Goal: Information Seeking & Learning: Compare options

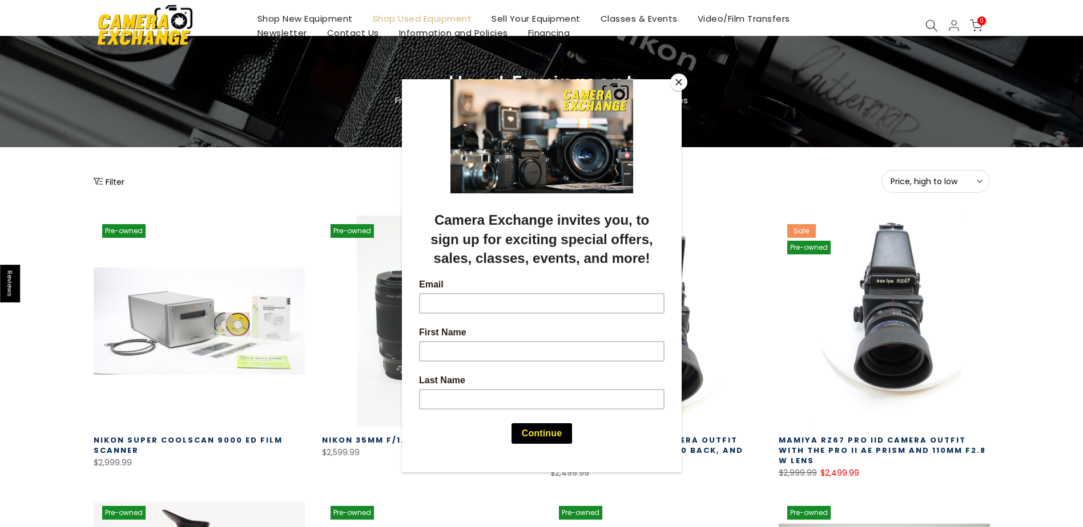
scroll to position [114, 0]
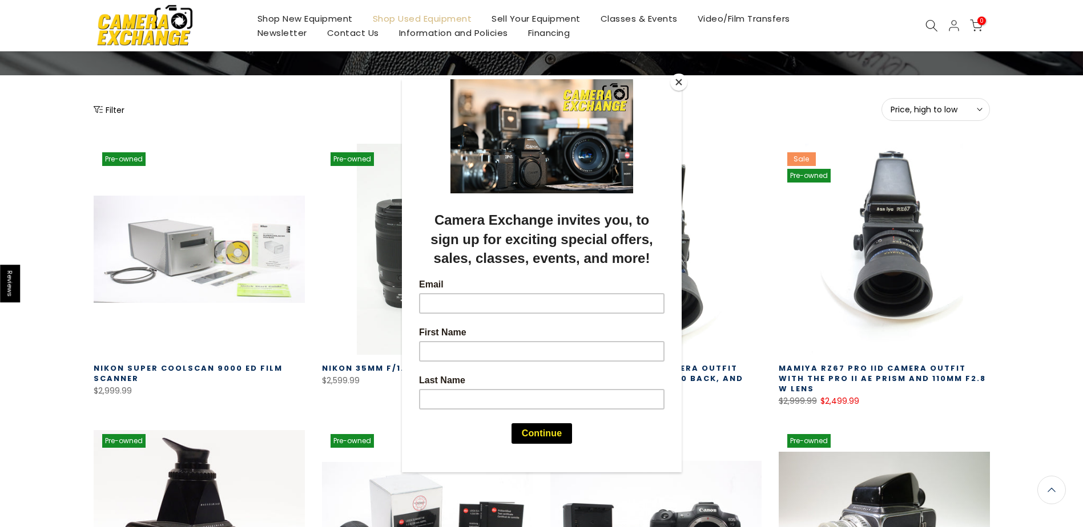
click at [677, 83] on button "Close" at bounding box center [678, 82] width 17 height 17
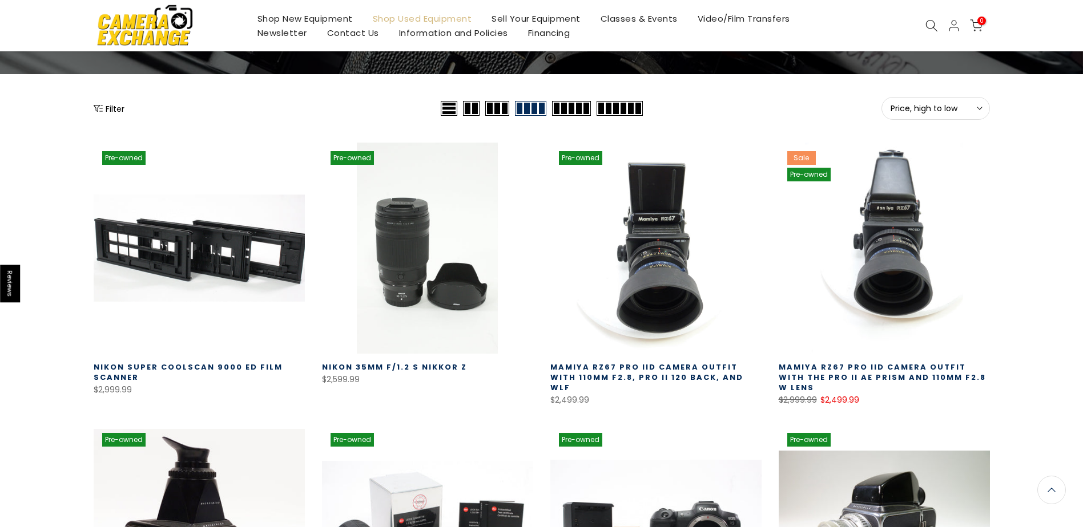
scroll to position [113, 0]
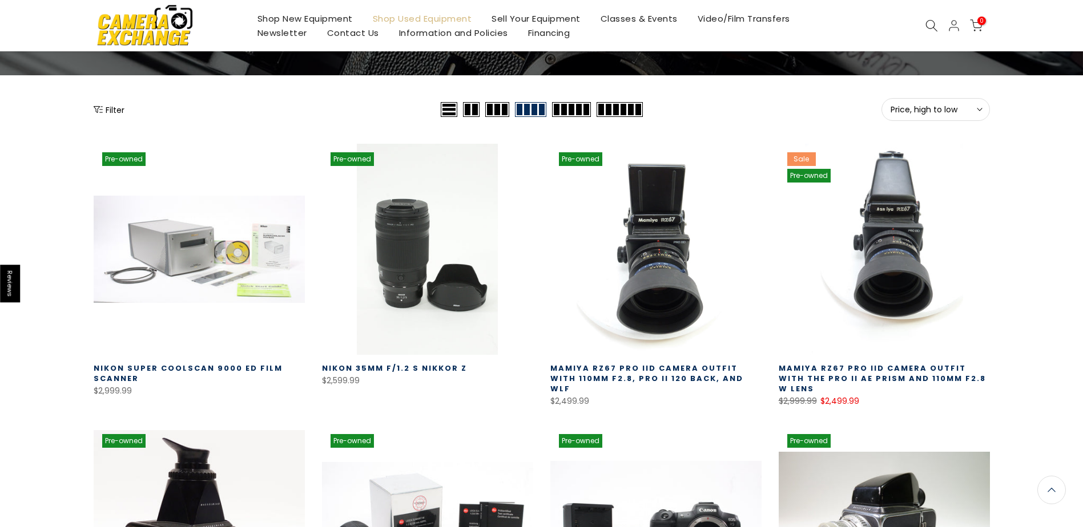
click at [110, 110] on button "Filter" at bounding box center [109, 109] width 31 height 11
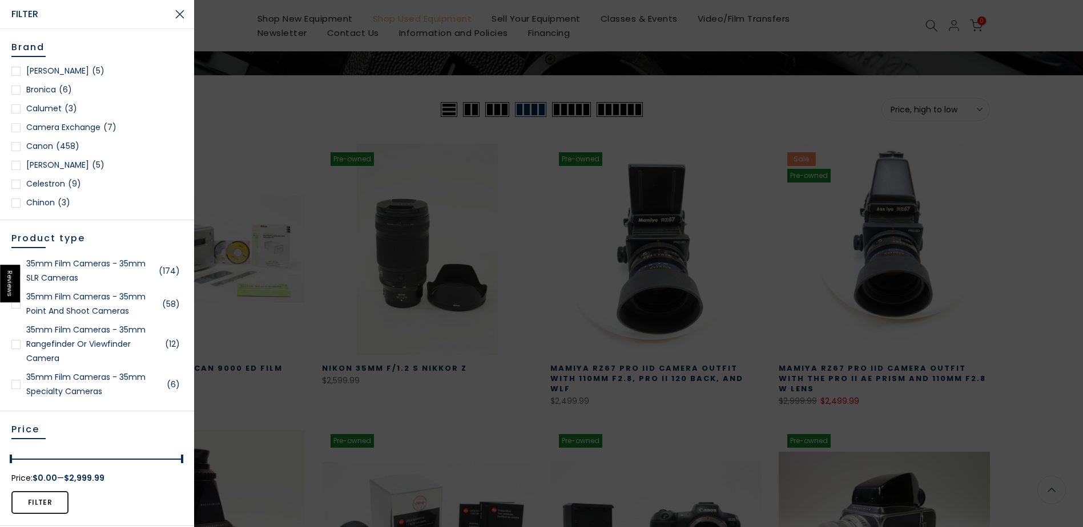
scroll to position [228, 0]
click at [14, 87] on div at bounding box center [15, 89] width 9 height 9
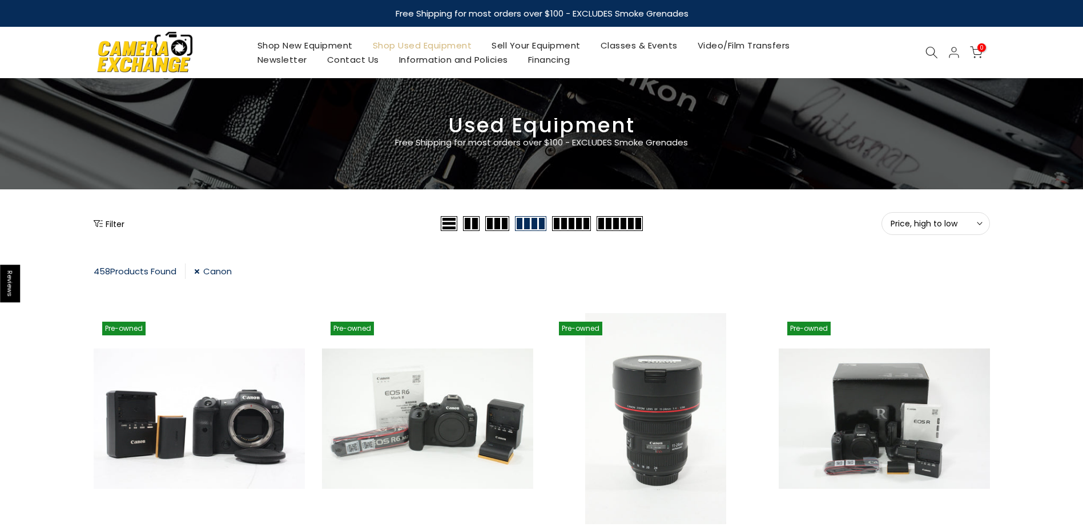
click at [110, 223] on button "Filter" at bounding box center [109, 223] width 31 height 11
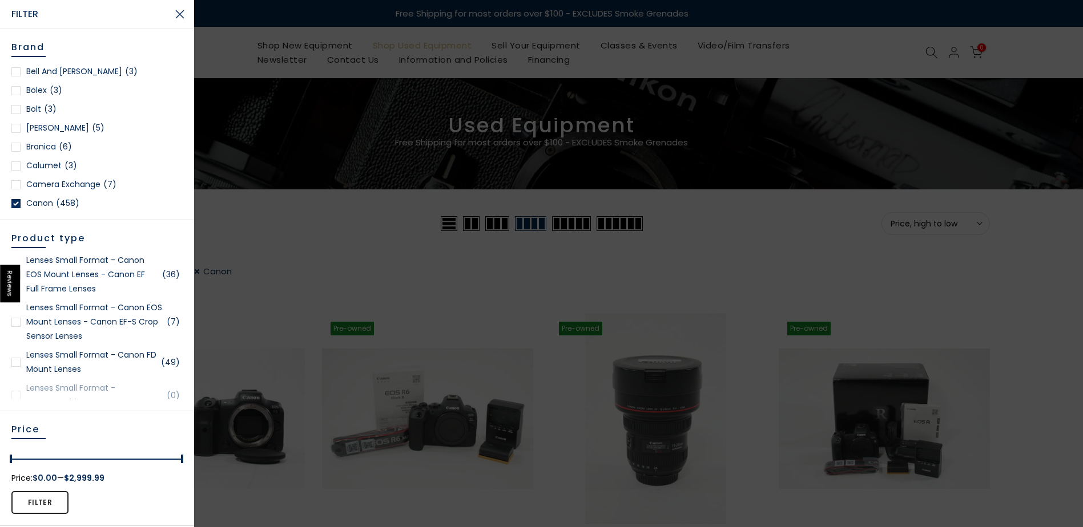
scroll to position [1256, 0]
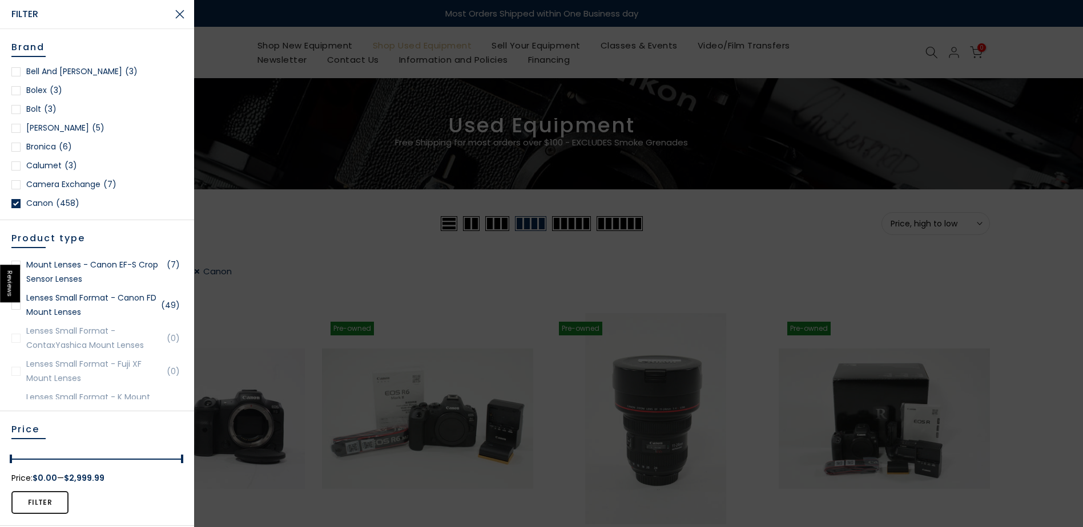
click at [17, 309] on div at bounding box center [15, 305] width 9 height 9
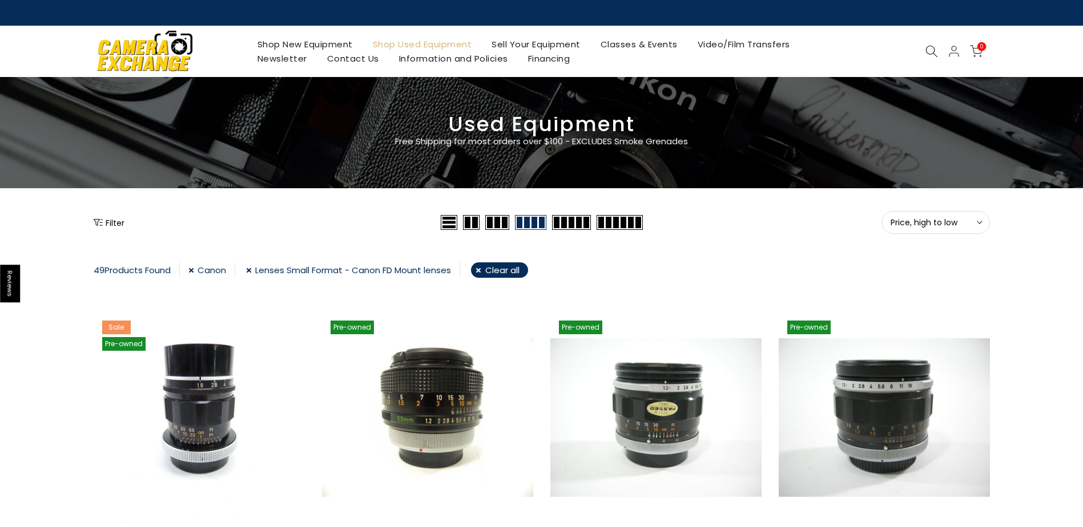
click at [108, 222] on button "Filter" at bounding box center [109, 222] width 31 height 11
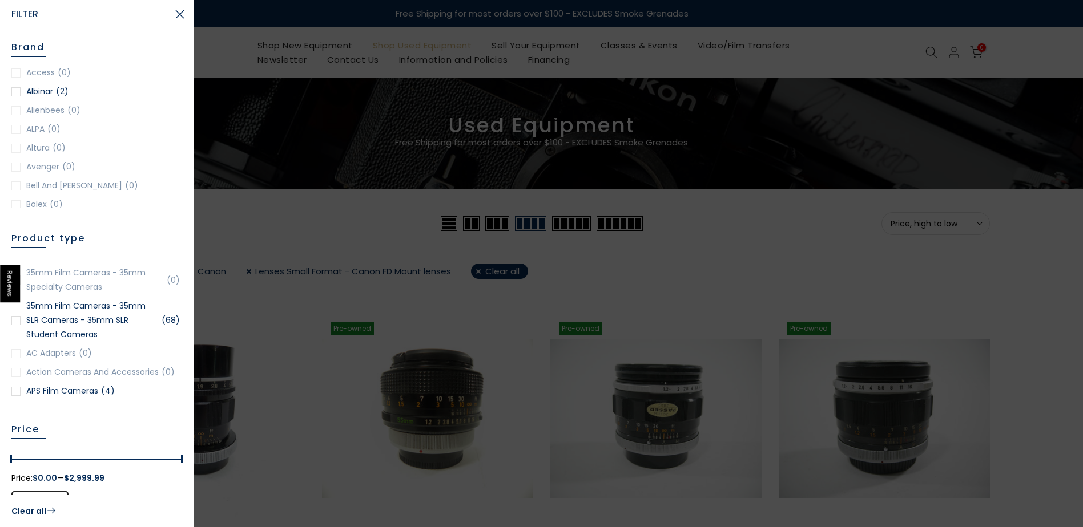
scroll to position [114, 0]
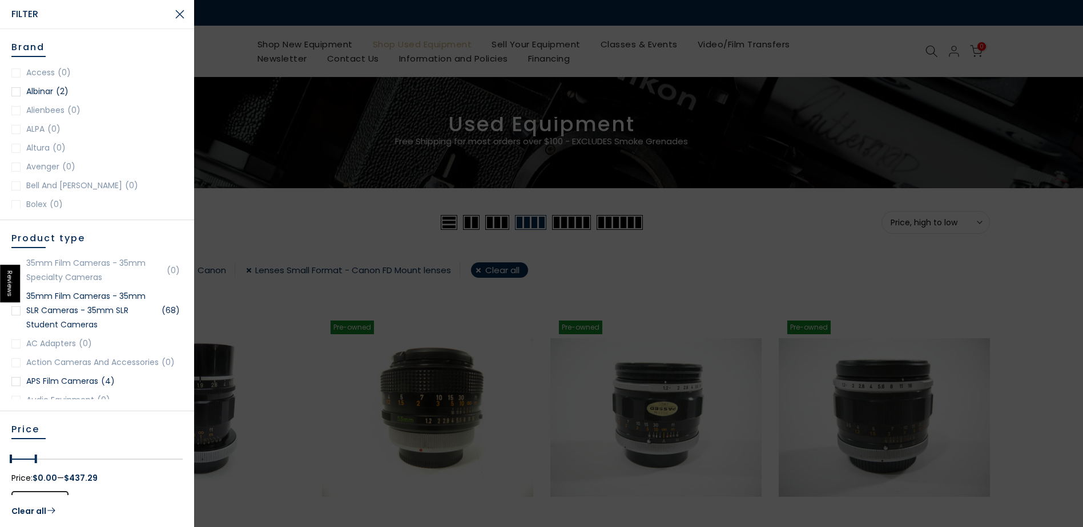
drag, startPoint x: 178, startPoint y: 459, endPoint x: 34, endPoint y: 460, distance: 143.9
click at [34, 460] on div at bounding box center [36, 461] width 19 height 16
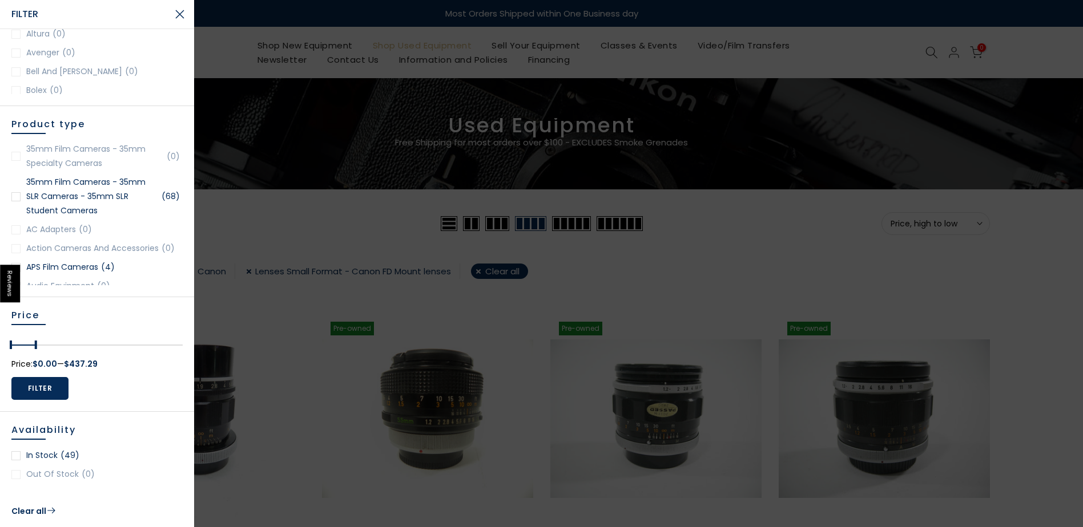
click at [41, 394] on button "Filter" at bounding box center [39, 388] width 57 height 23
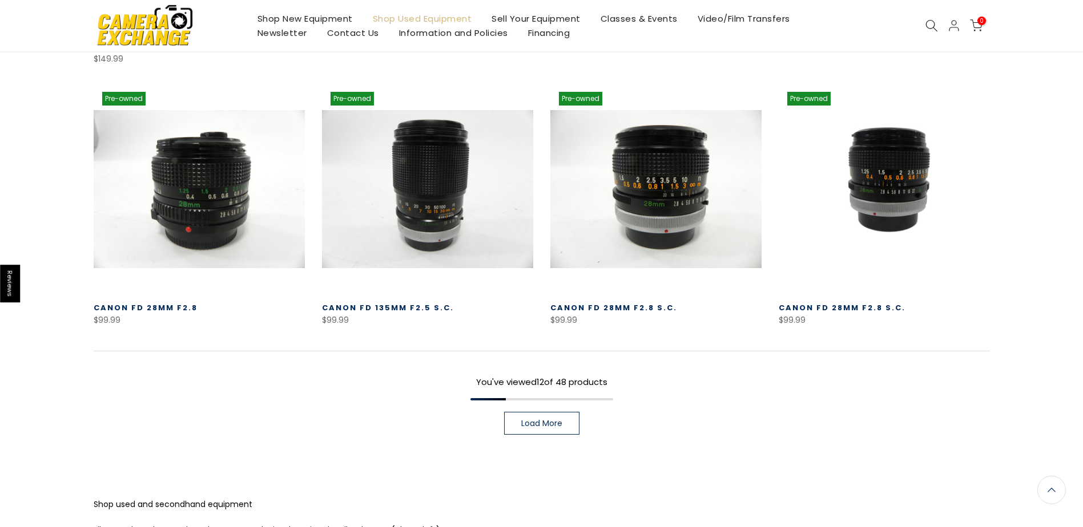
scroll to position [857, 0]
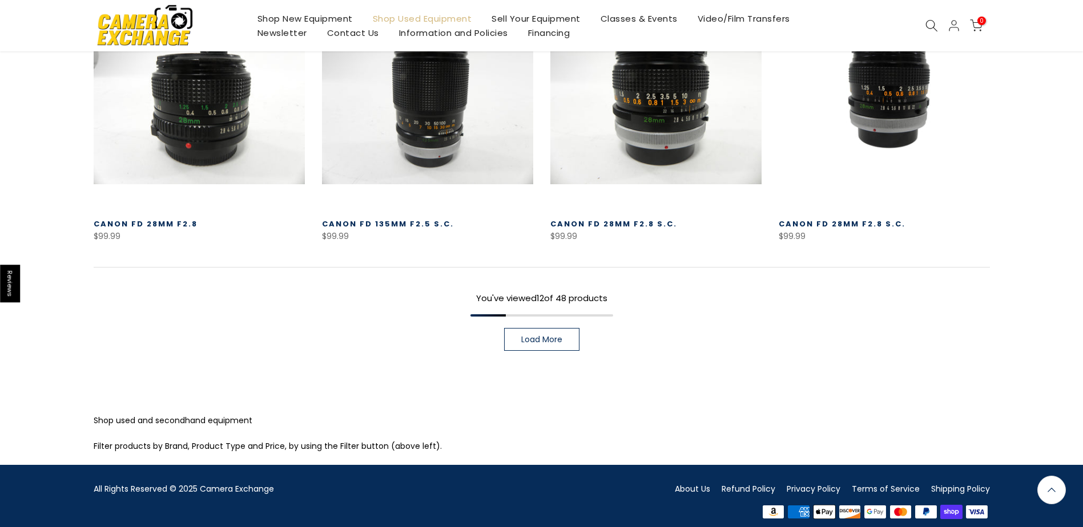
drag, startPoint x: 533, startPoint y: 339, endPoint x: 549, endPoint y: 333, distance: 16.2
click at [533, 338] on link "Load More" at bounding box center [541, 339] width 75 height 23
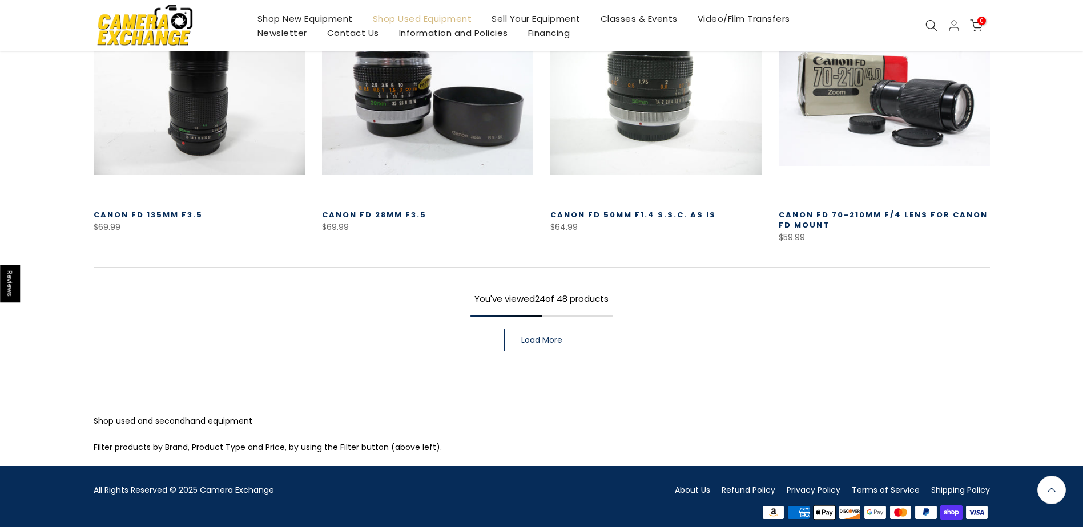
scroll to position [1673, 0]
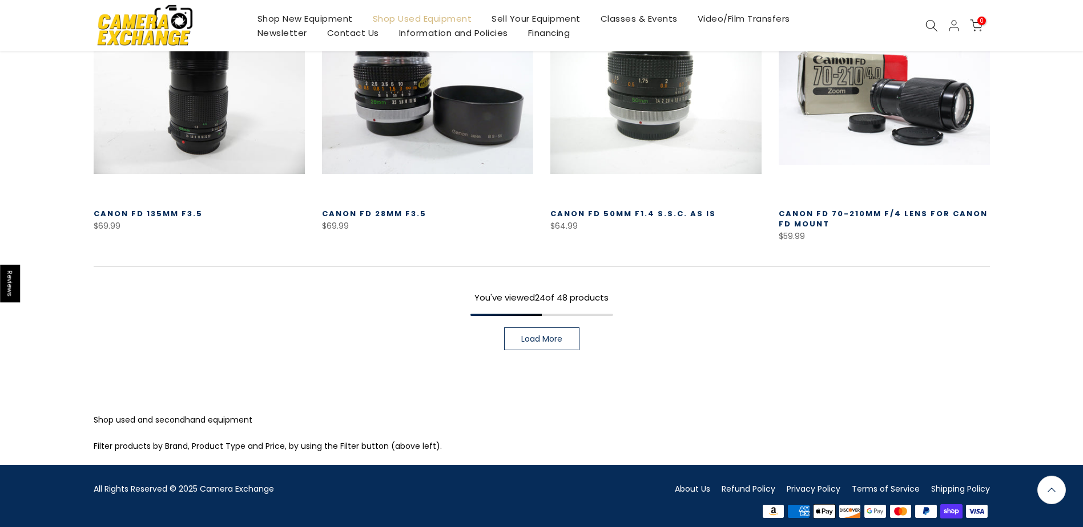
click at [545, 335] on span "Load More" at bounding box center [541, 339] width 41 height 8
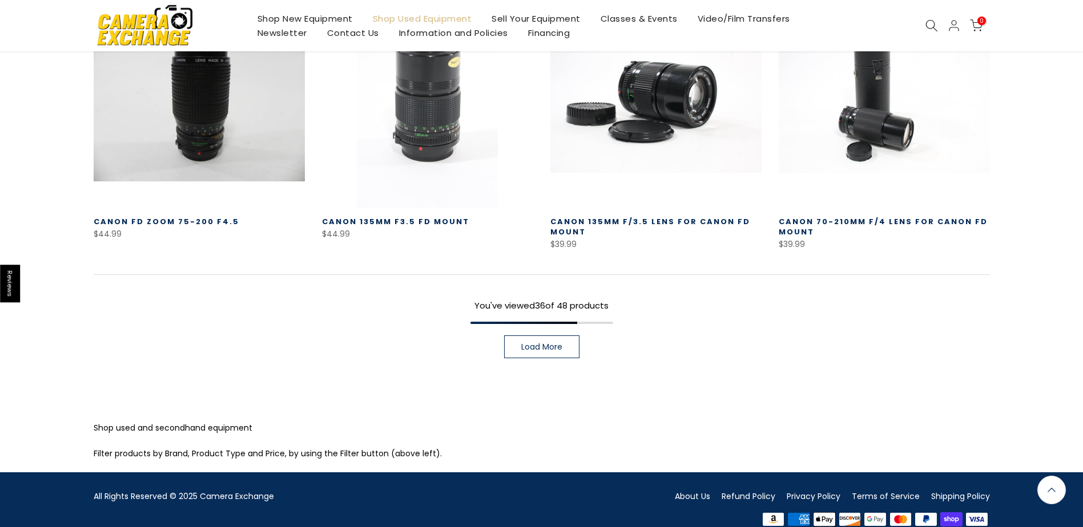
scroll to position [2488, 0]
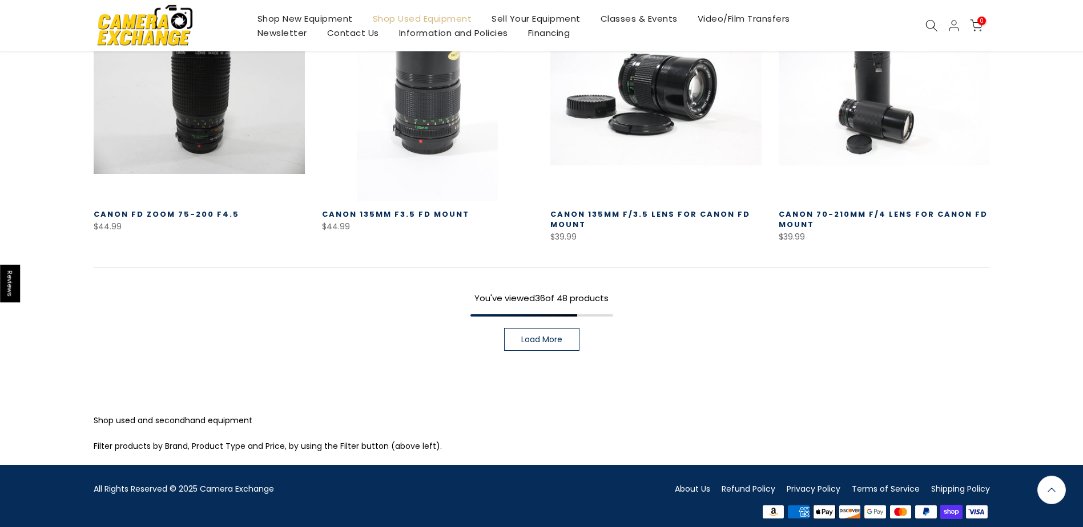
click at [539, 336] on span "Load More" at bounding box center [541, 340] width 41 height 8
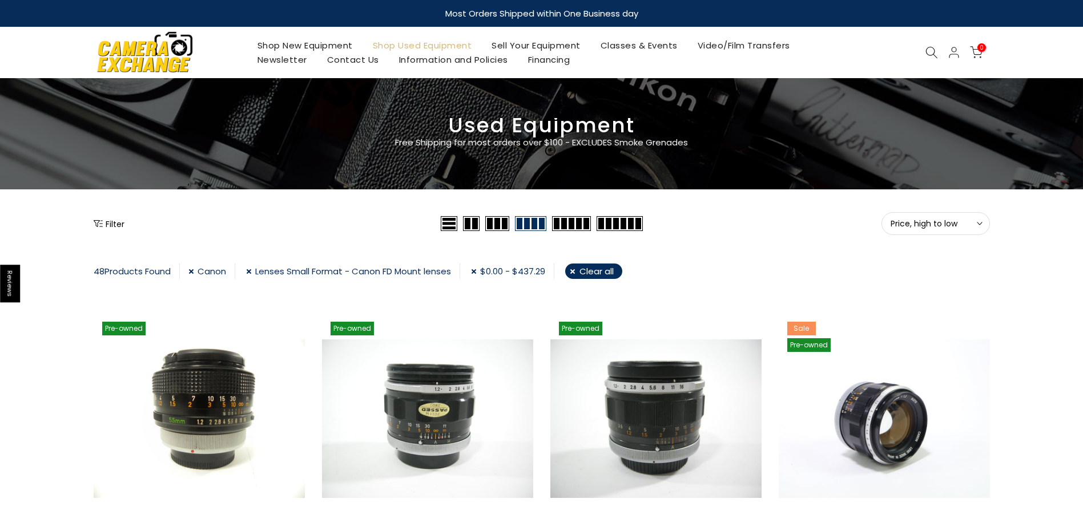
click at [118, 223] on button "Filter" at bounding box center [109, 223] width 31 height 11
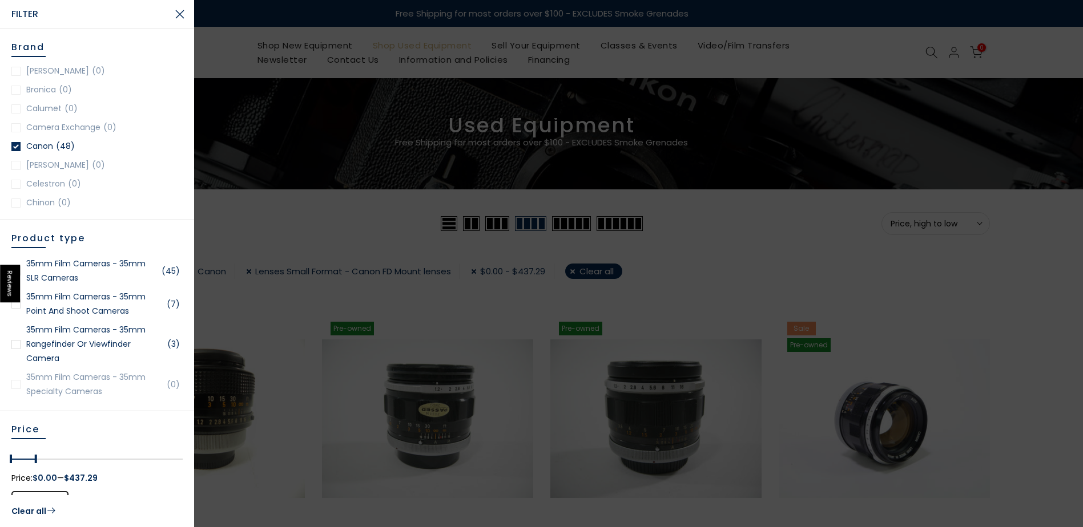
scroll to position [228, 0]
click at [16, 90] on div at bounding box center [15, 89] width 9 height 9
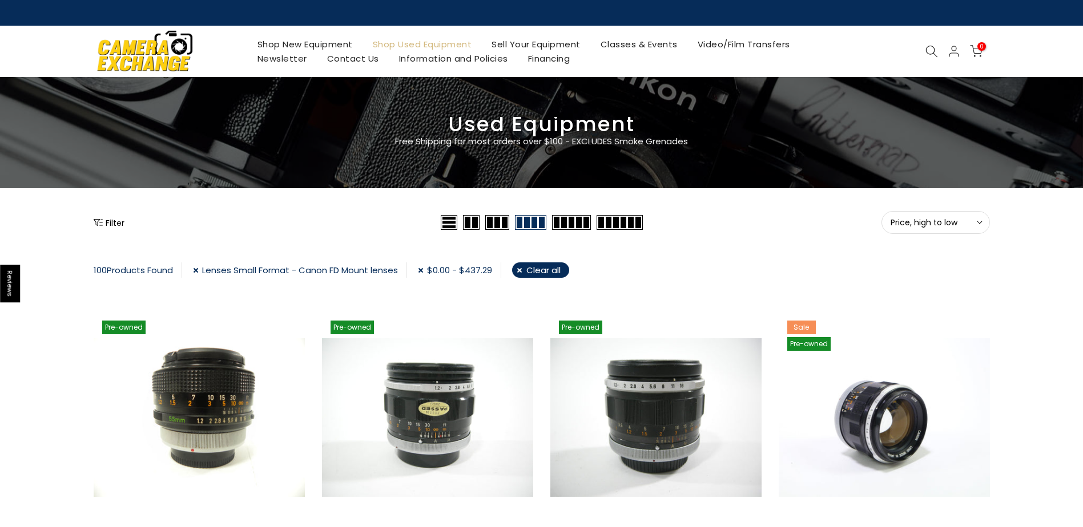
click at [102, 222] on icon "Show filters" at bounding box center [98, 222] width 9 height 9
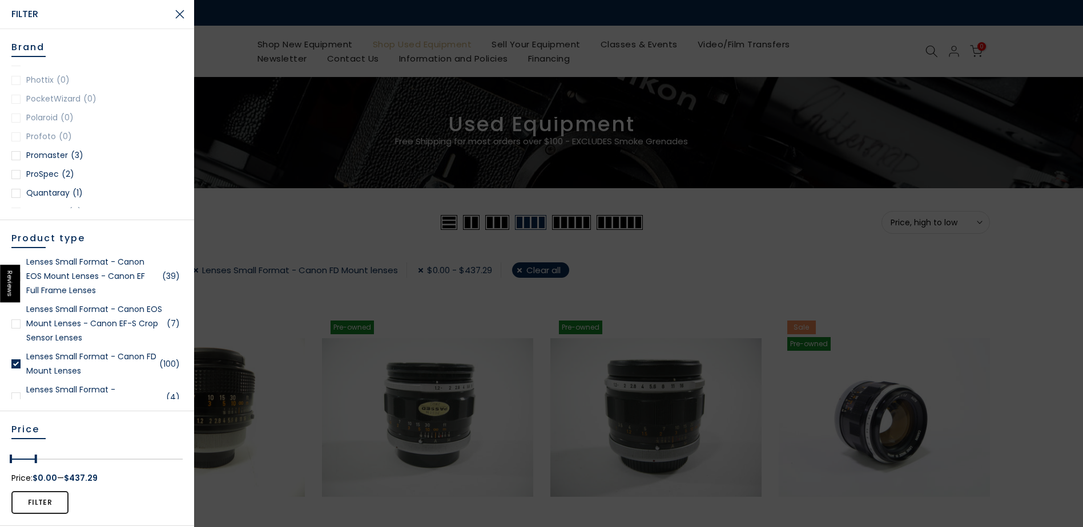
scroll to position [1199, 0]
click at [17, 361] on div at bounding box center [15, 362] width 9 height 9
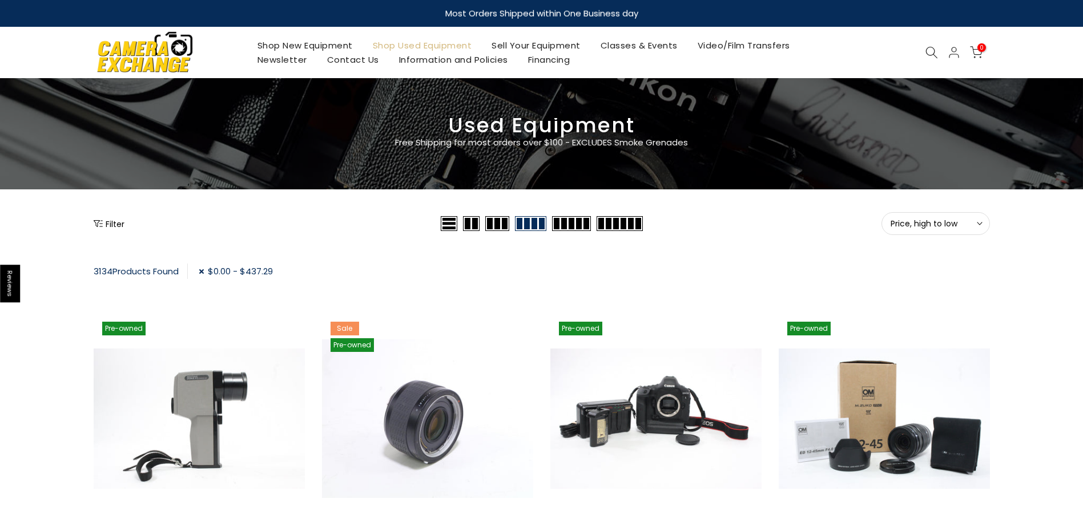
click at [117, 223] on button "Filter" at bounding box center [109, 223] width 31 height 11
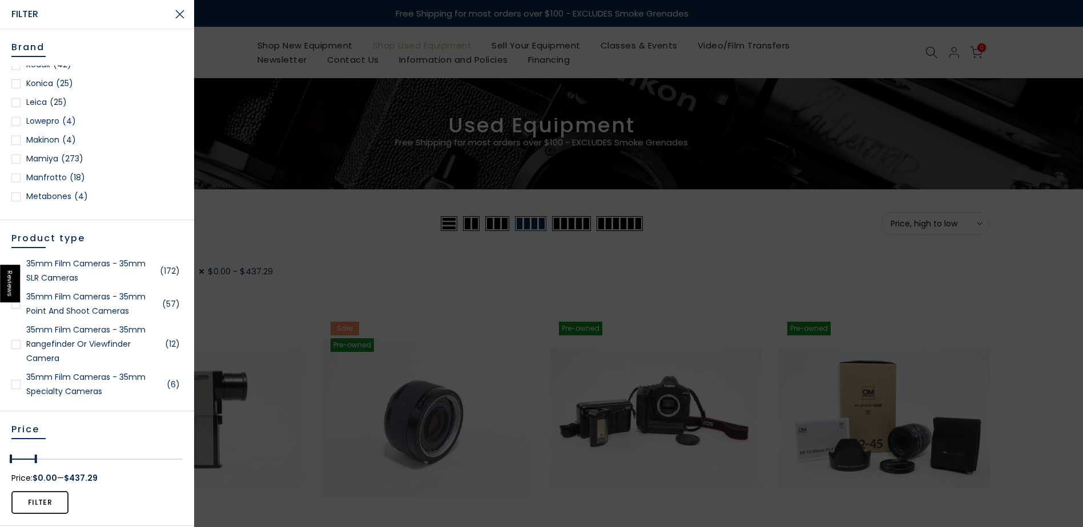
scroll to position [856, 0]
click at [17, 159] on div at bounding box center [15, 158] width 9 height 9
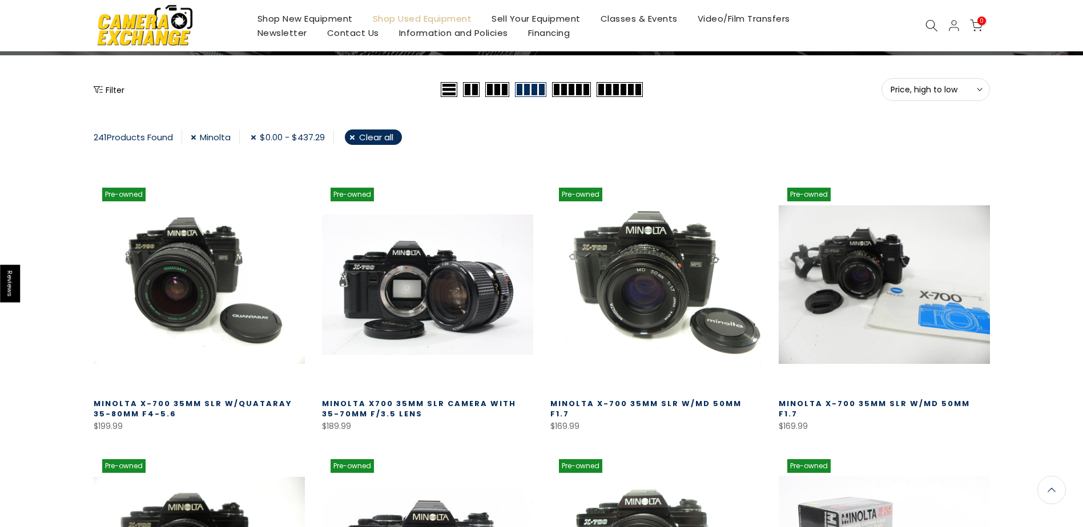
scroll to position [29, 0]
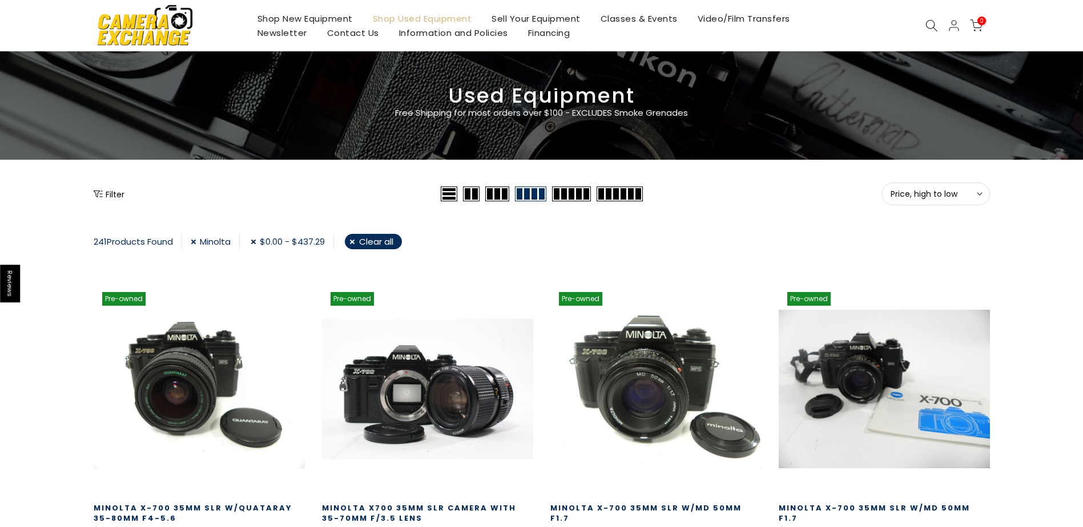
click at [102, 193] on icon "Show filters" at bounding box center [98, 194] width 9 height 9
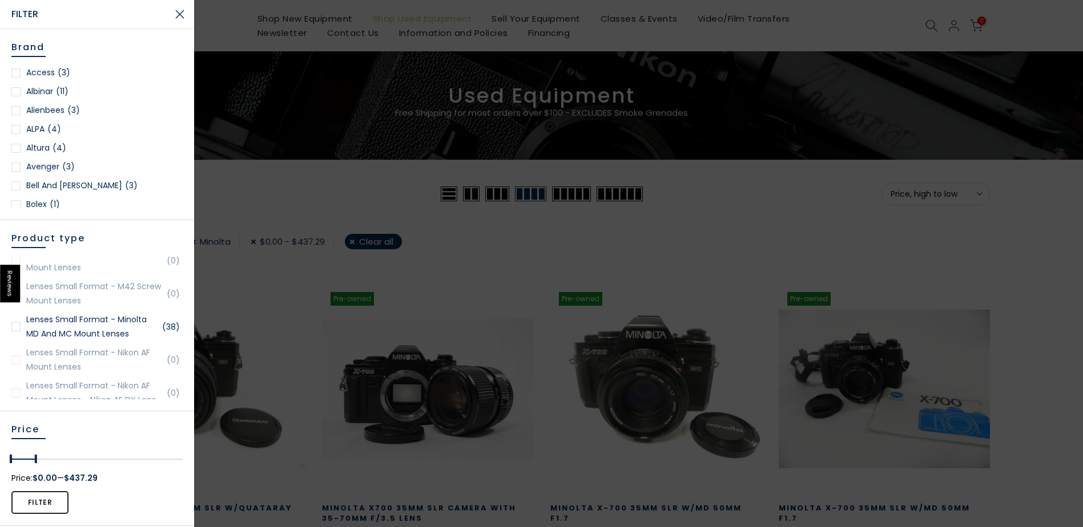
scroll to position [1427, 0]
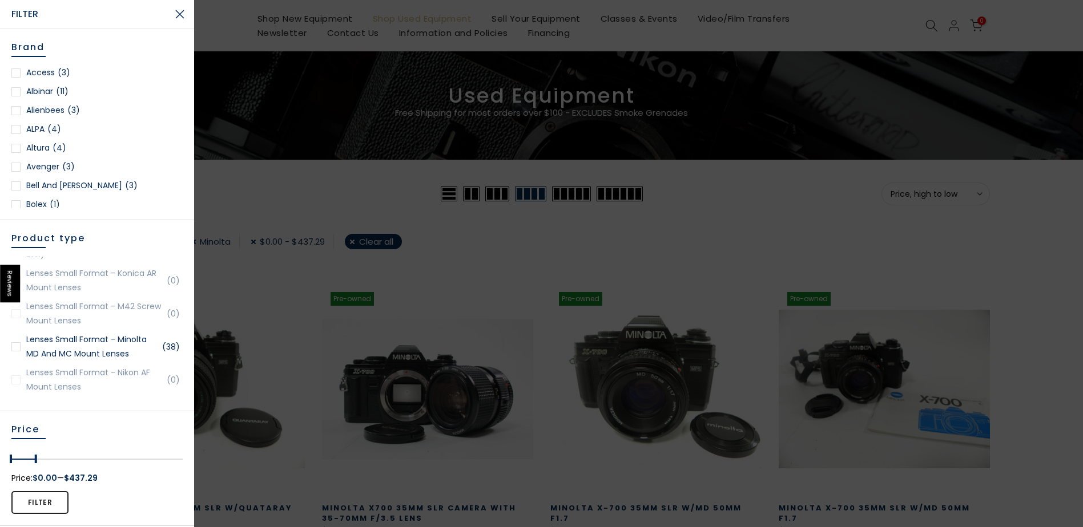
click at [17, 344] on div at bounding box center [15, 347] width 9 height 9
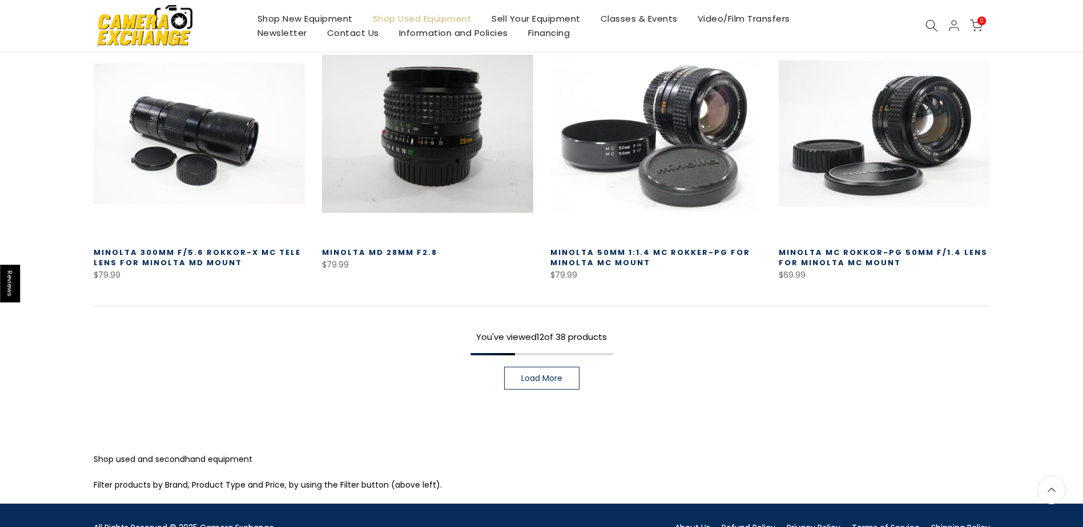
scroll to position [878, 0]
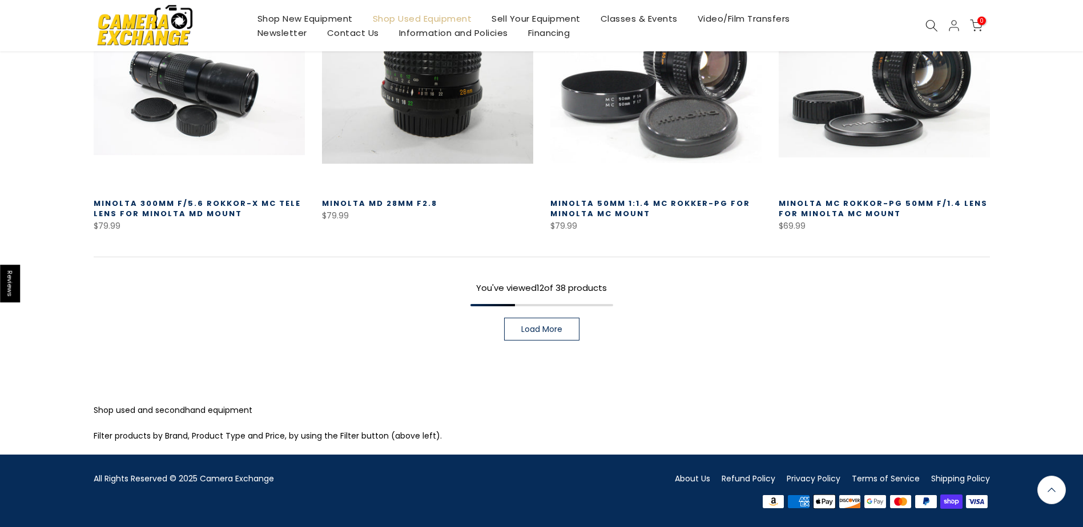
click at [542, 332] on span "Load More" at bounding box center [541, 329] width 41 height 8
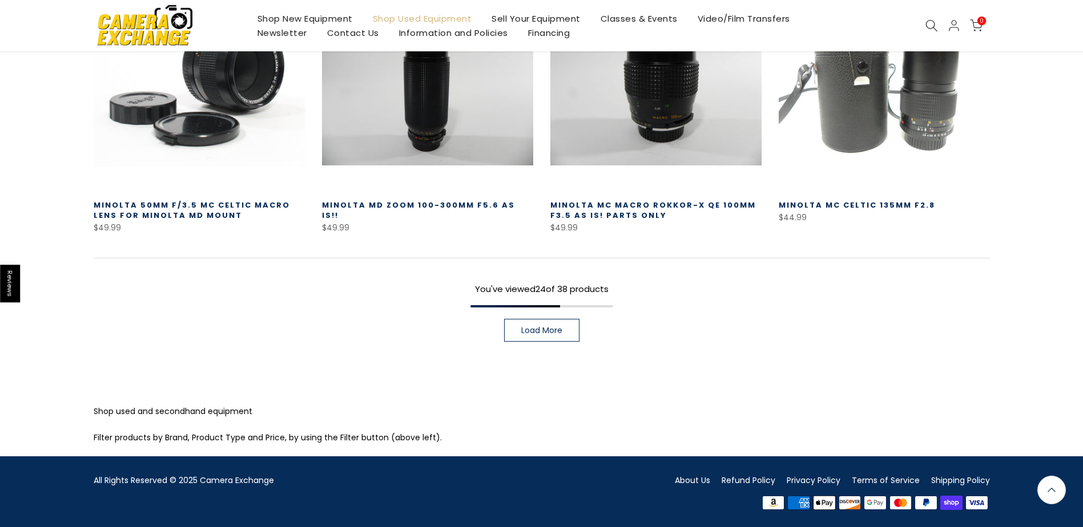
scroll to position [1694, 0]
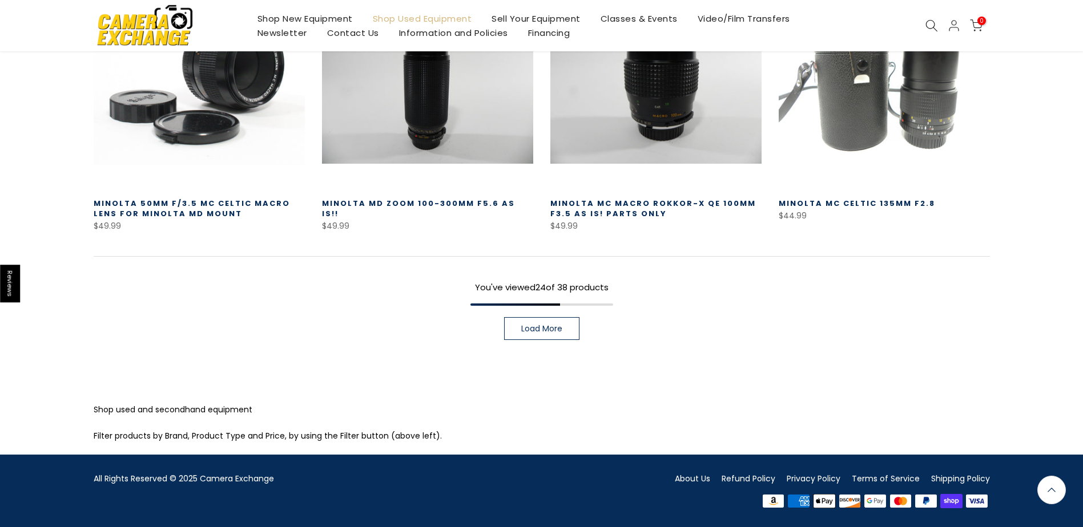
click at [540, 325] on span "Load More" at bounding box center [541, 329] width 41 height 8
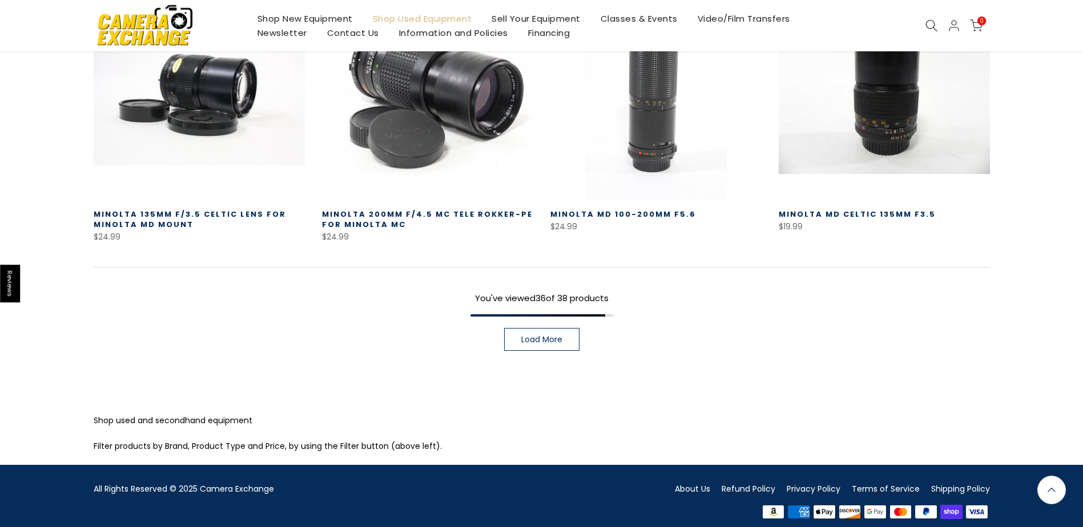
scroll to position [2509, 0]
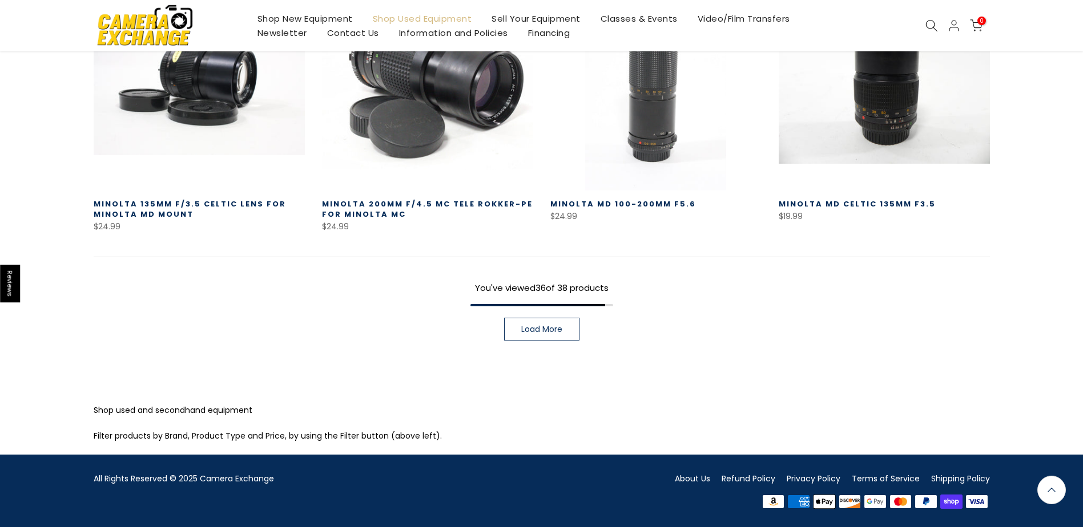
click at [537, 332] on span "Load More" at bounding box center [541, 329] width 41 height 8
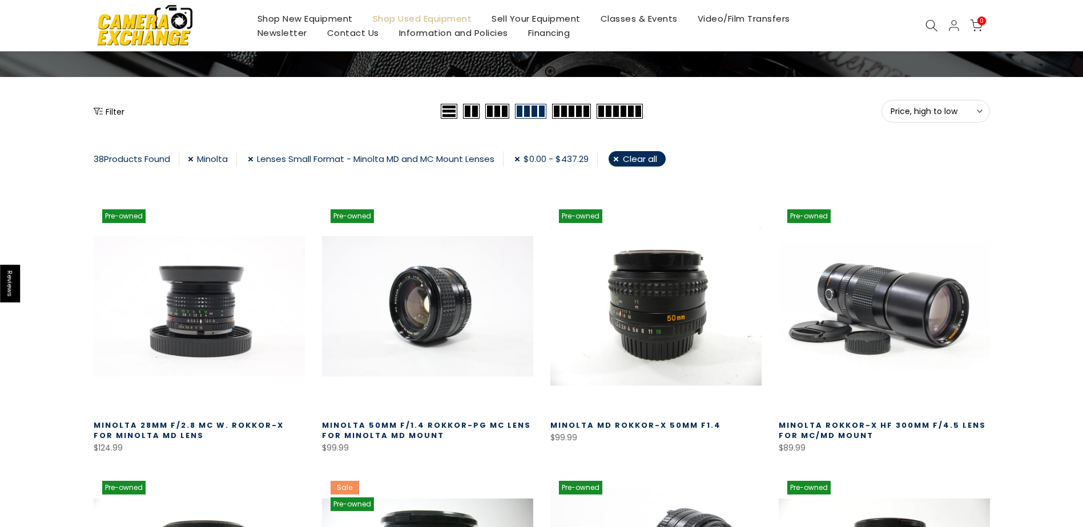
scroll to position [168, 0]
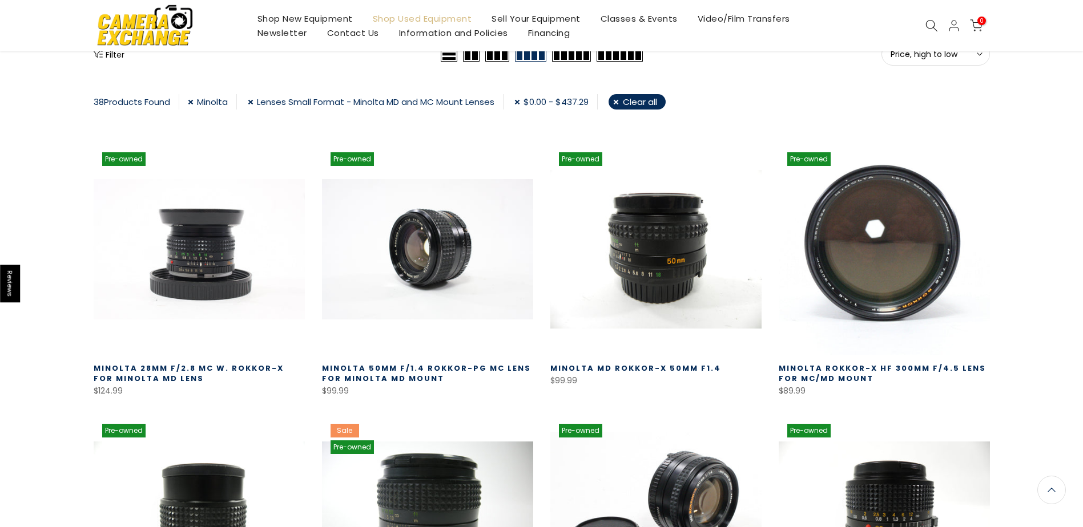
click at [892, 259] on link at bounding box center [884, 249] width 211 height 211
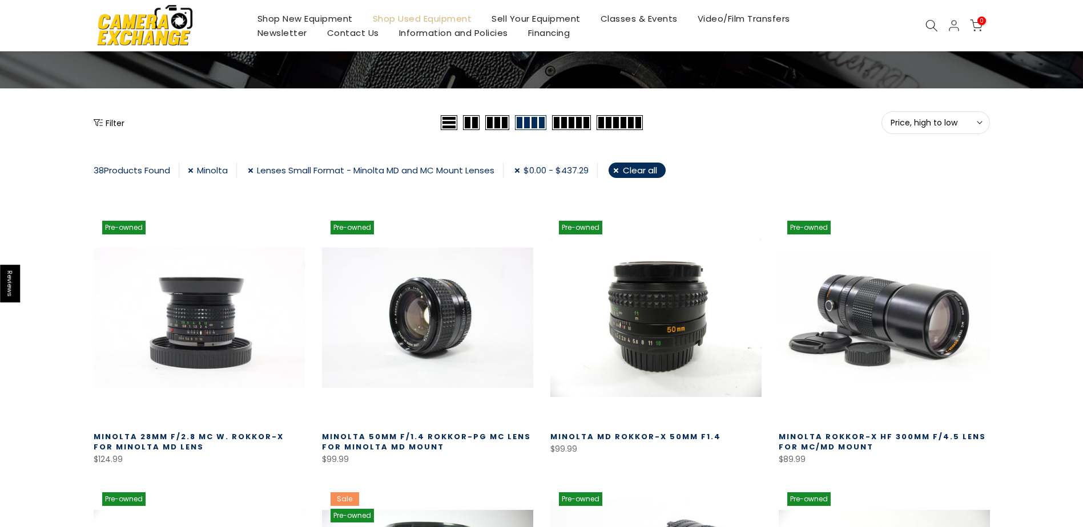
scroll to position [114, 0]
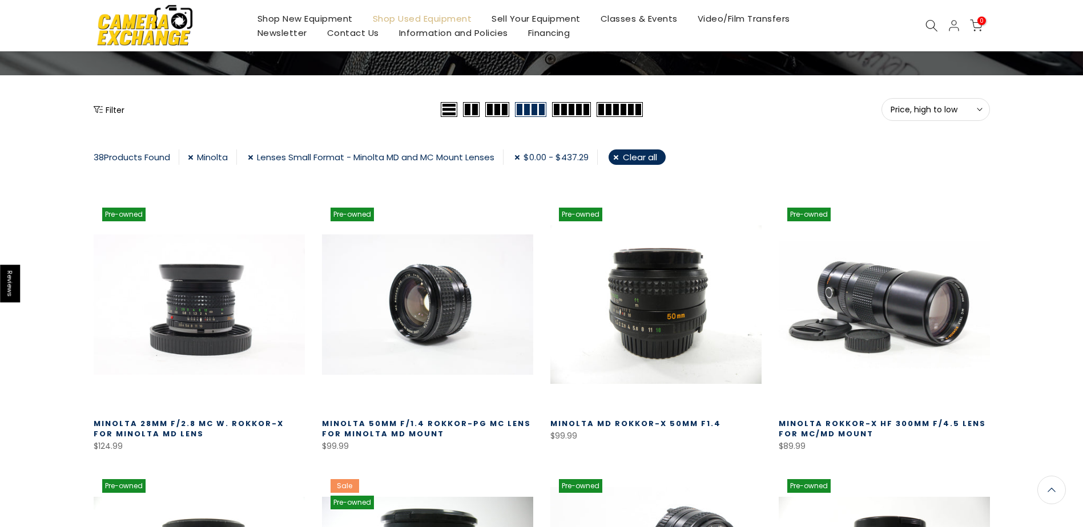
click at [110, 111] on button "Filter" at bounding box center [109, 109] width 31 height 11
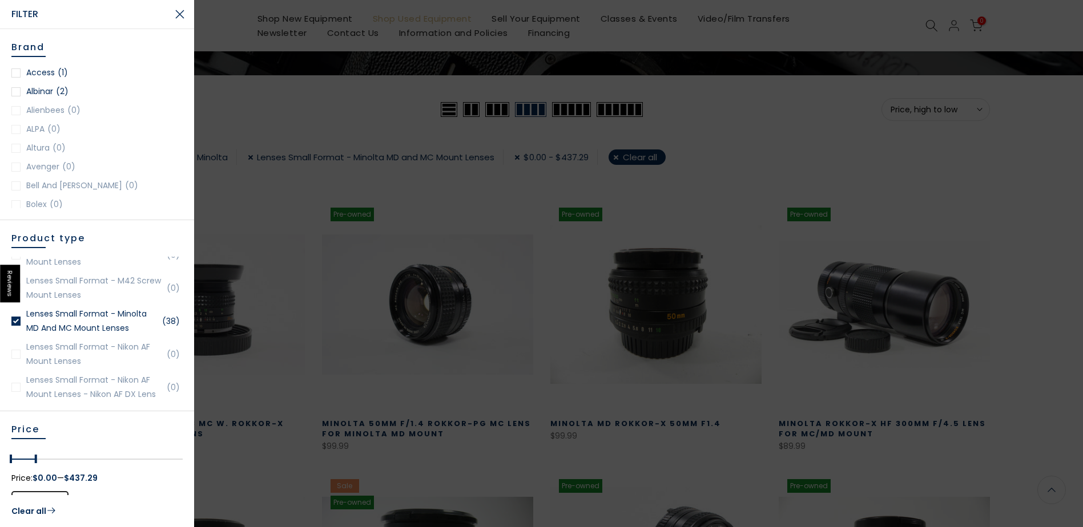
scroll to position [1427, 0]
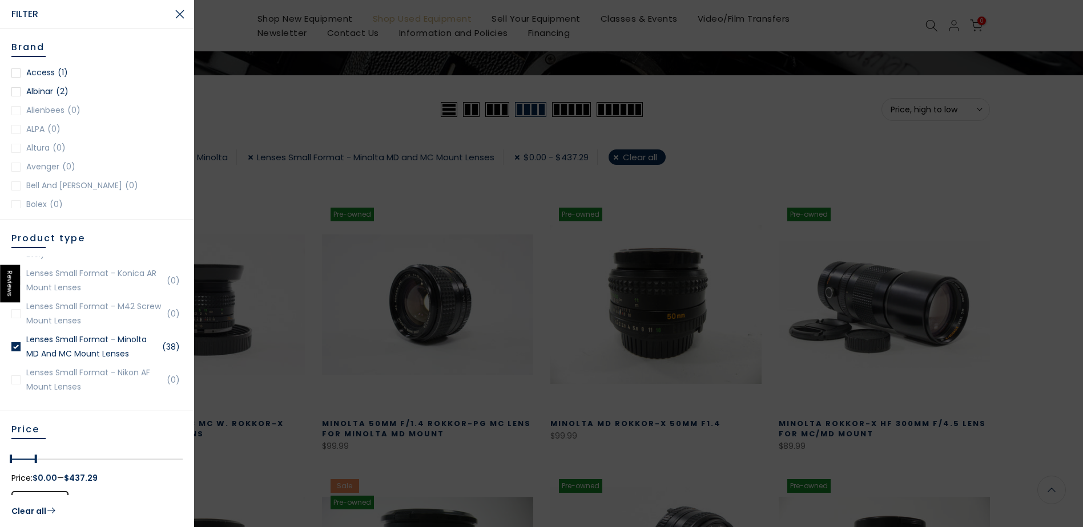
drag, startPoint x: 14, startPoint y: 347, endPoint x: 59, endPoint y: 338, distance: 45.9
click at [14, 346] on div at bounding box center [15, 347] width 9 height 9
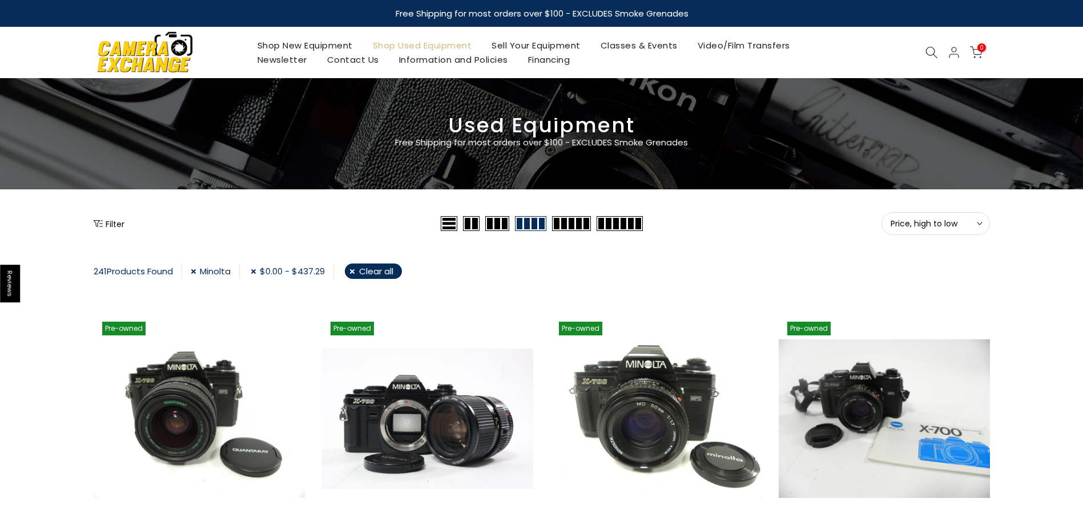
click at [108, 225] on button "Filter" at bounding box center [109, 223] width 31 height 11
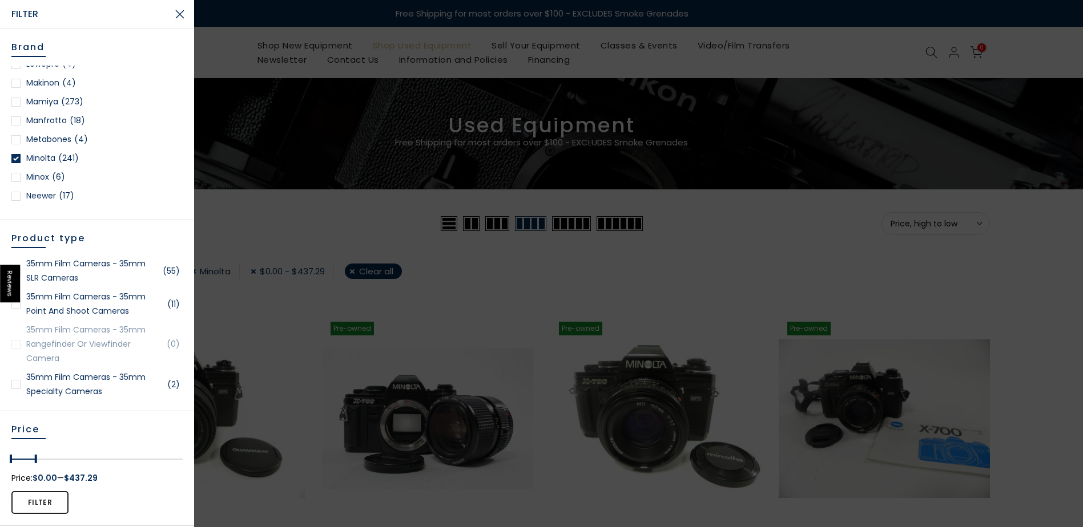
scroll to position [913, 0]
click at [16, 101] on div at bounding box center [15, 101] width 9 height 9
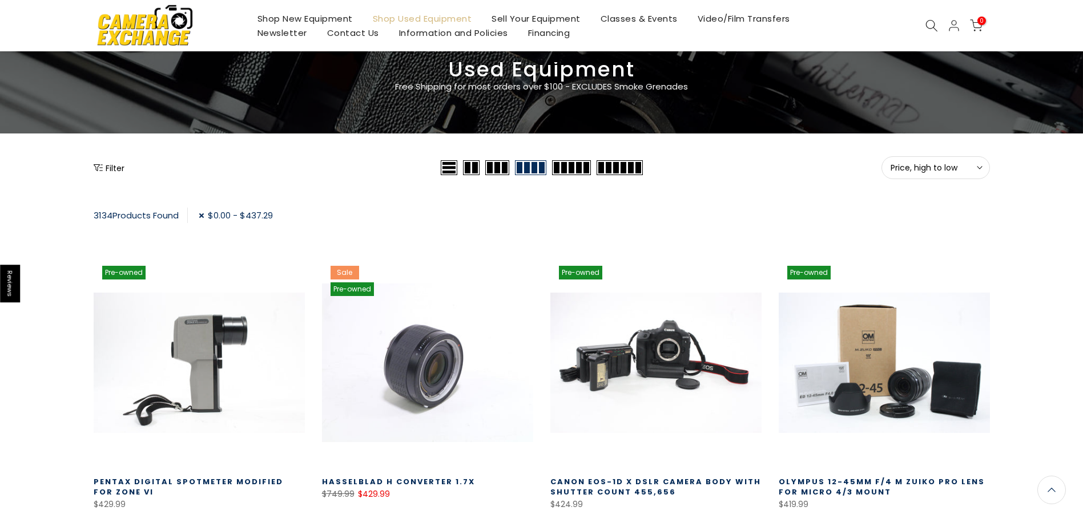
scroll to position [30, 0]
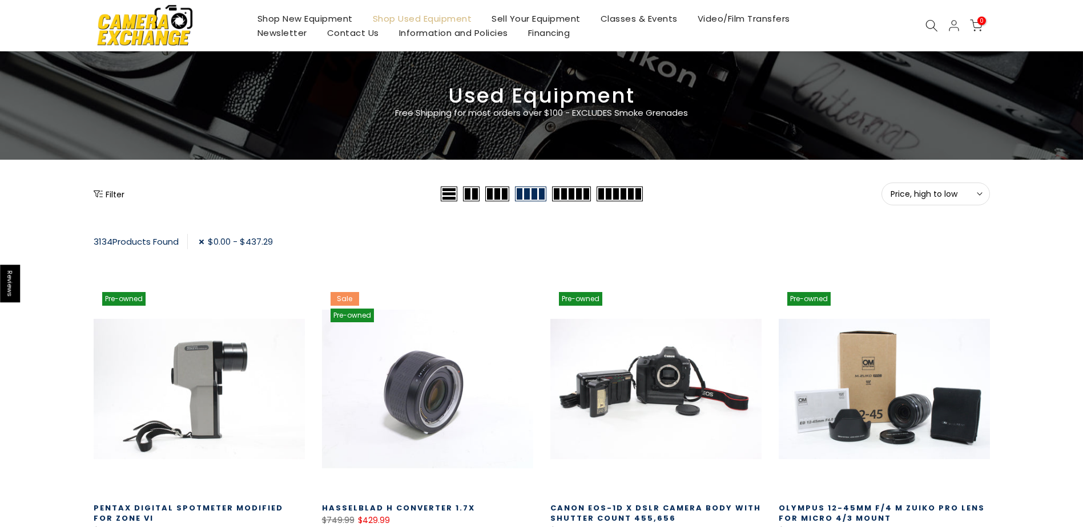
click at [106, 194] on button "Filter" at bounding box center [109, 193] width 31 height 11
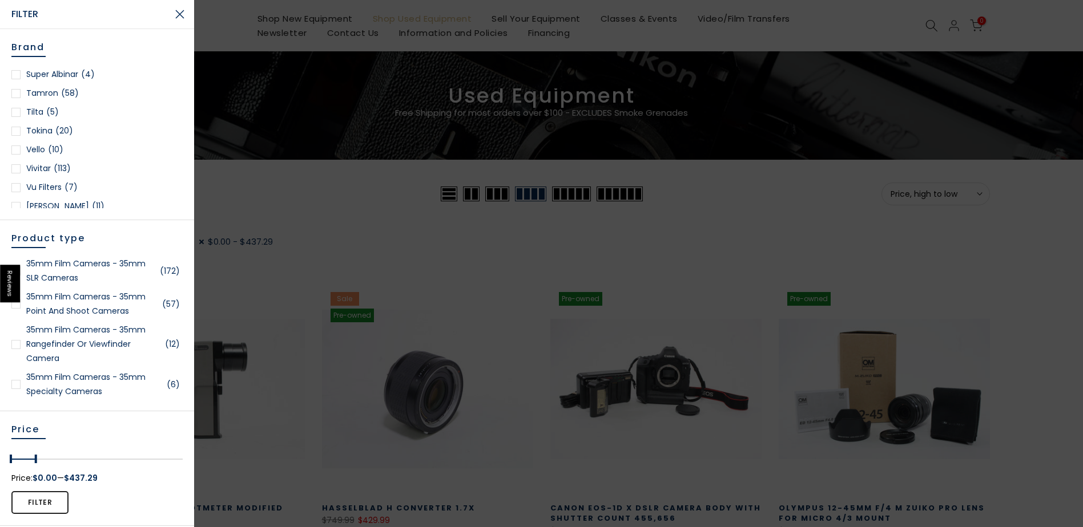
scroll to position [1656, 0]
click at [14, 115] on div at bounding box center [15, 112] width 9 height 9
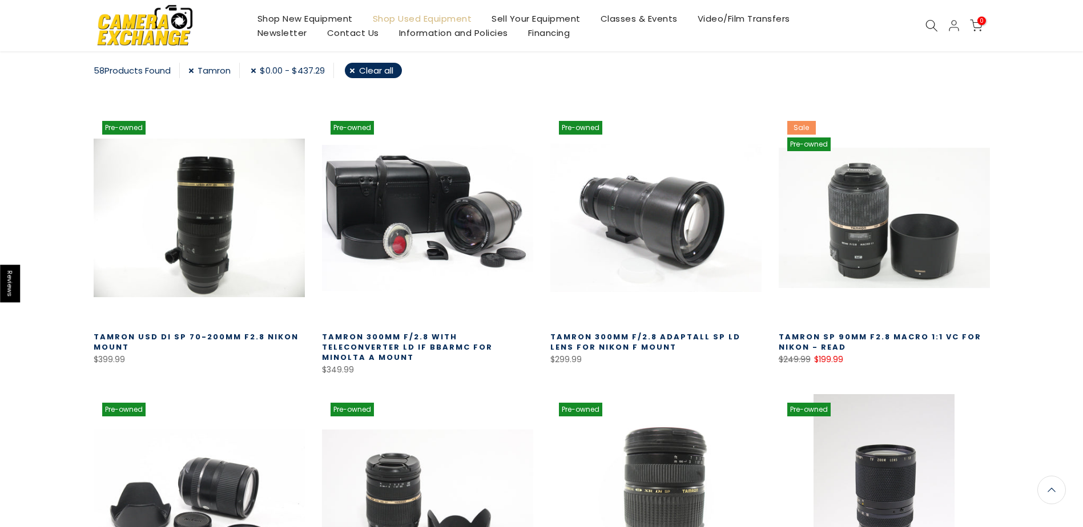
scroll to position [199, 0]
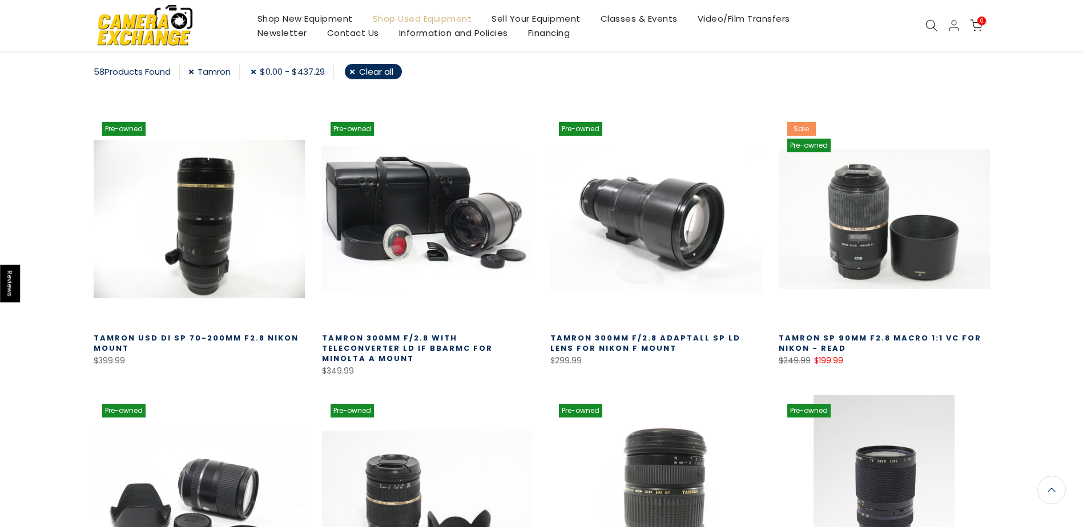
click at [404, 336] on link "Tamron 300mm f/2.8 with Teleconverter LD IF BBARMC for Minolta A Mount" at bounding box center [407, 348] width 171 height 31
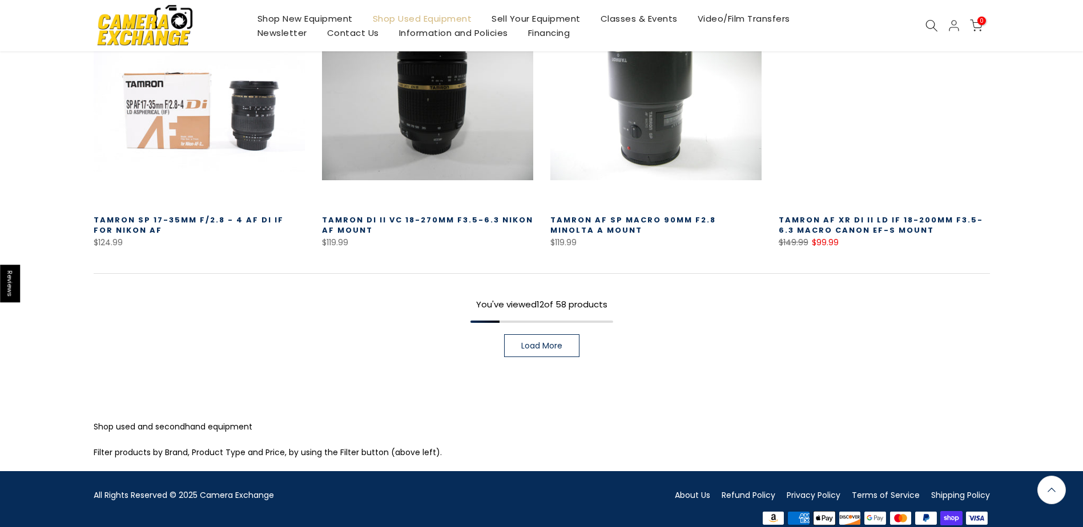
scroll to position [878, 0]
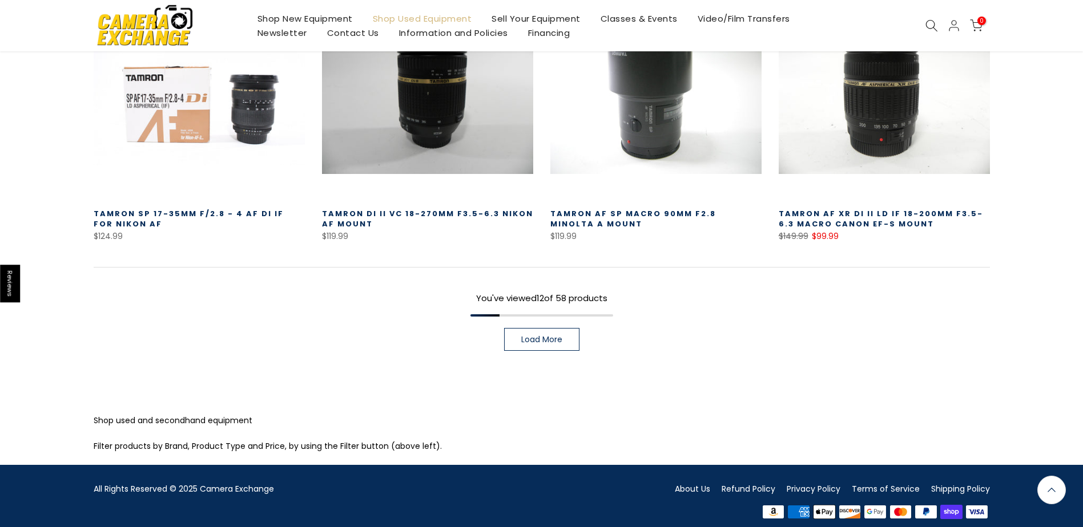
click at [558, 328] on link "Load More" at bounding box center [541, 339] width 75 height 23
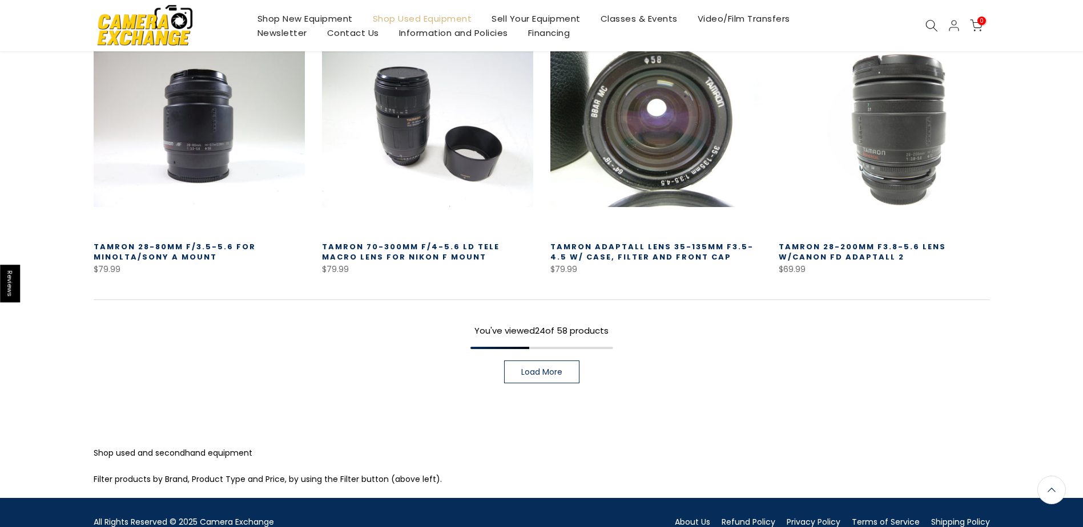
scroll to position [1677, 0]
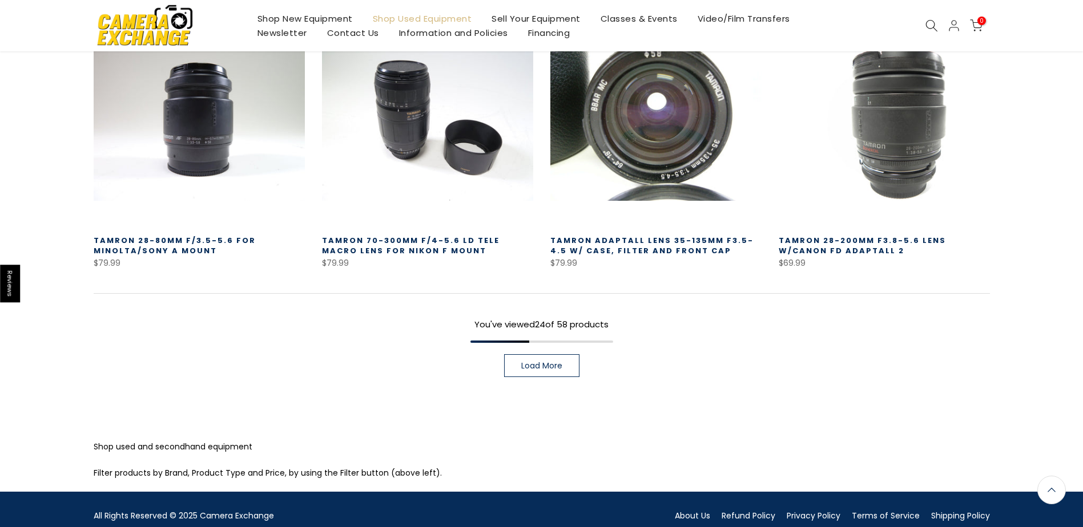
click at [539, 362] on span "Load More" at bounding box center [541, 366] width 41 height 8
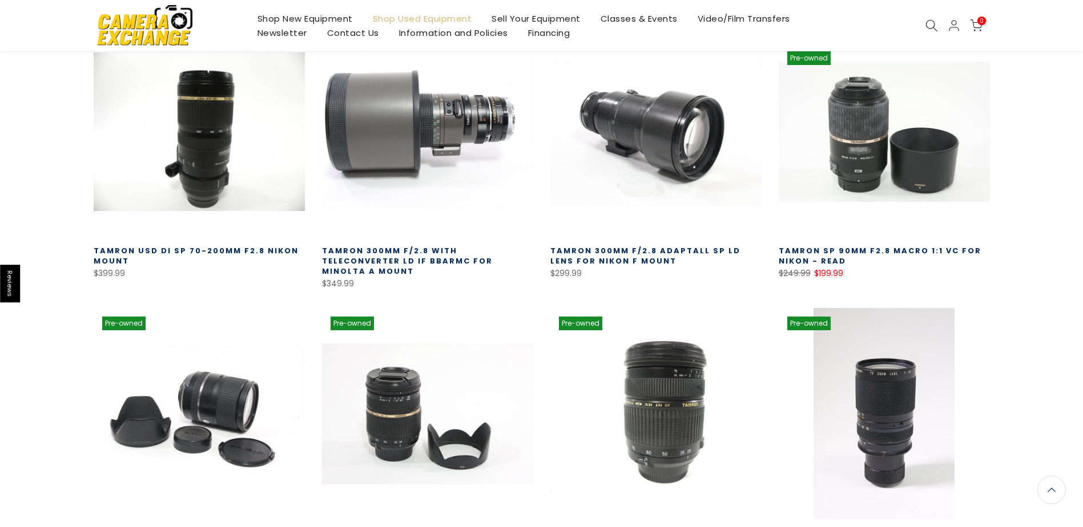
scroll to position [285, 0]
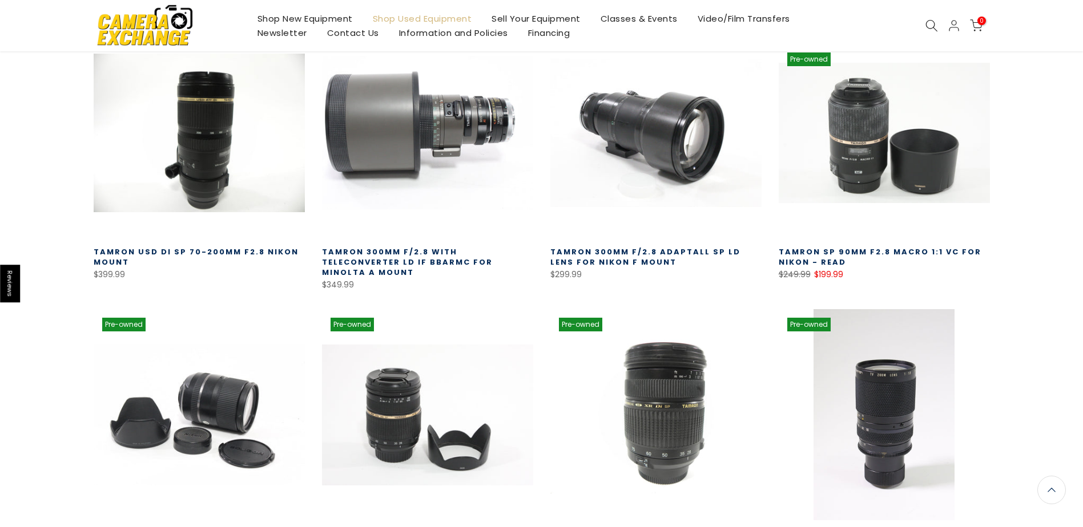
click at [440, 156] on link at bounding box center [427, 132] width 211 height 211
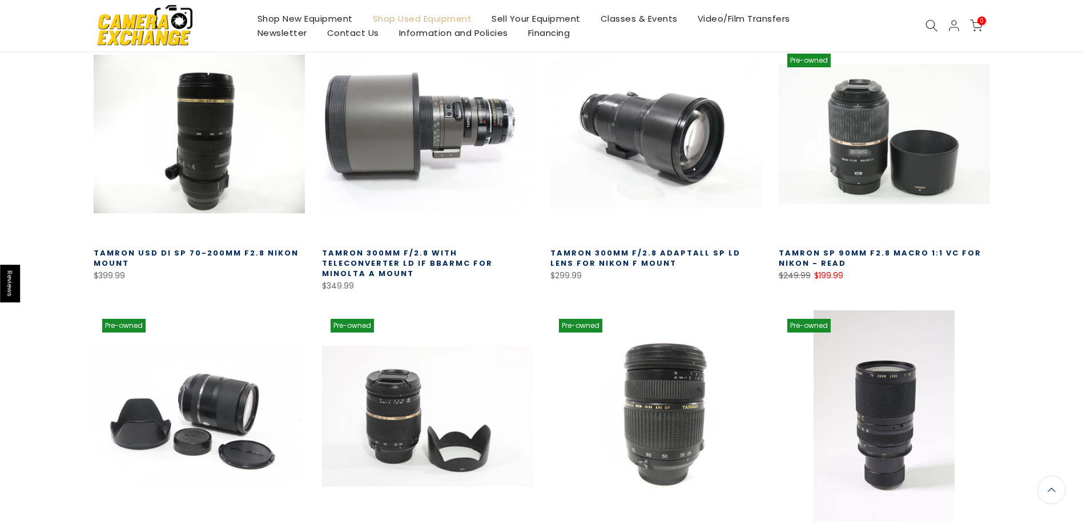
click at [448, 162] on link at bounding box center [427, 134] width 211 height 211
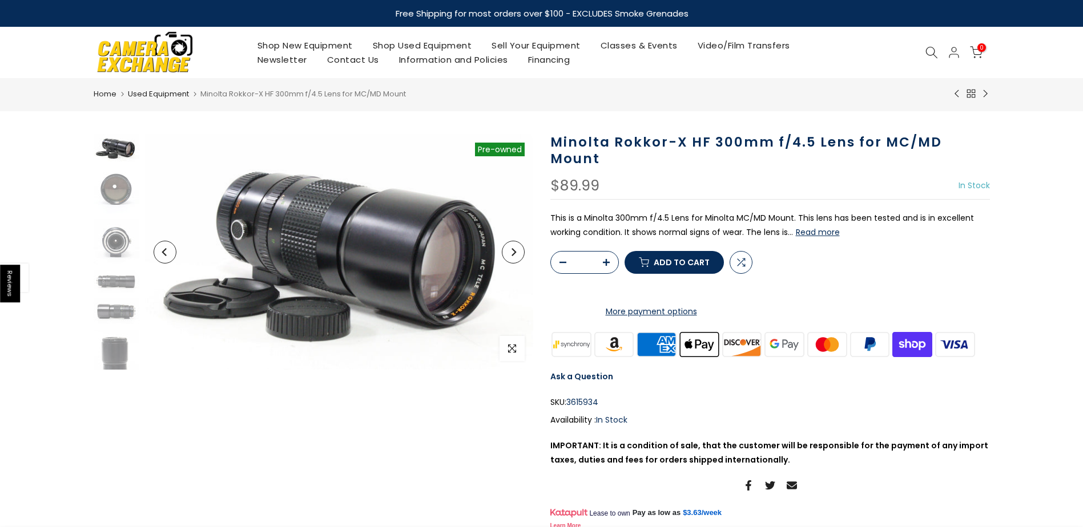
click at [813, 227] on button "Read more" at bounding box center [818, 232] width 44 height 10
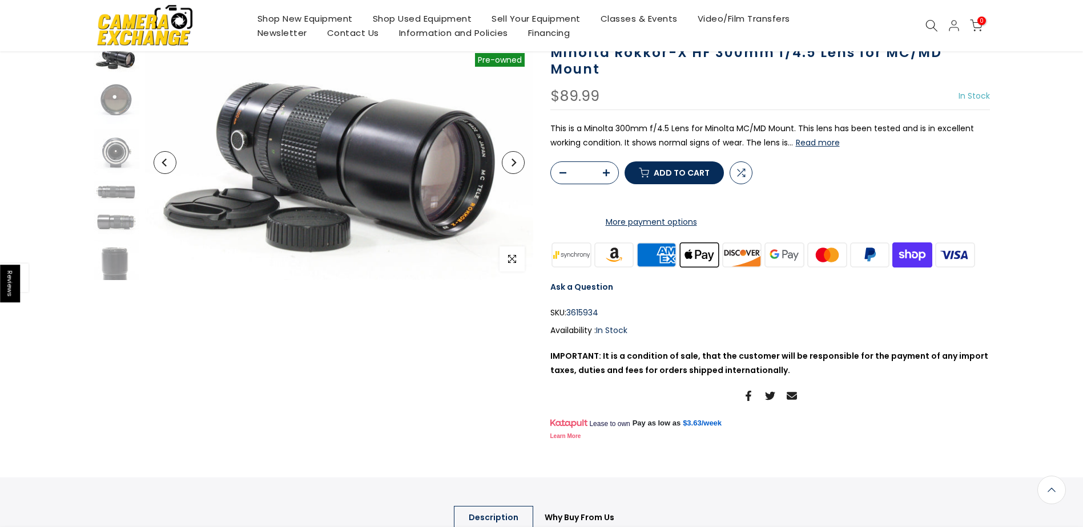
scroll to position [19, 0]
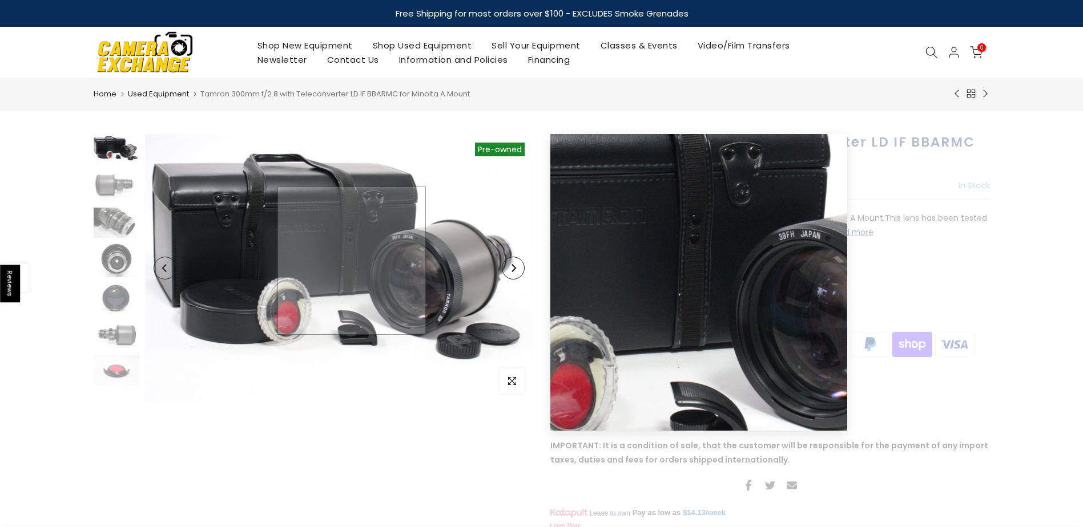
click at [352, 261] on img at bounding box center [339, 268] width 388 height 268
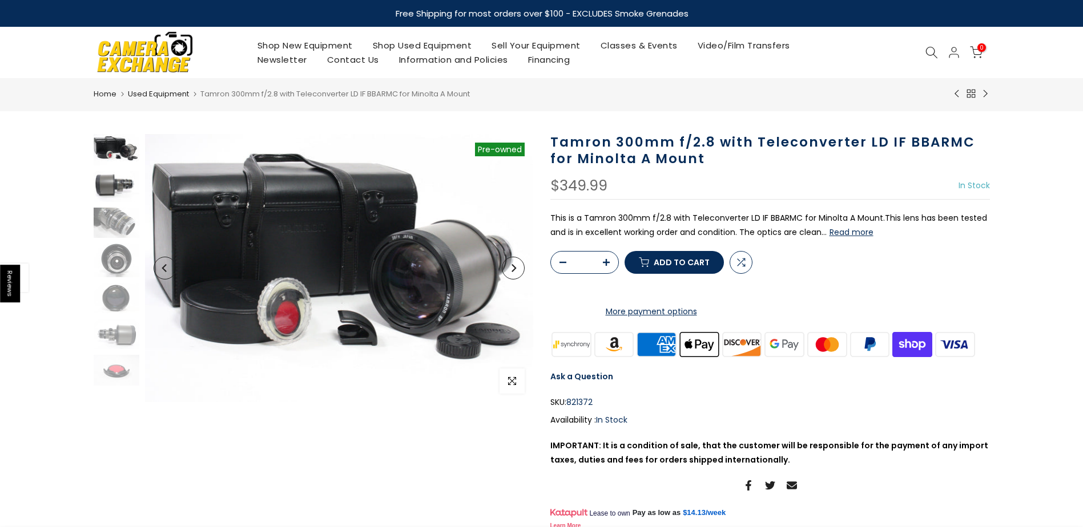
click at [113, 189] on img at bounding box center [117, 186] width 46 height 30
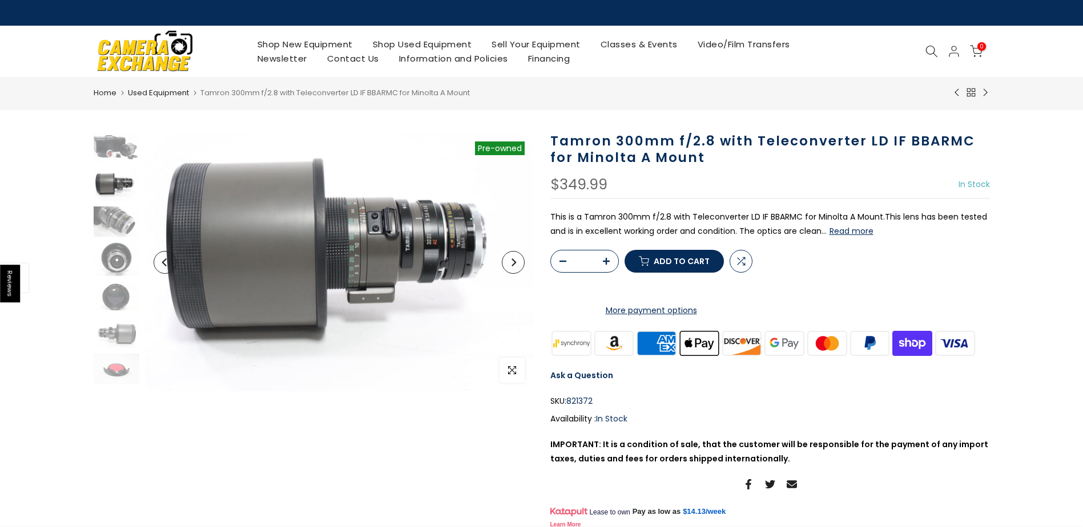
click at [513, 268] on button "Next" at bounding box center [513, 262] width 23 height 23
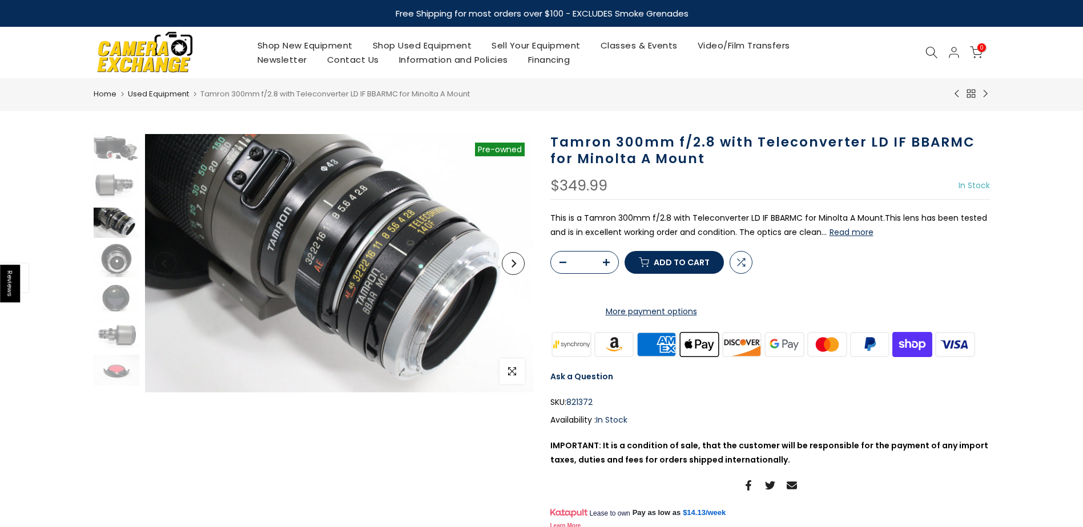
click at [513, 262] on icon "Next" at bounding box center [513, 264] width 8 height 8
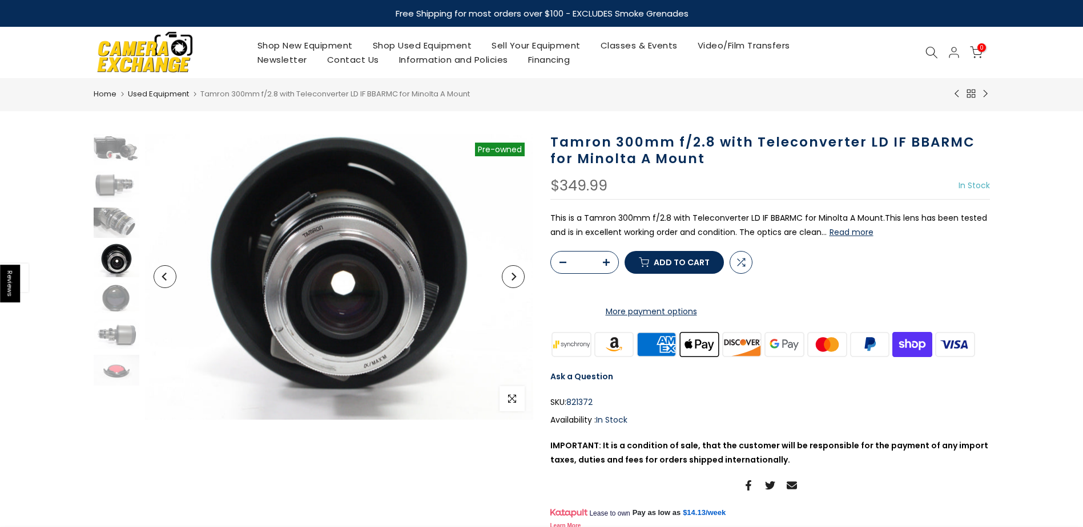
click at [512, 277] on icon "Next" at bounding box center [513, 277] width 8 height 8
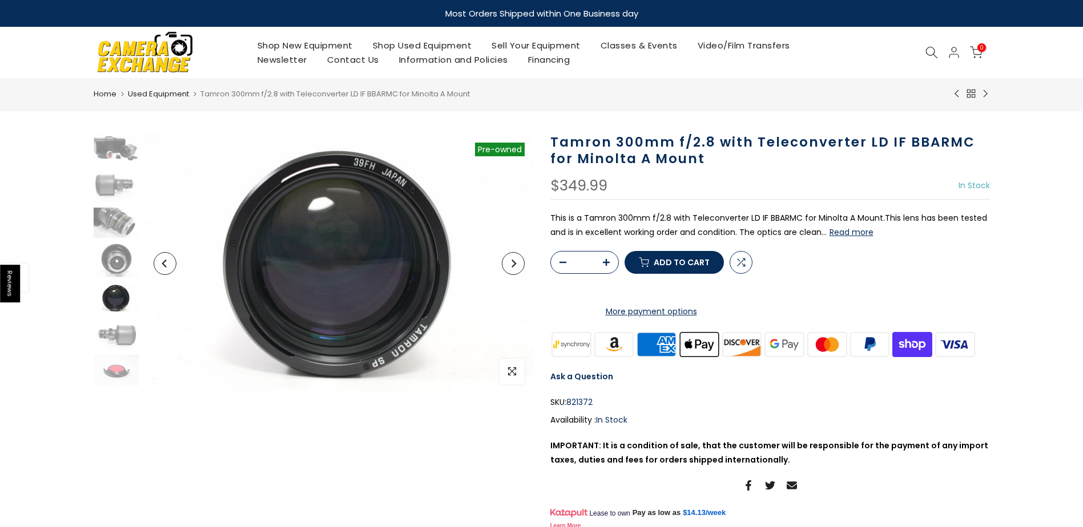
click at [514, 266] on icon "Next" at bounding box center [513, 264] width 8 height 8
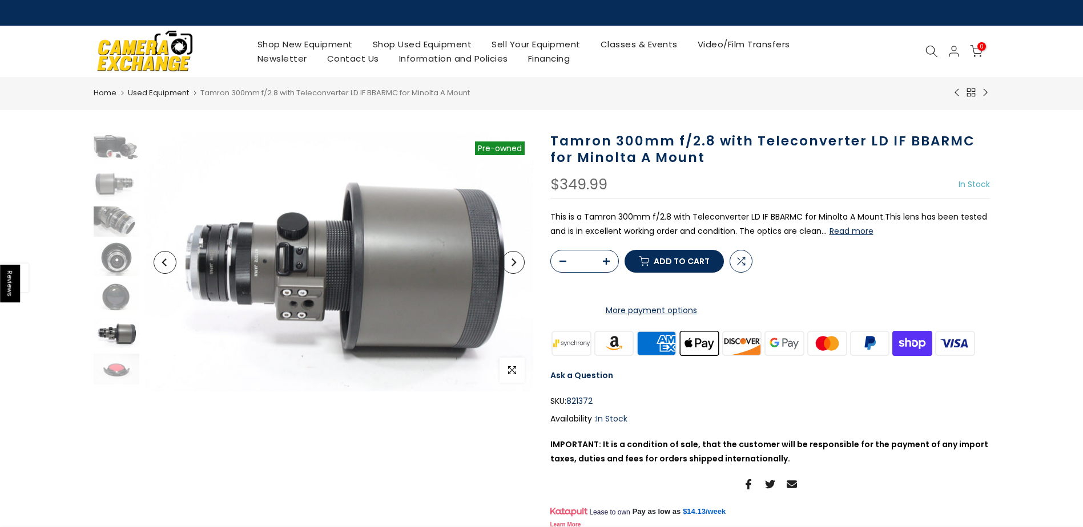
click at [514, 266] on icon "Next" at bounding box center [513, 263] width 8 height 8
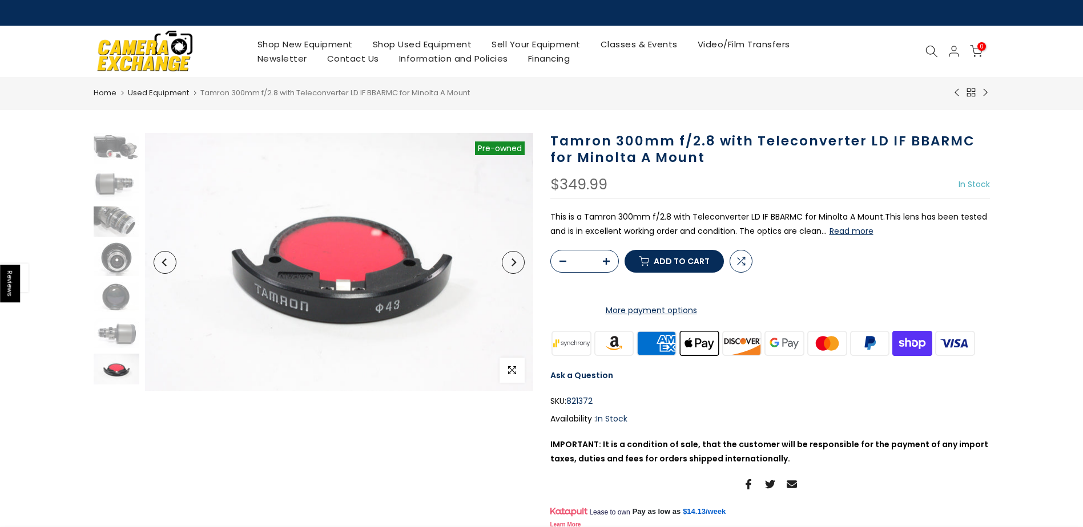
click at [514, 265] on icon "Next" at bounding box center [513, 263] width 8 height 8
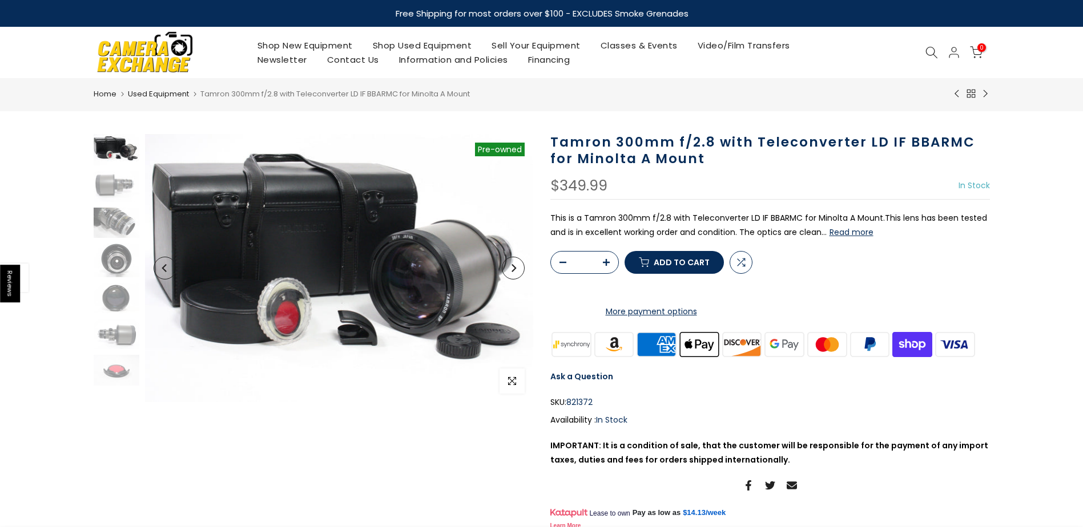
click at [511, 272] on icon "Next" at bounding box center [513, 268] width 8 height 8
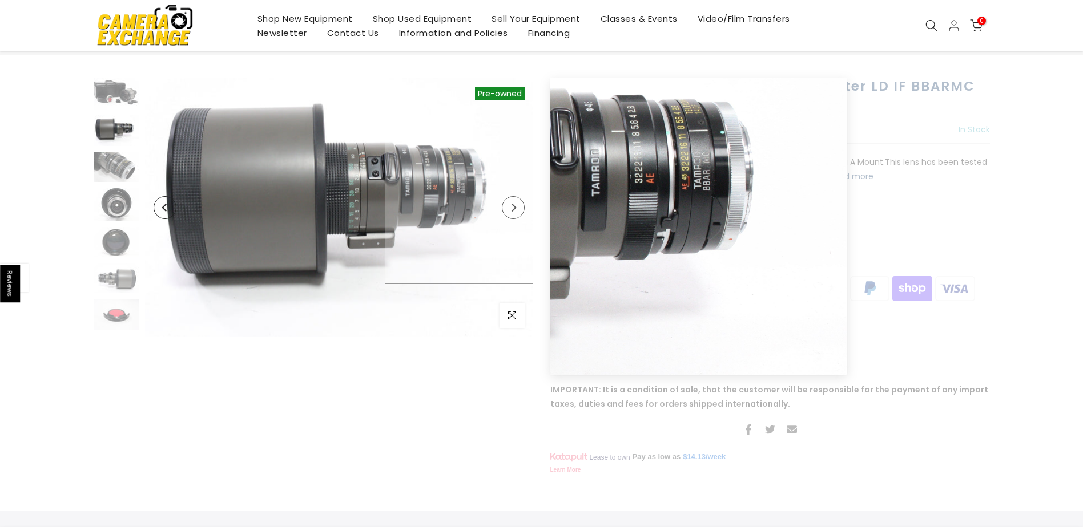
scroll to position [57, 0]
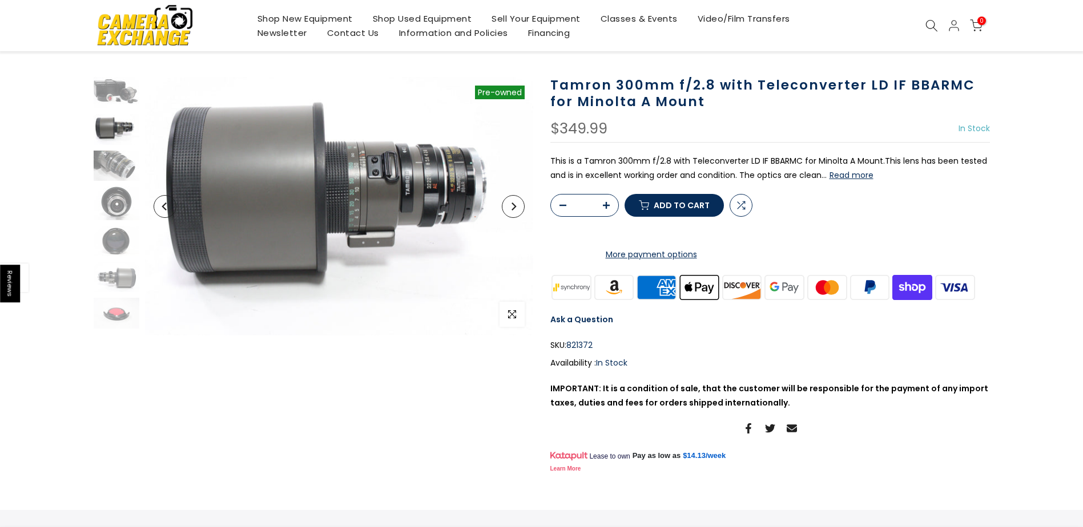
click at [512, 208] on icon "Next" at bounding box center [513, 207] width 8 height 8
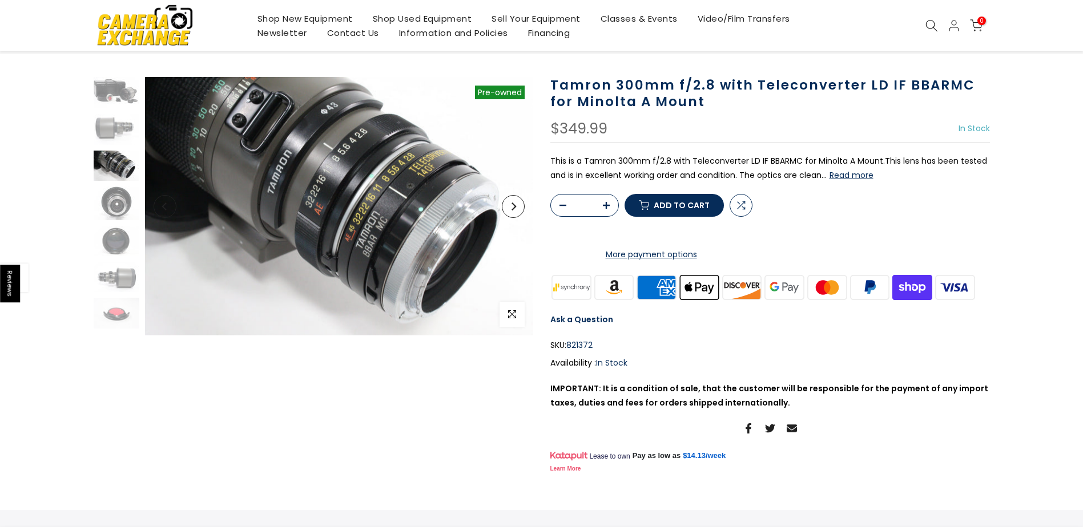
click at [513, 207] on icon "Next" at bounding box center [513, 207] width 8 height 8
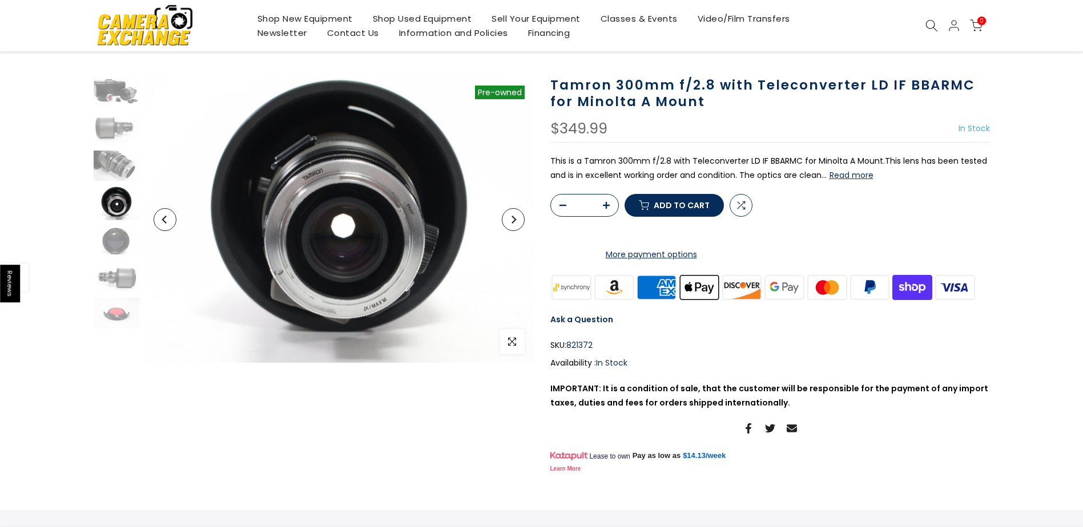
click at [513, 223] on icon "Next" at bounding box center [513, 220] width 8 height 8
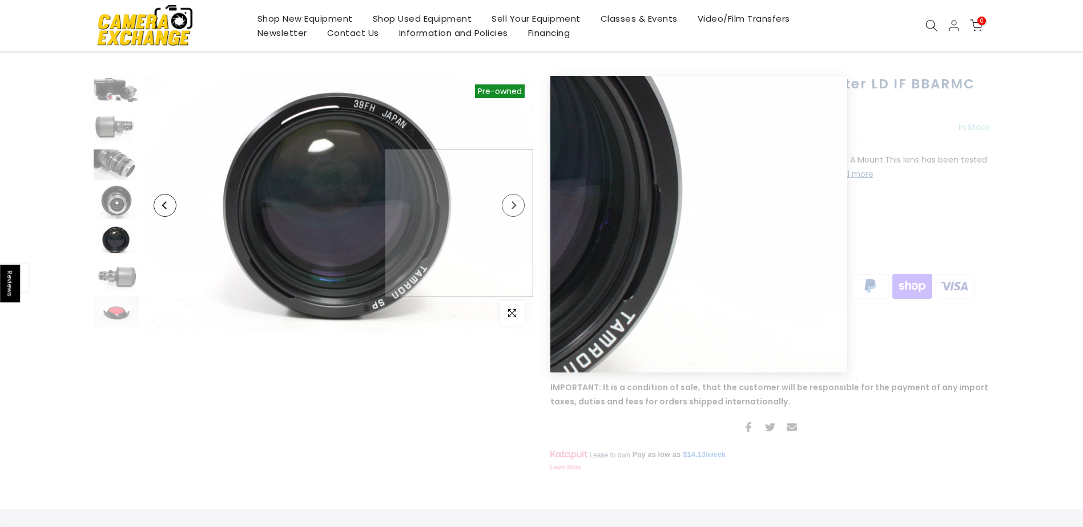
scroll to position [56, 0]
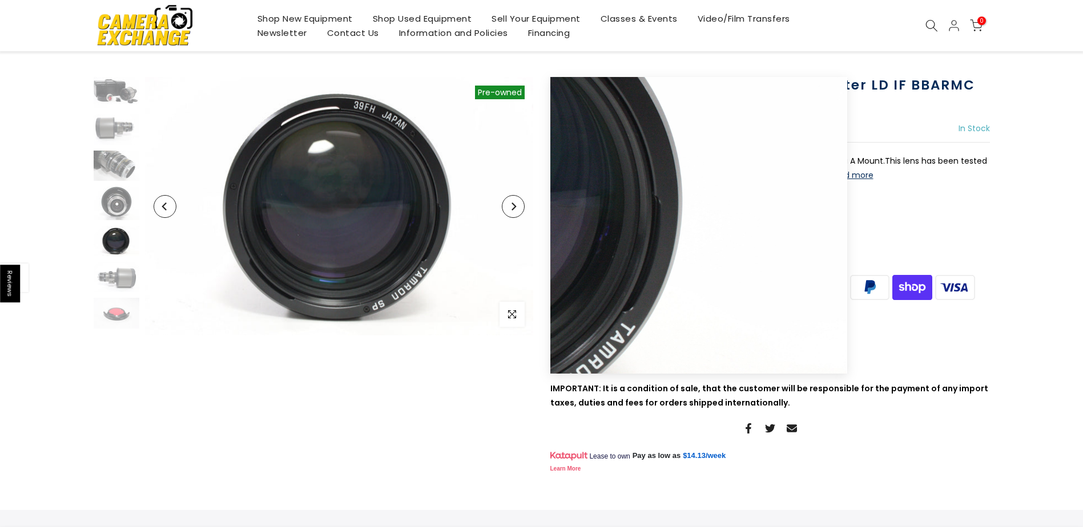
click at [513, 218] on button "Next" at bounding box center [513, 206] width 23 height 23
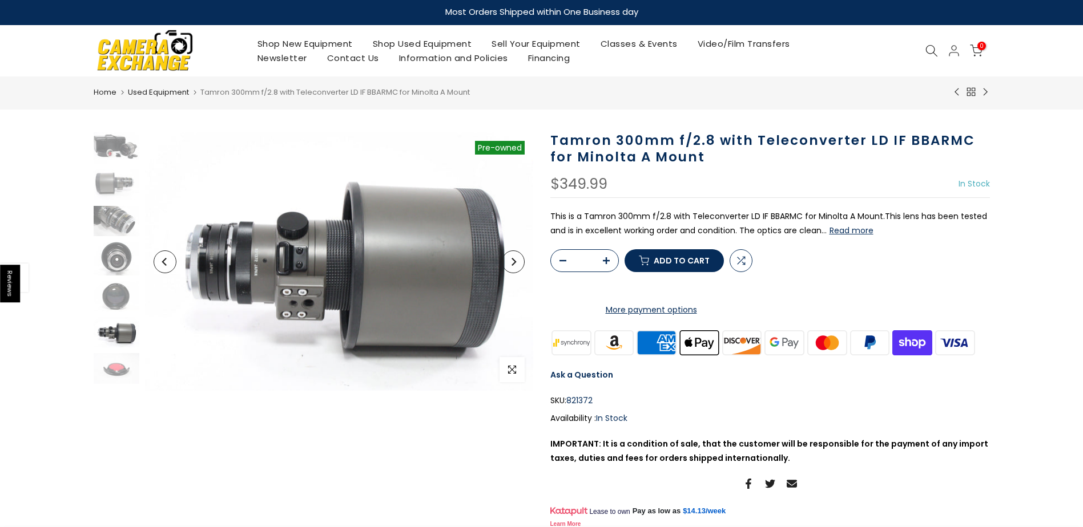
scroll to position [0, 0]
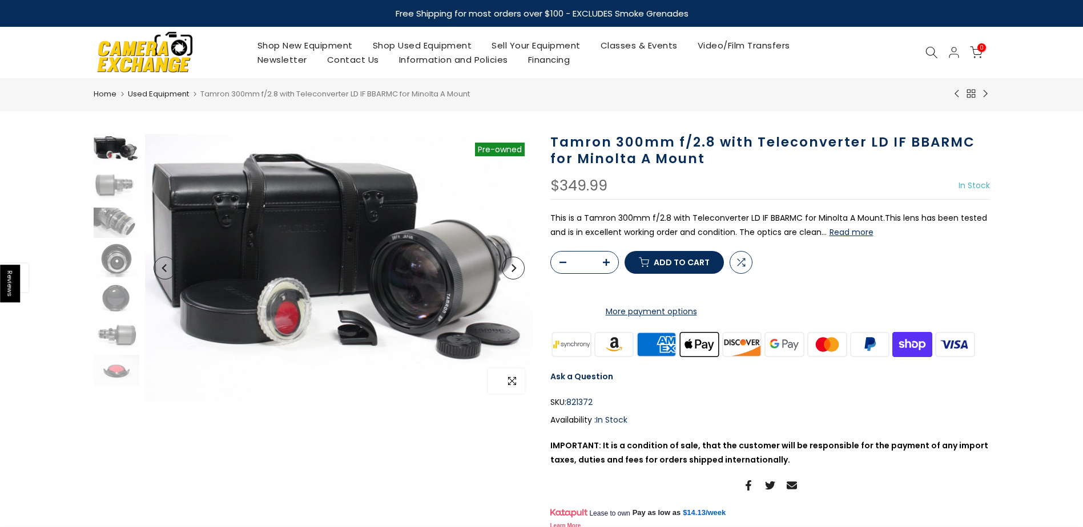
click at [511, 383] on icon "button" at bounding box center [512, 381] width 8 height 9
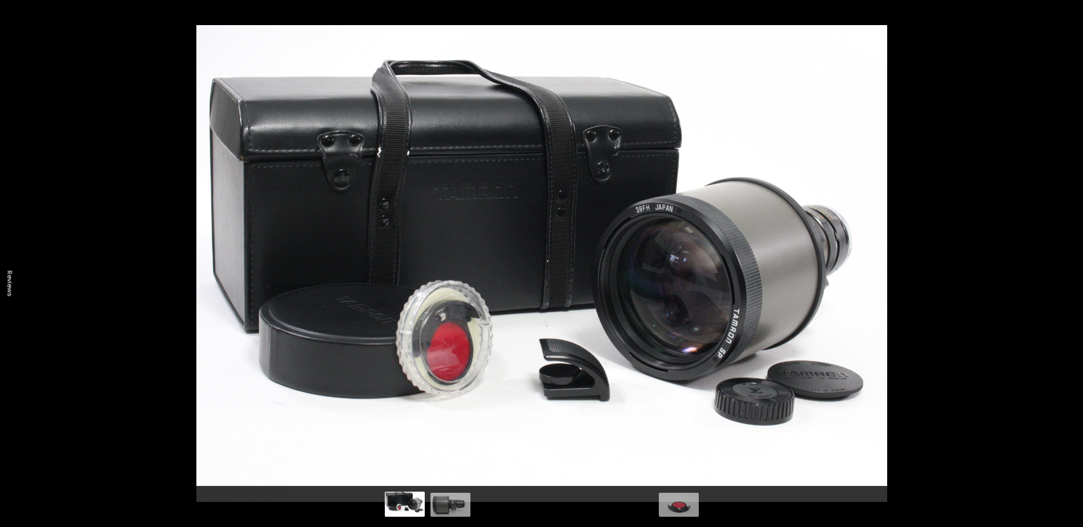
click at [1072, 290] on button at bounding box center [1063, 292] width 40 height 57
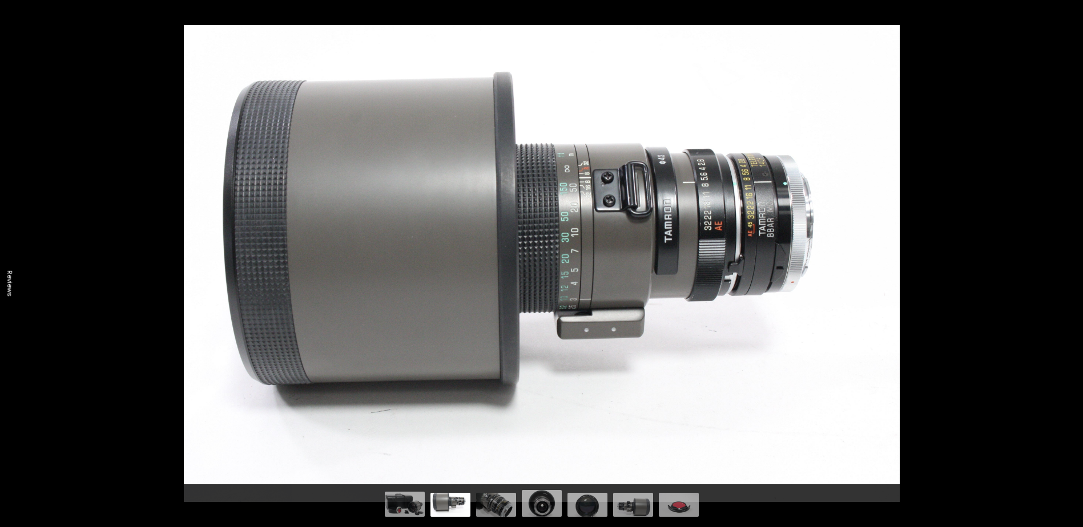
click at [1067, 292] on button at bounding box center [1063, 292] width 40 height 57
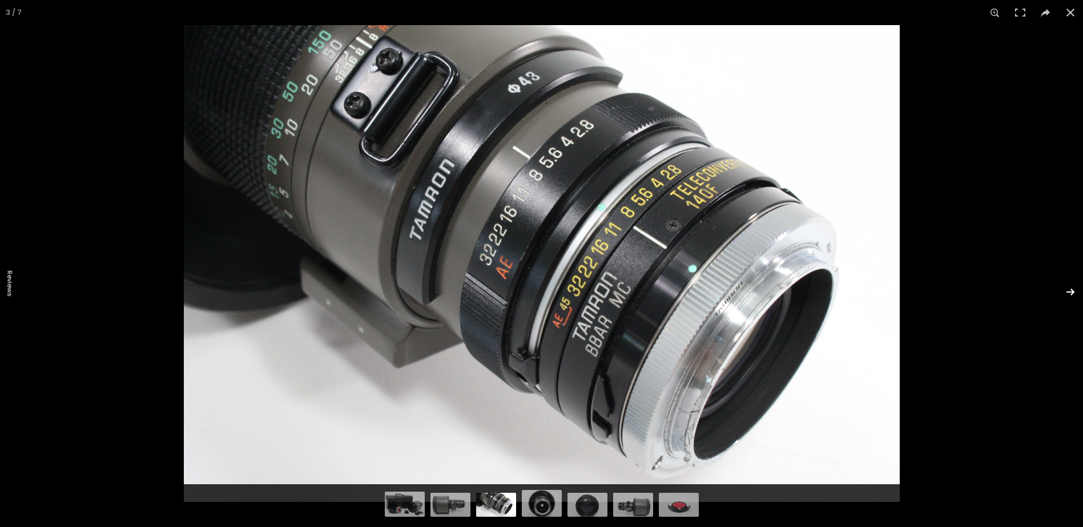
click at [1073, 291] on button at bounding box center [1063, 292] width 40 height 57
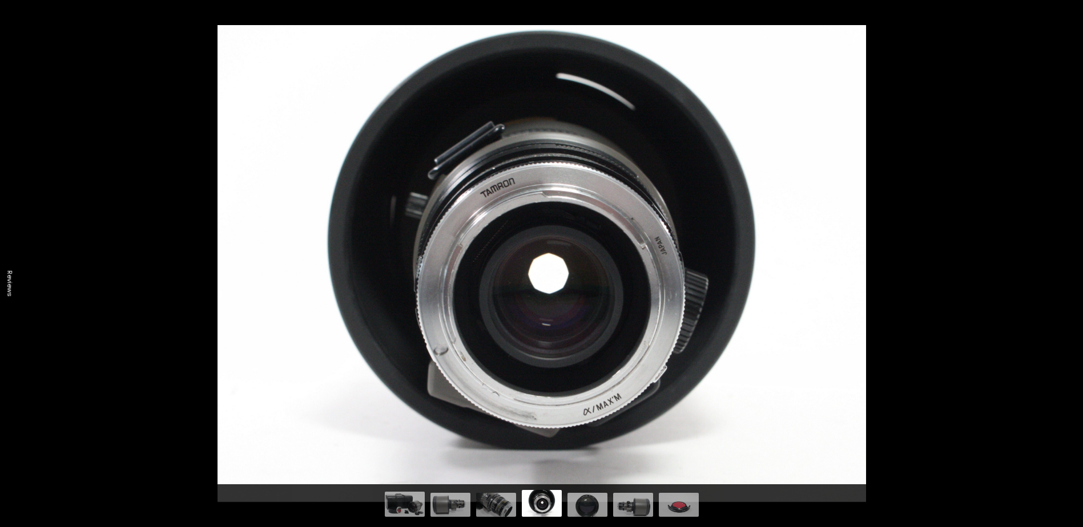
click at [1073, 289] on button at bounding box center [1063, 292] width 40 height 57
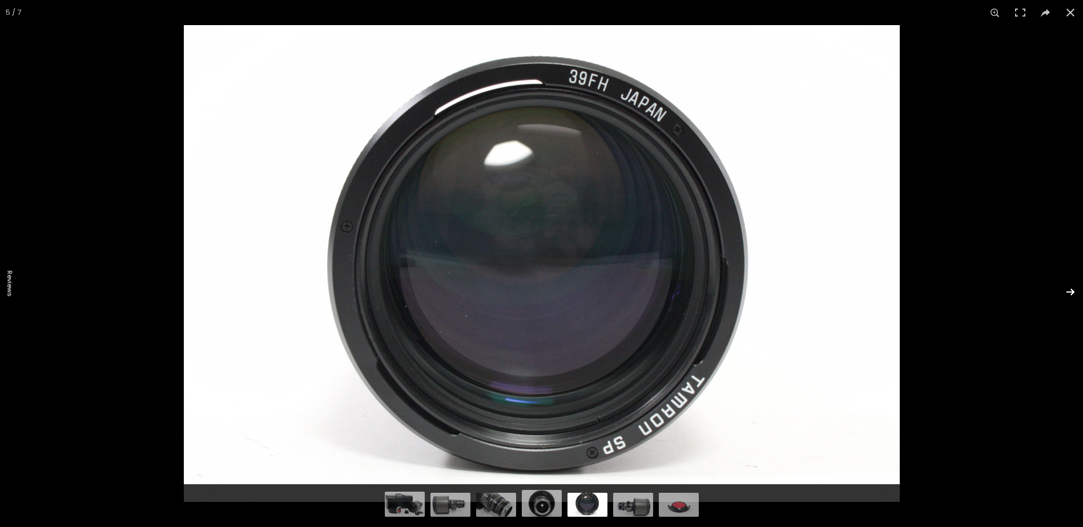
click at [1069, 293] on button at bounding box center [1063, 292] width 40 height 57
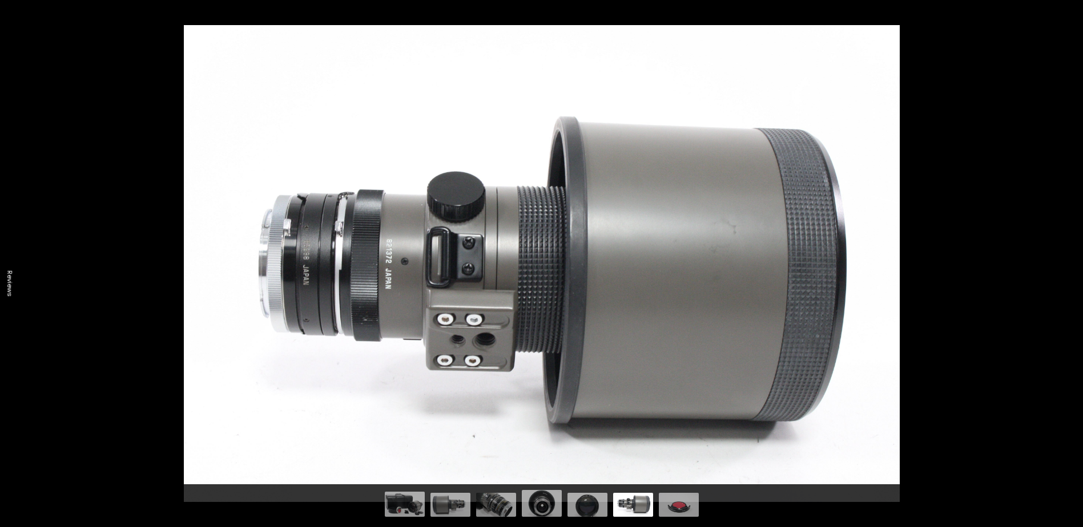
click at [1069, 293] on button at bounding box center [1063, 292] width 40 height 57
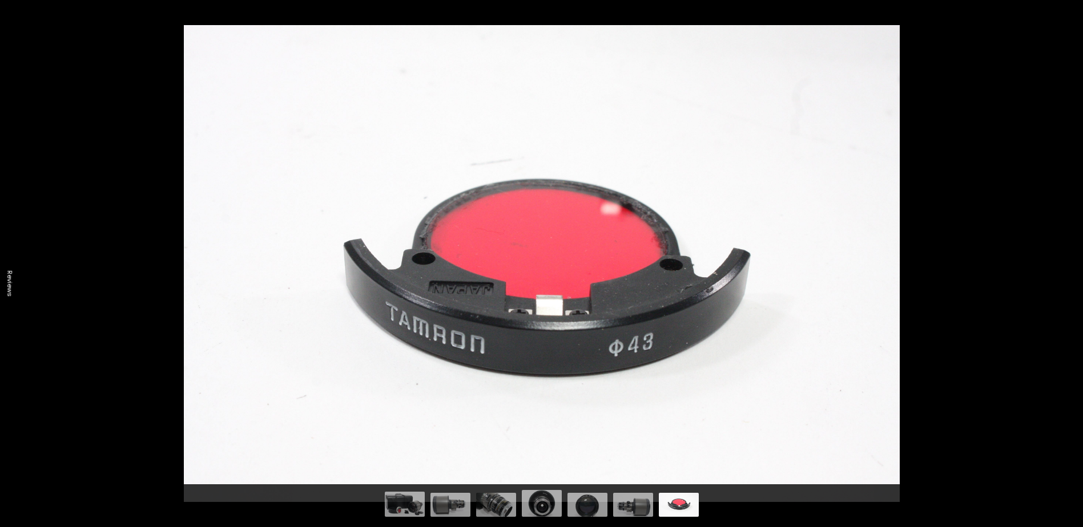
click at [1069, 293] on button at bounding box center [1063, 292] width 40 height 57
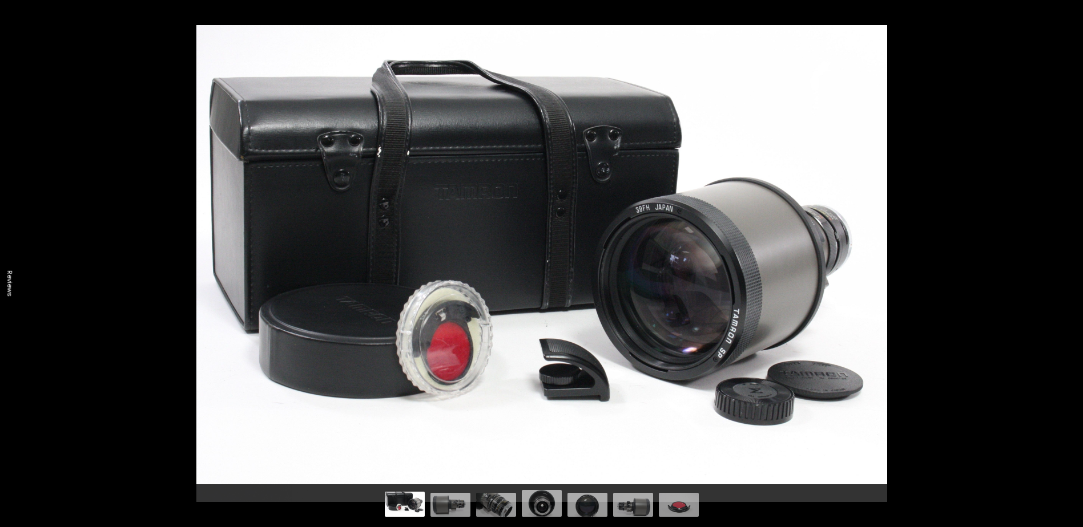
click at [1069, 293] on button at bounding box center [1063, 292] width 40 height 57
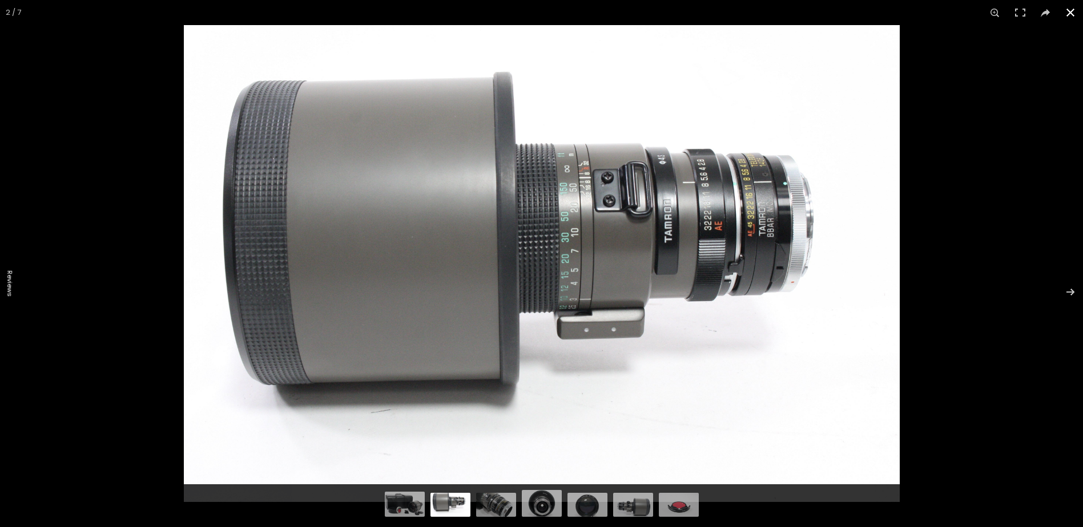
click at [1068, 11] on button at bounding box center [1070, 12] width 25 height 25
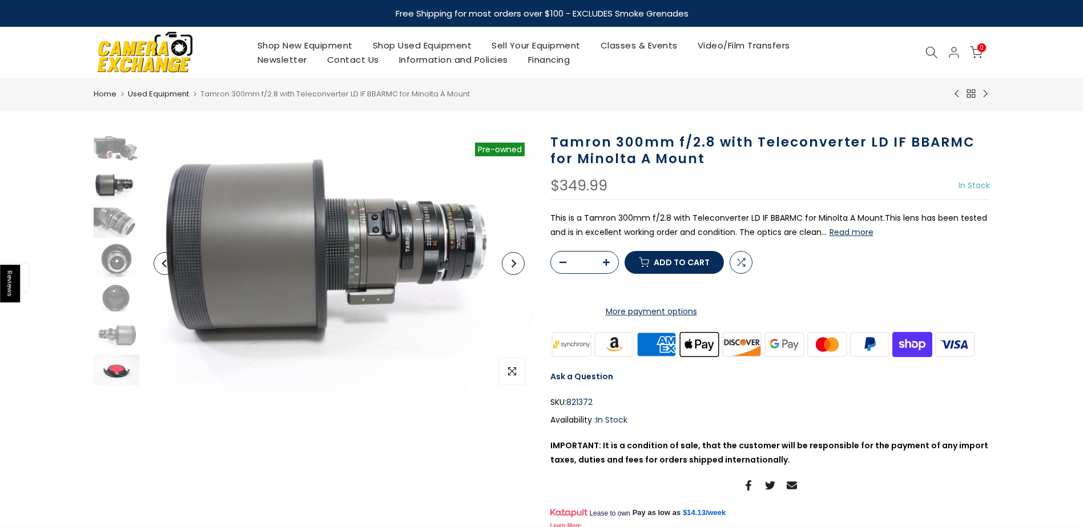
drag, startPoint x: 112, startPoint y: 371, endPoint x: 122, endPoint y: 372, distance: 9.8
click at [113, 370] on img at bounding box center [117, 370] width 46 height 30
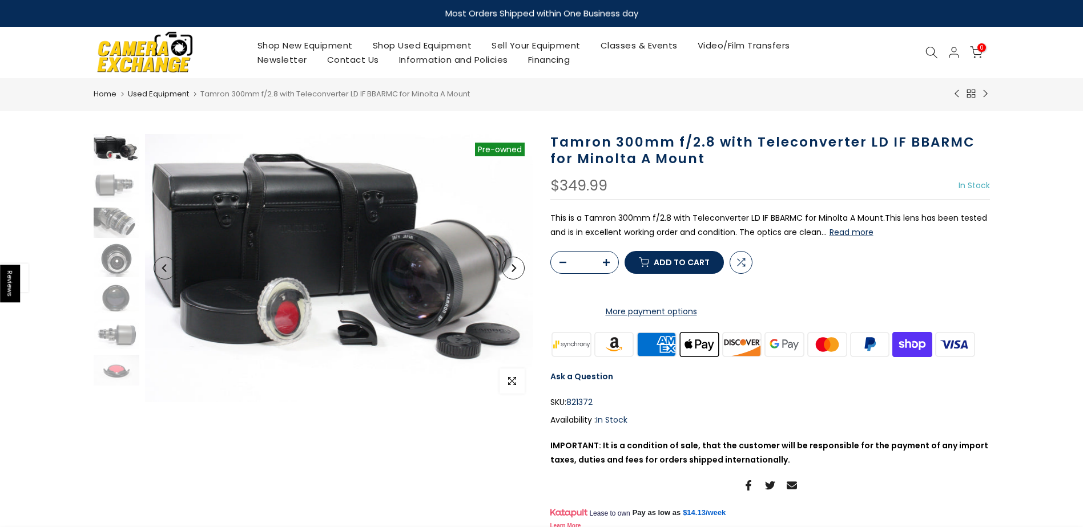
click at [40, 51] on div "Shop New Equipment Shop Used Equipment Sell Your Equipment Classes & Events Vid…" at bounding box center [541, 52] width 1083 height 51
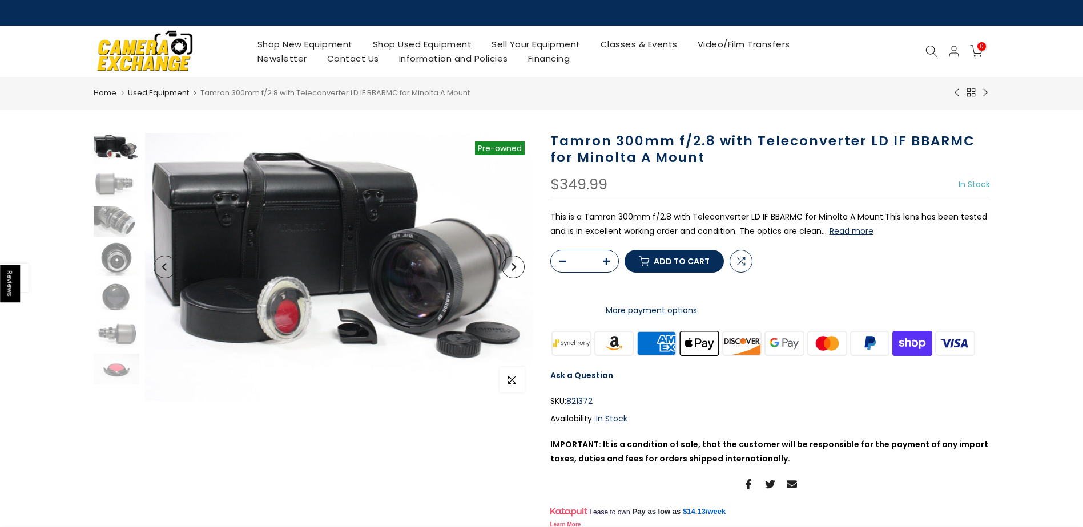
click at [847, 236] on button "Read more" at bounding box center [851, 231] width 44 height 10
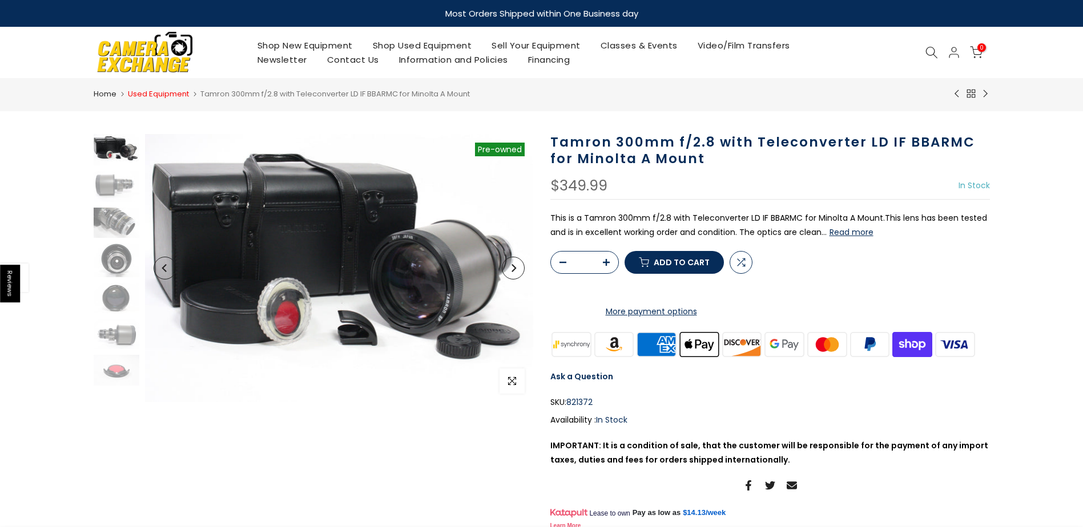
click at [154, 95] on link "Used Equipment" at bounding box center [158, 93] width 61 height 11
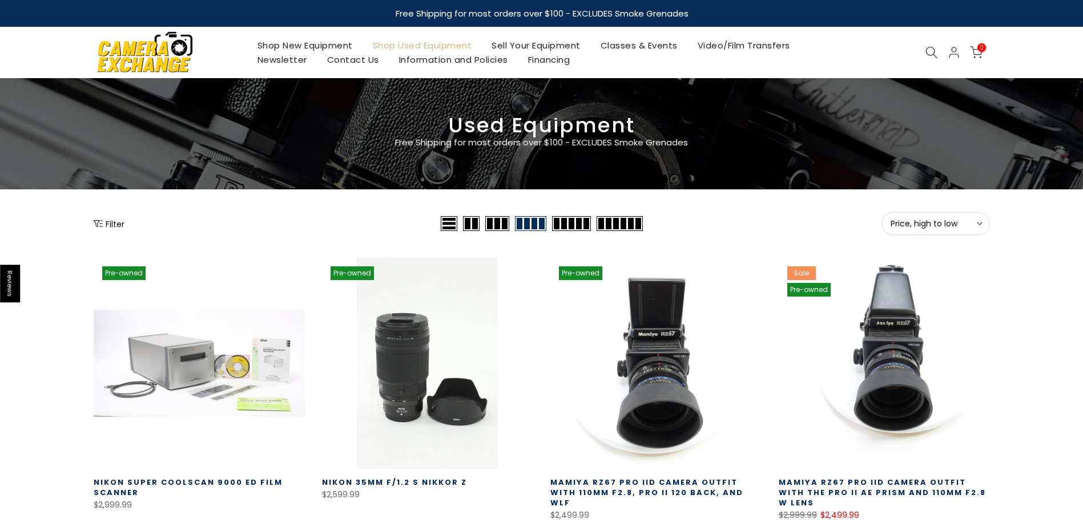
click at [106, 220] on button "Filter" at bounding box center [109, 223] width 31 height 11
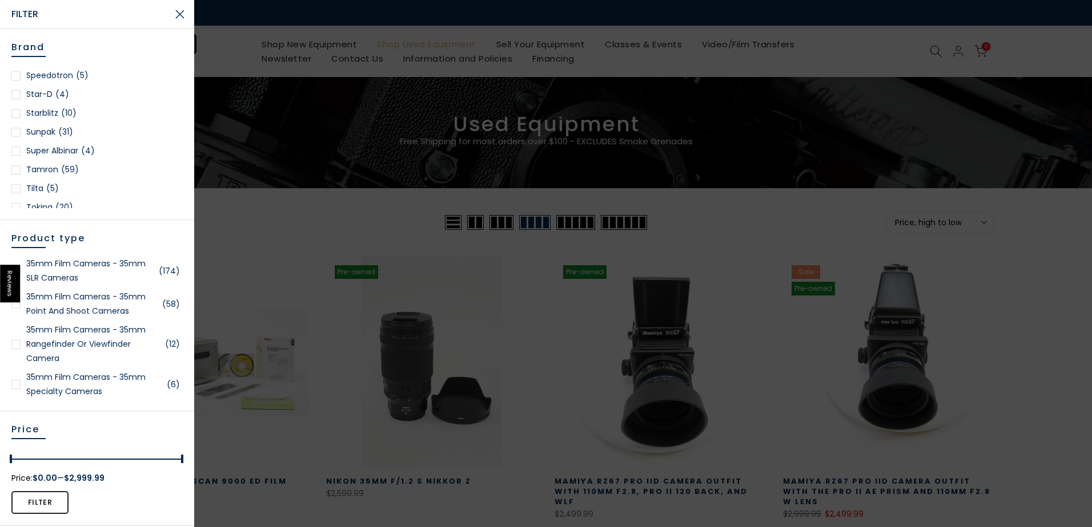
scroll to position [1656, 0]
click at [19, 114] on div at bounding box center [15, 112] width 9 height 9
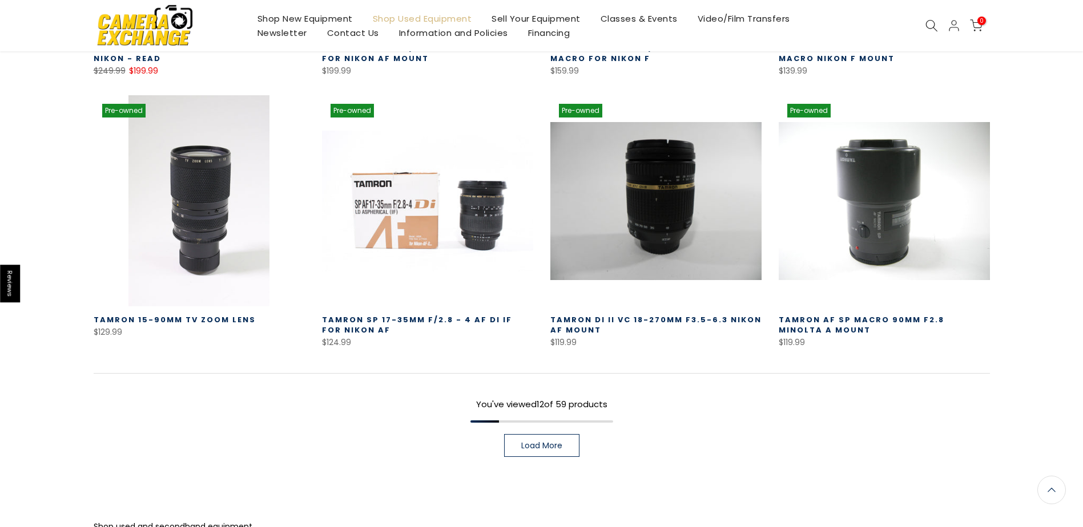
scroll to position [878, 0]
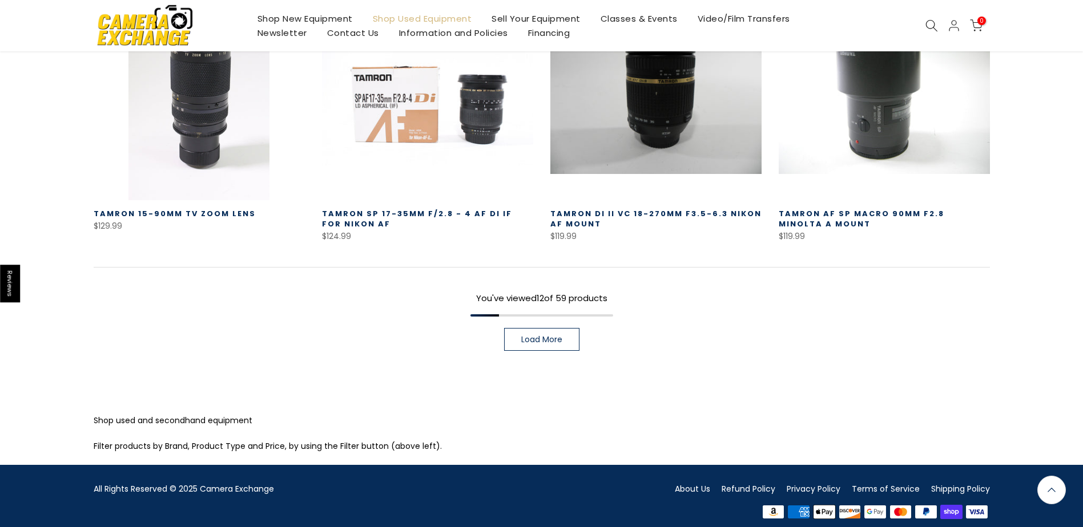
drag, startPoint x: 534, startPoint y: 326, endPoint x: 548, endPoint y: 328, distance: 13.9
click at [534, 336] on span "Load More" at bounding box center [541, 340] width 41 height 8
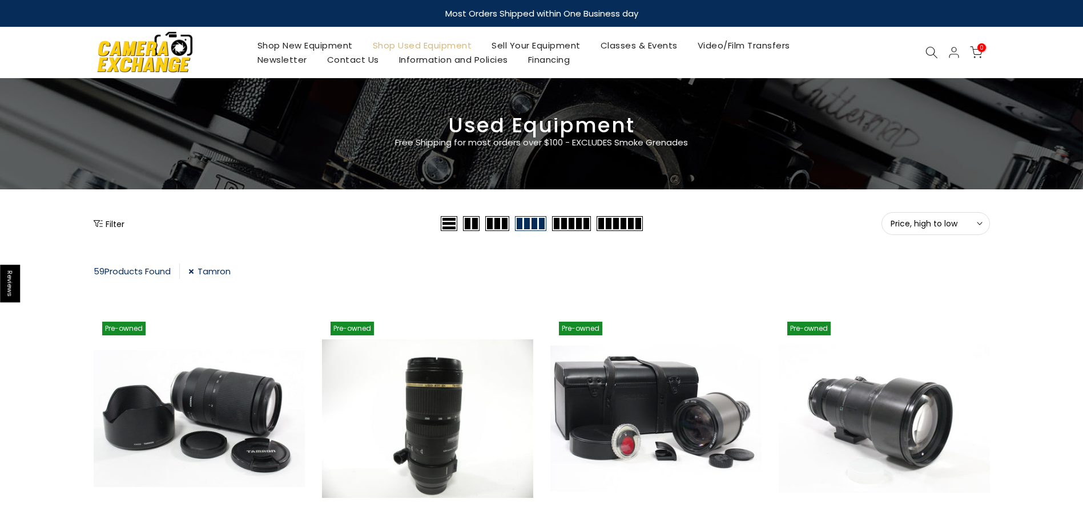
click at [106, 223] on button "Filter" at bounding box center [109, 223] width 31 height 11
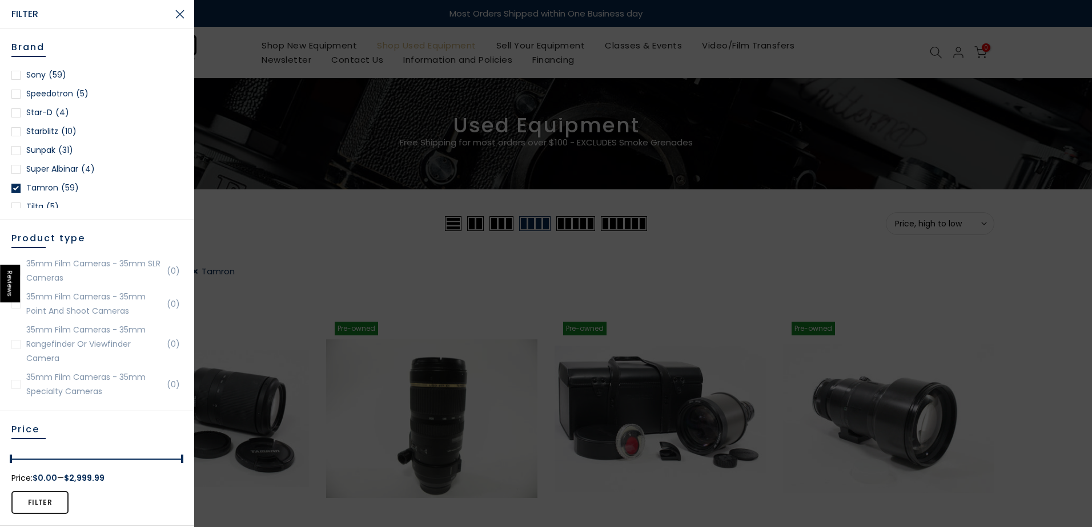
scroll to position [1598, 0]
click at [17, 170] on div at bounding box center [15, 170] width 9 height 9
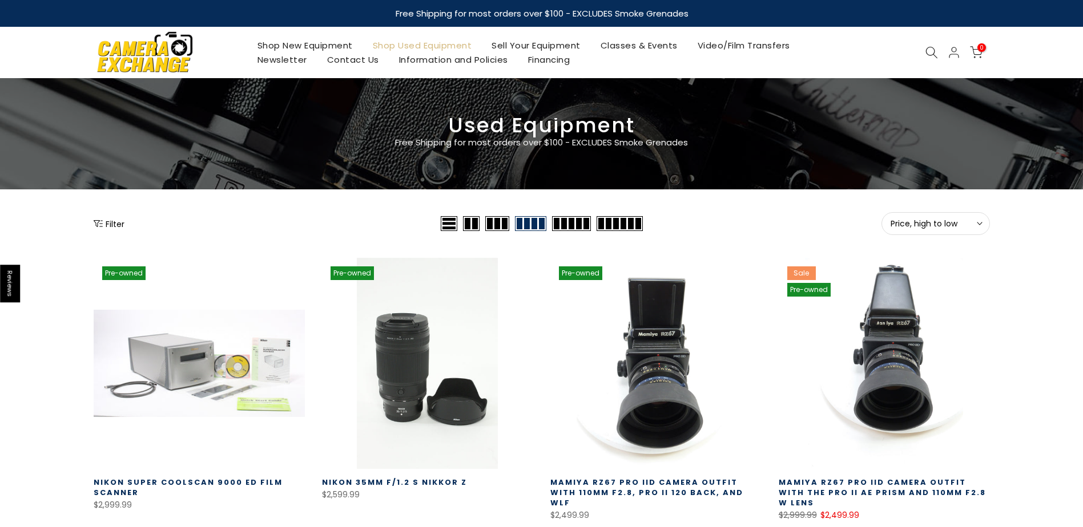
click at [111, 225] on button "Filter" at bounding box center [109, 223] width 31 height 11
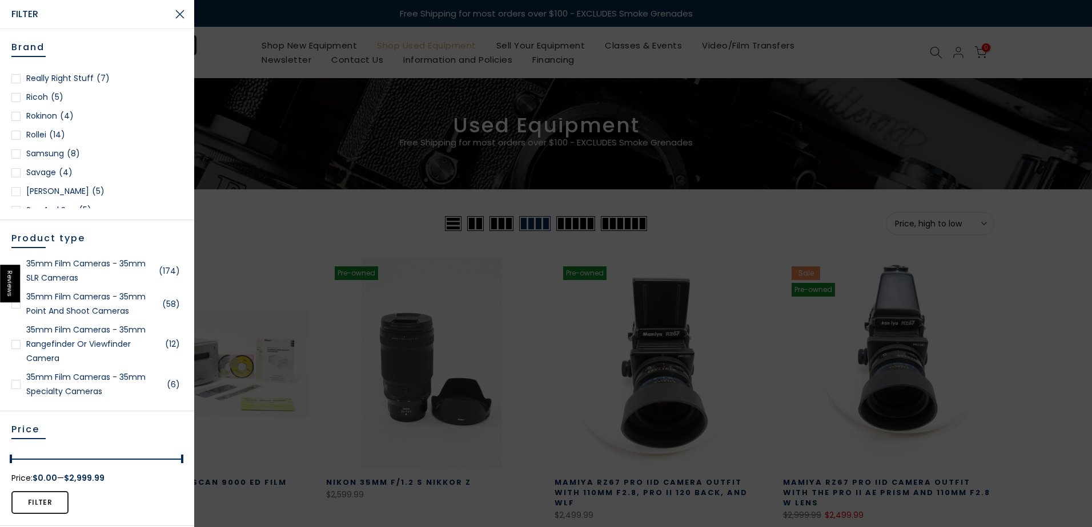
scroll to position [1313, 0]
click at [16, 97] on div at bounding box center [15, 97] width 9 height 9
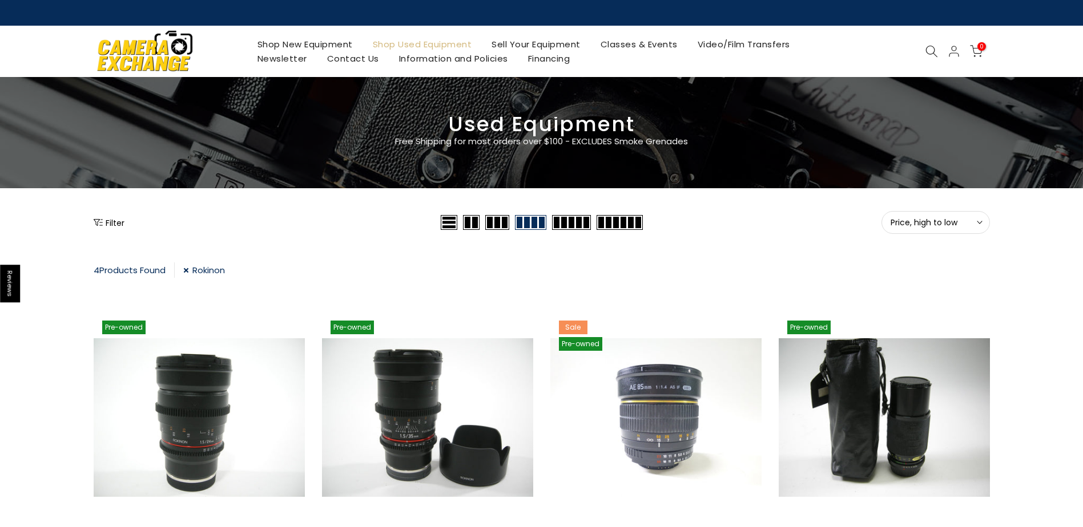
click at [189, 269] on link "Rokinon" at bounding box center [204, 270] width 42 height 15
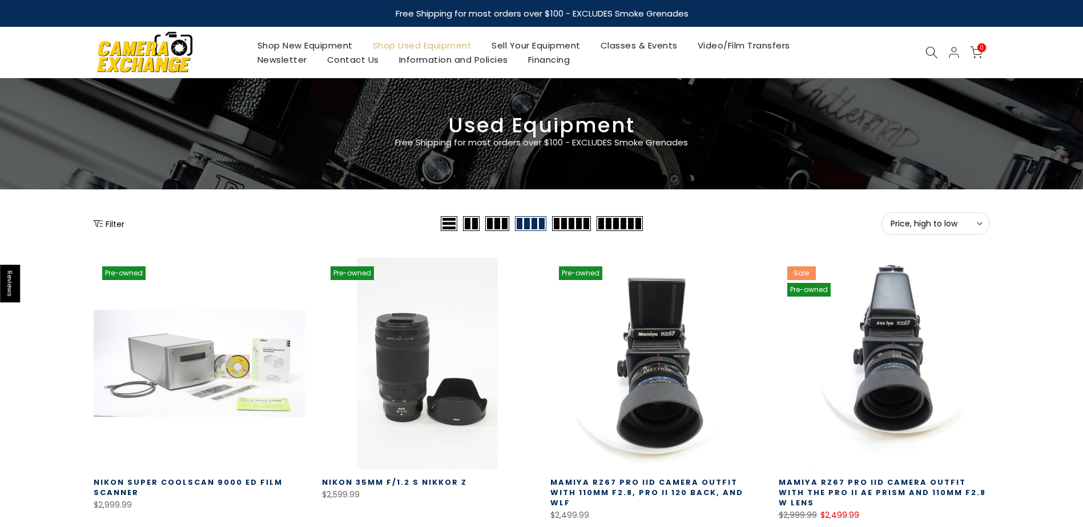
click at [110, 224] on button "Filter" at bounding box center [109, 223] width 31 height 11
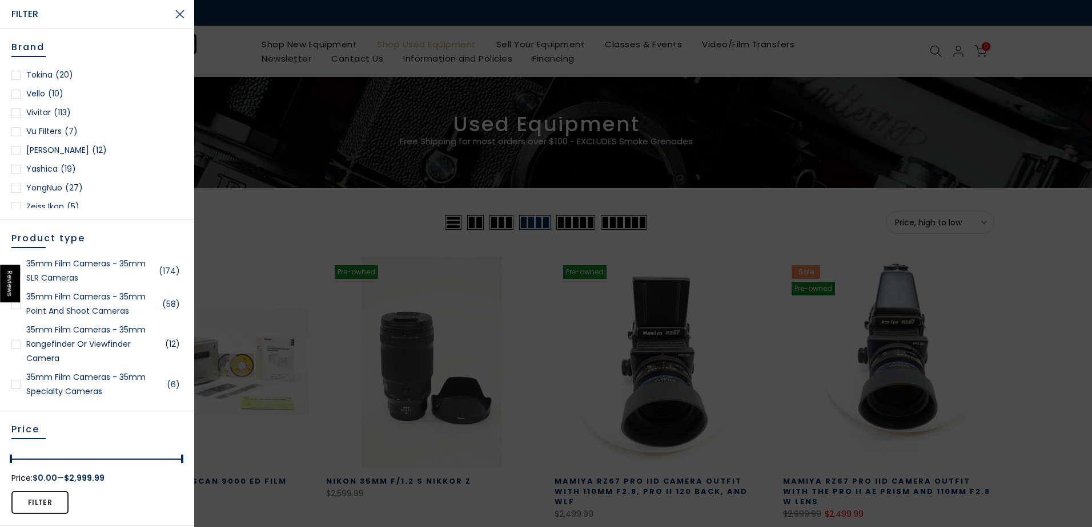
scroll to position [1741, 0]
click at [14, 104] on div at bounding box center [15, 102] width 9 height 9
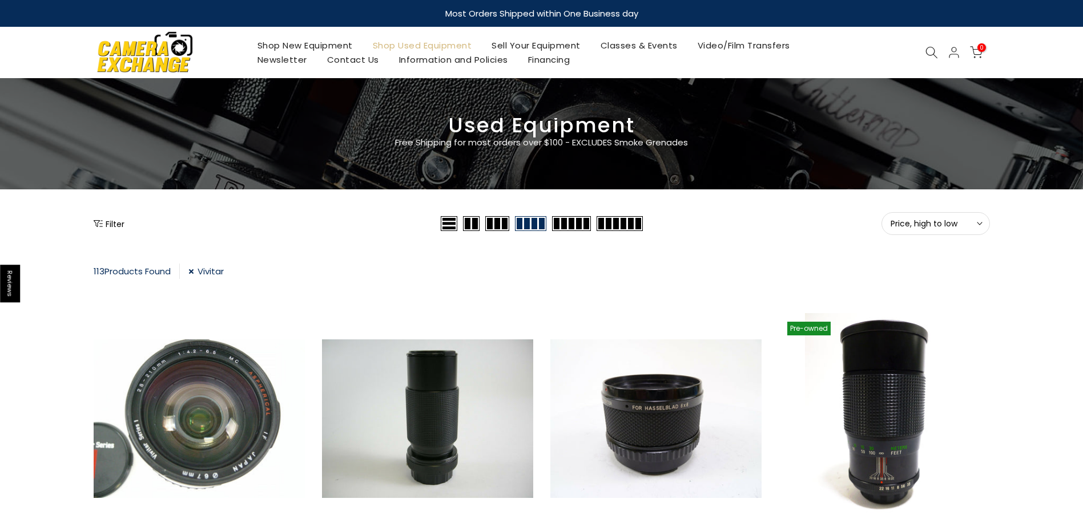
click at [195, 270] on link "Vivitar" at bounding box center [205, 271] width 35 height 15
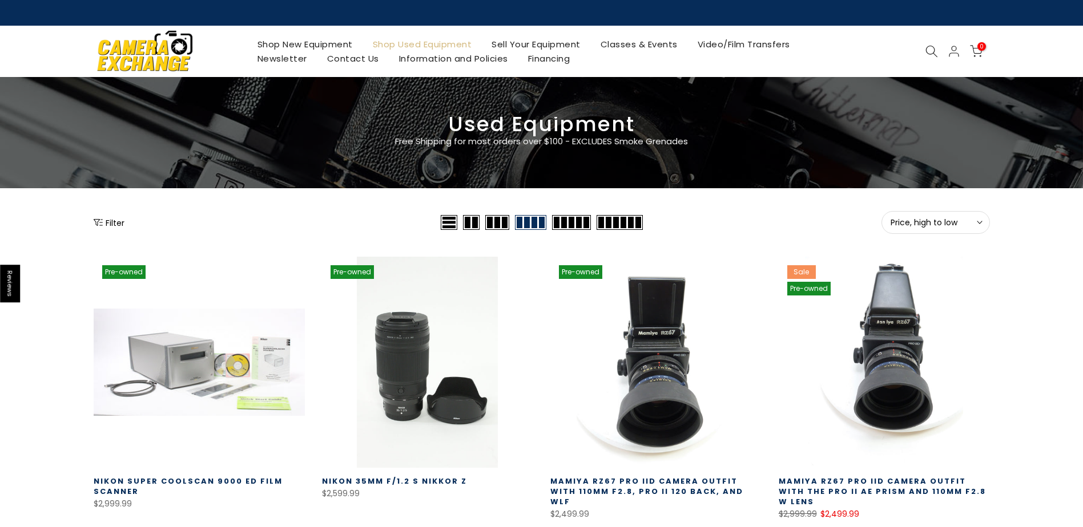
click at [100, 219] on icon "Show filters" at bounding box center [98, 222] width 9 height 9
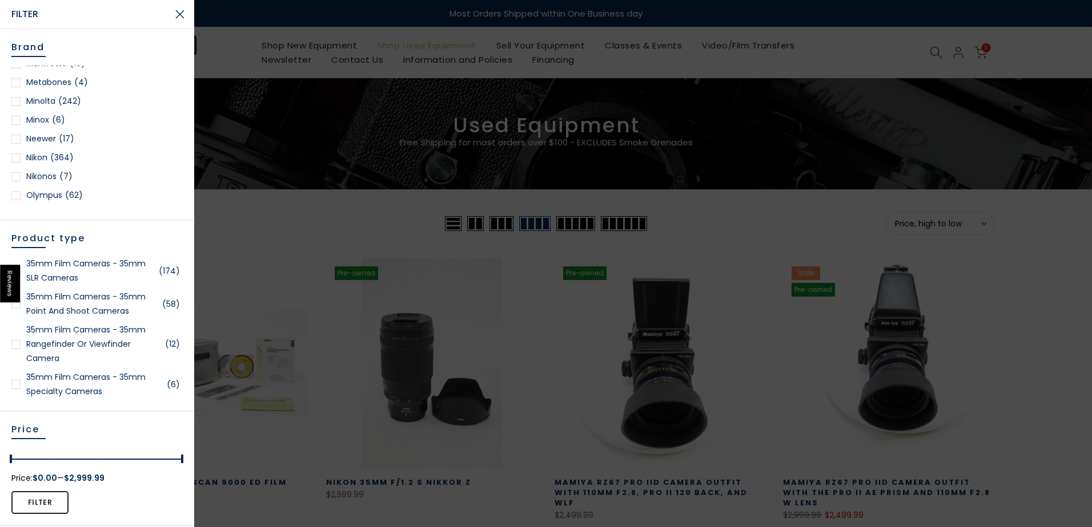
scroll to position [970, 0]
click at [15, 100] on div at bounding box center [15, 100] width 9 height 9
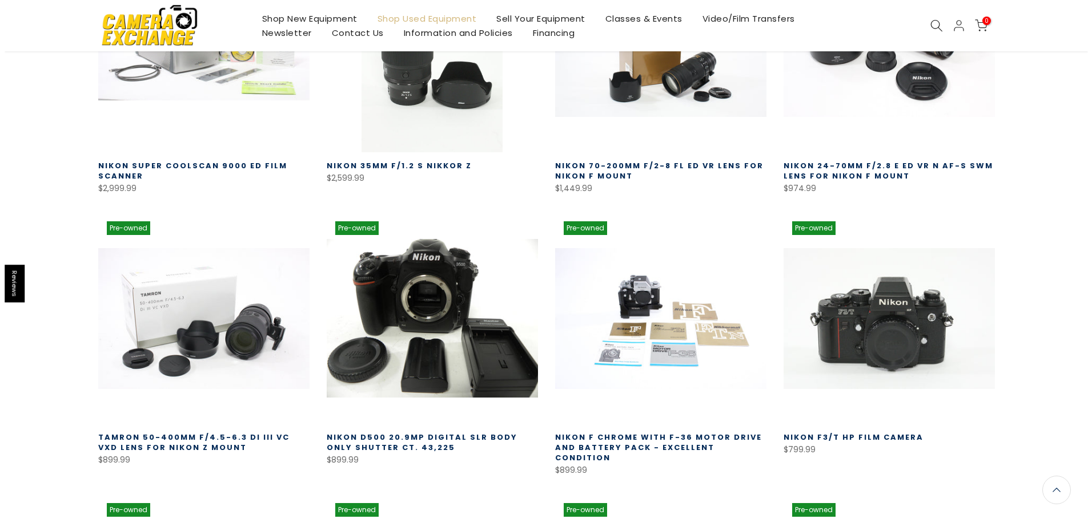
scroll to position [31, 0]
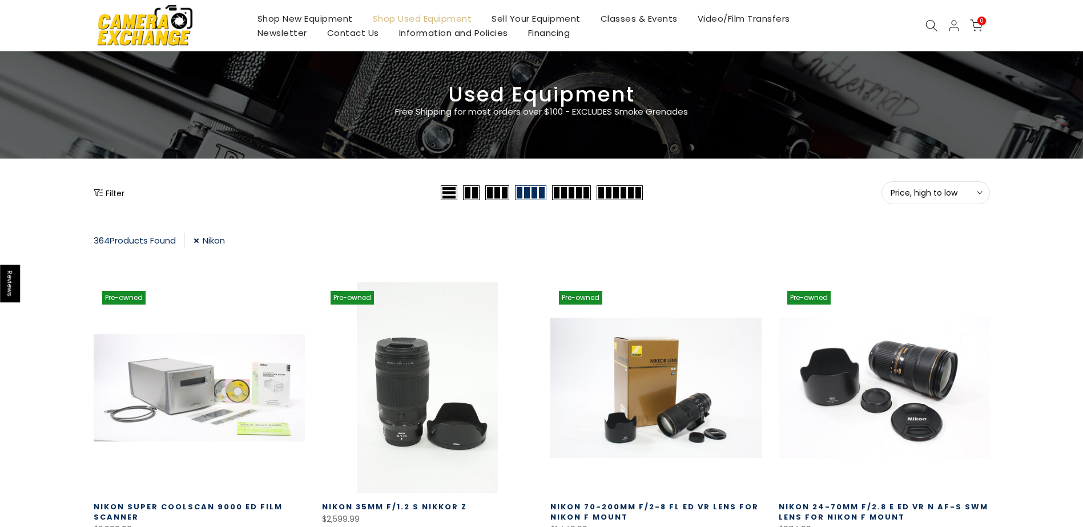
click at [112, 194] on button "Filter" at bounding box center [109, 192] width 31 height 11
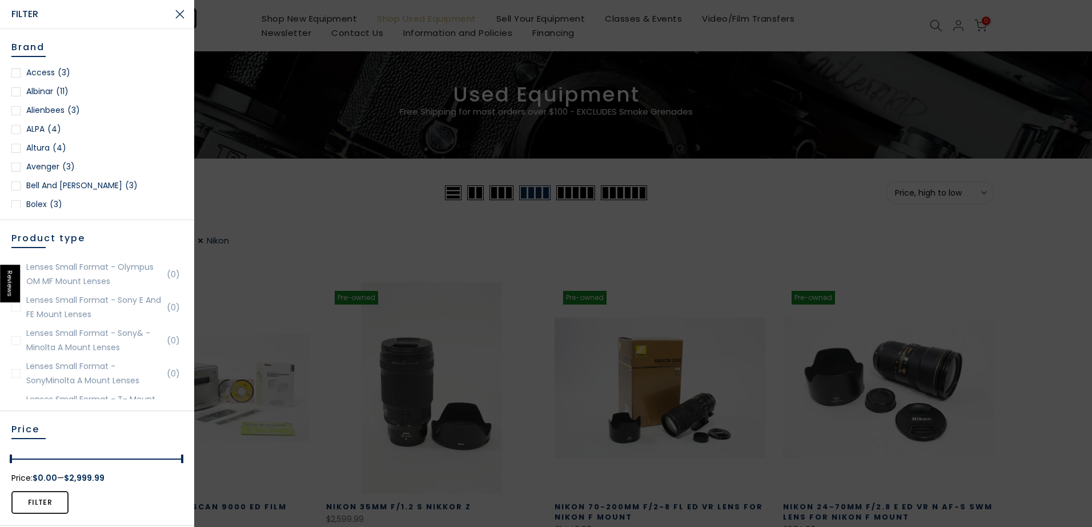
scroll to position [1656, 0]
click at [15, 303] on div at bounding box center [15, 298] width 9 height 9
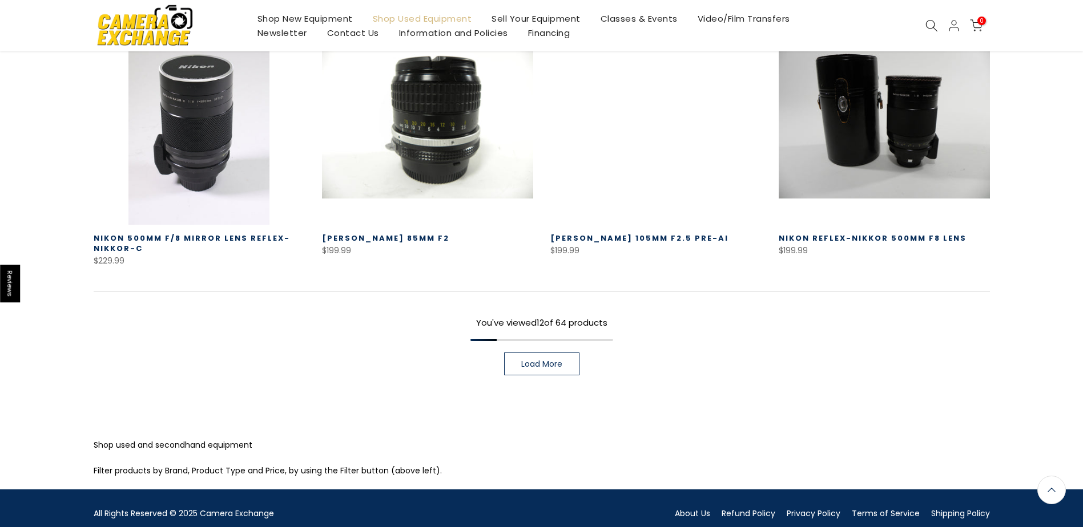
scroll to position [877, 0]
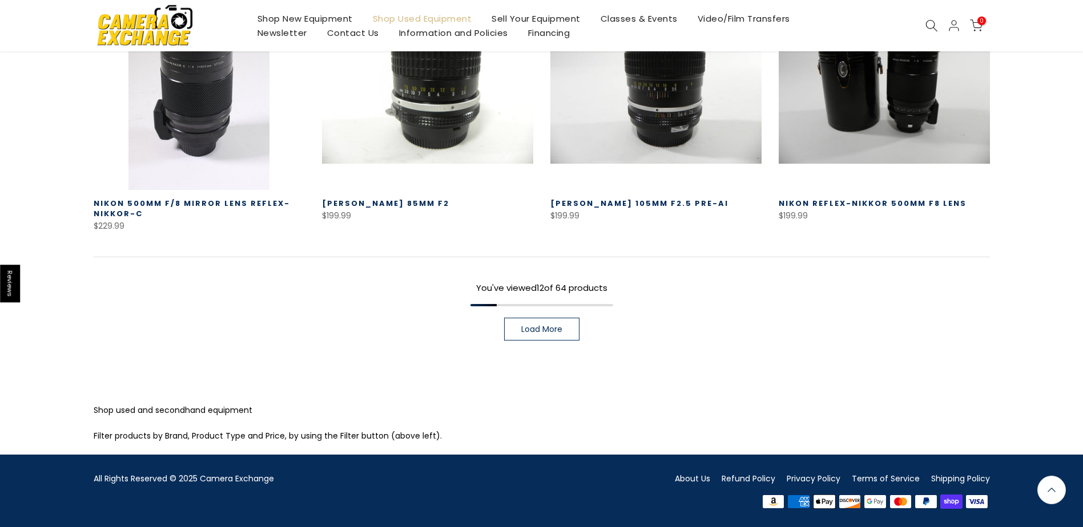
click at [545, 335] on link "Load More" at bounding box center [541, 329] width 75 height 23
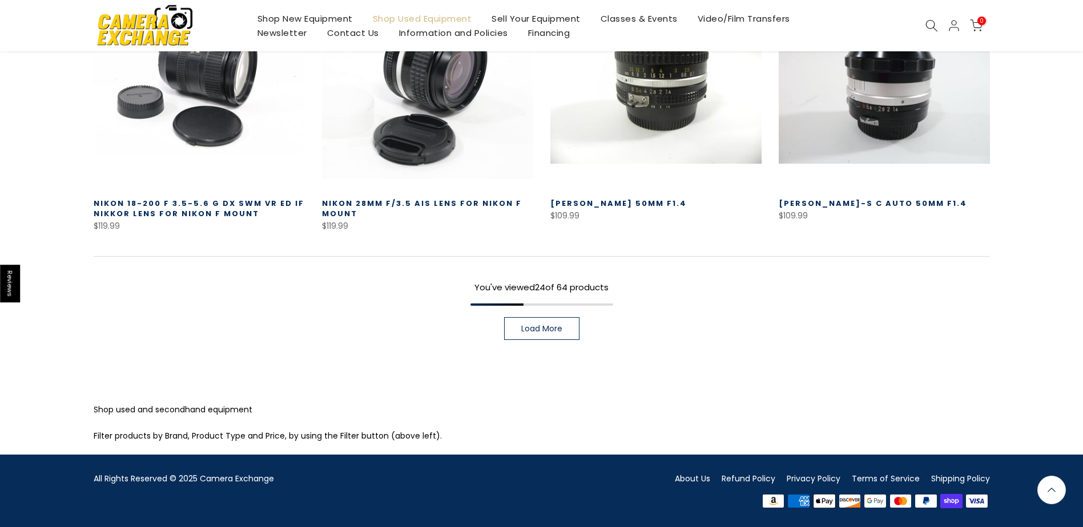
scroll to position [1682, 0]
click at [543, 329] on span "Load More" at bounding box center [541, 329] width 41 height 8
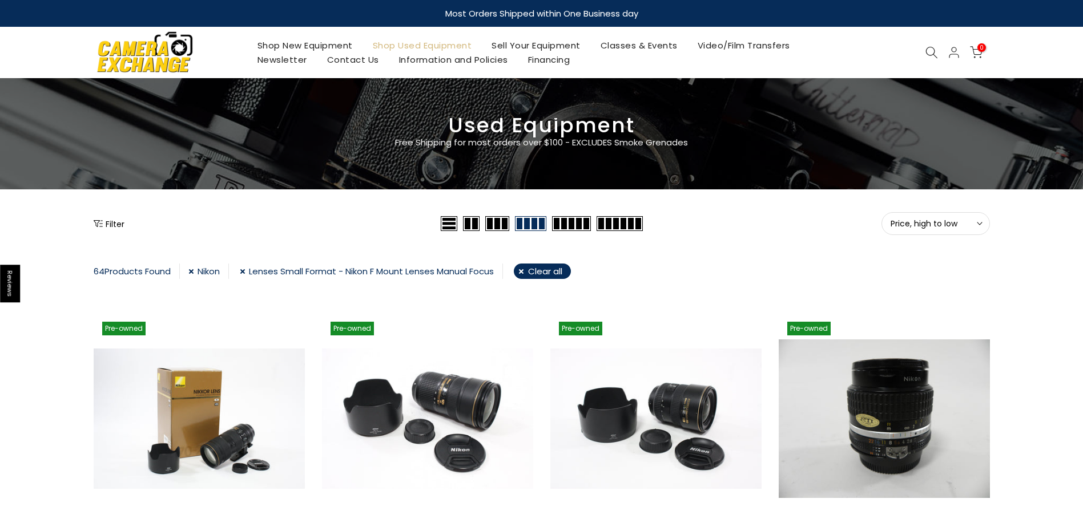
click at [247, 272] on link "Lenses Small Format - Nikon F Mount Lenses Manual Focus" at bounding box center [371, 271] width 263 height 15
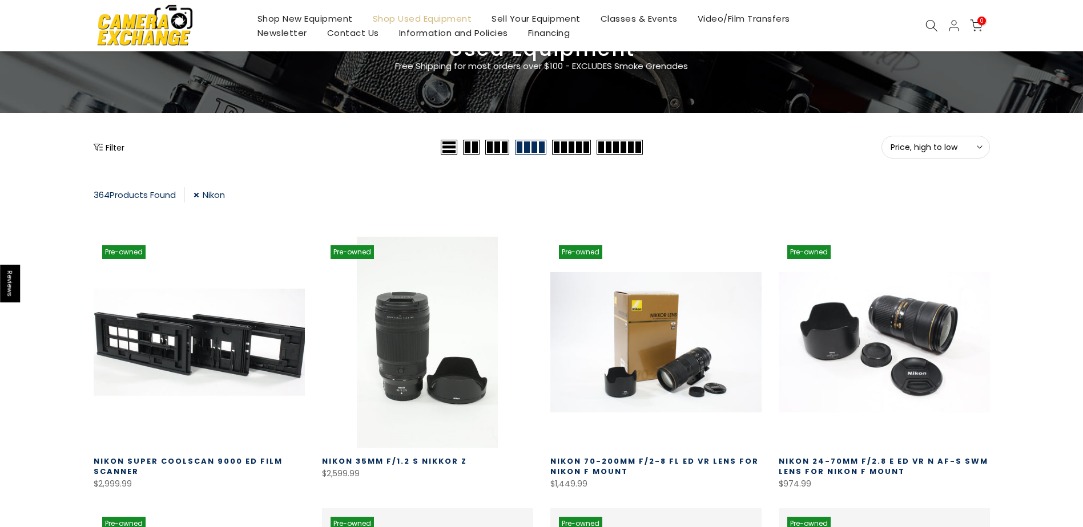
scroll to position [201, 0]
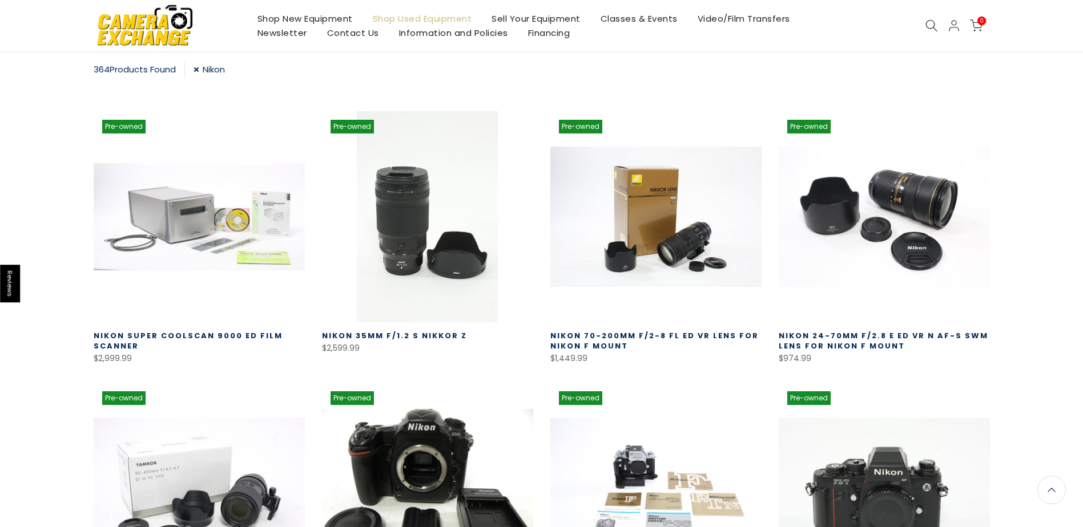
click at [198, 68] on link "Nikon" at bounding box center [209, 69] width 31 height 15
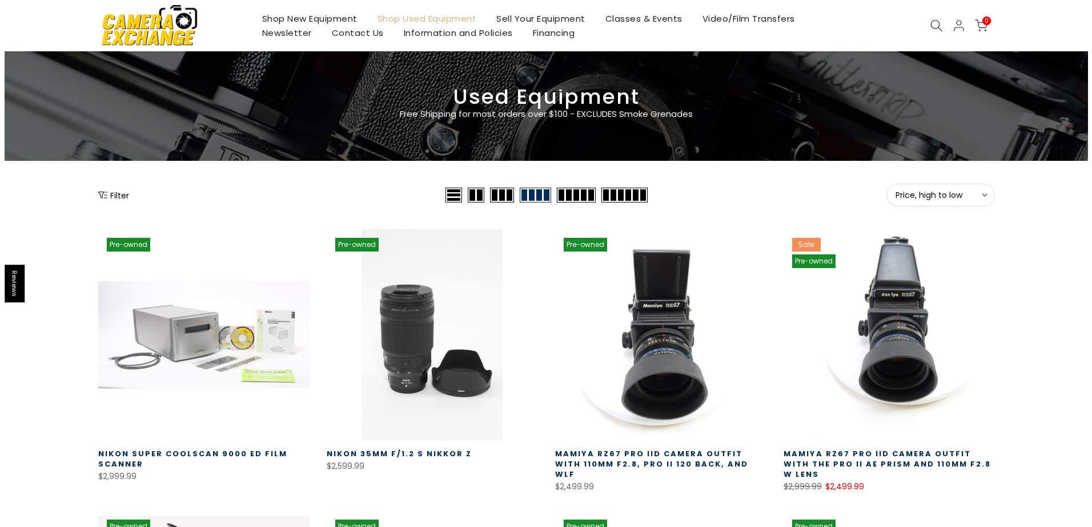
scroll to position [30, 0]
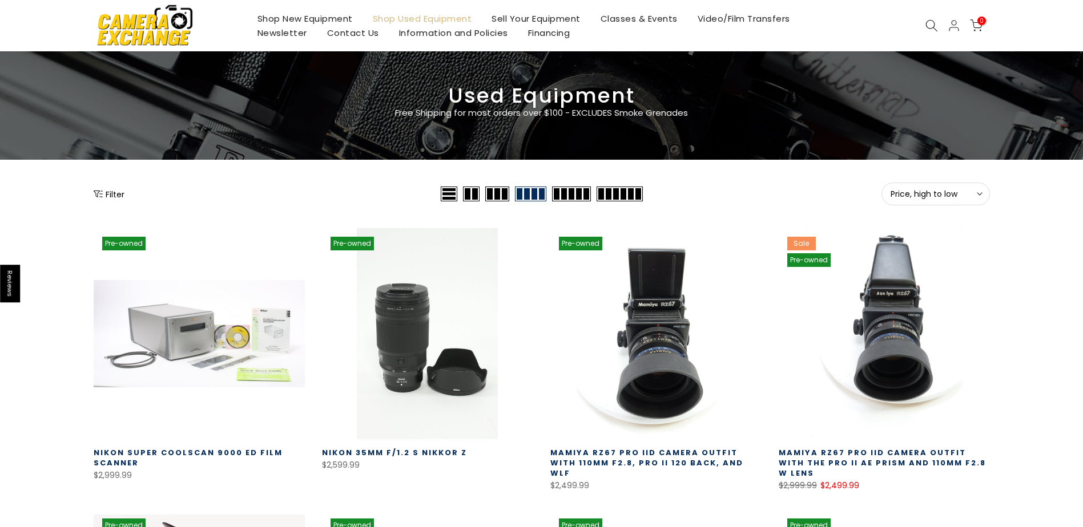
click at [112, 192] on button "Filter" at bounding box center [109, 193] width 31 height 11
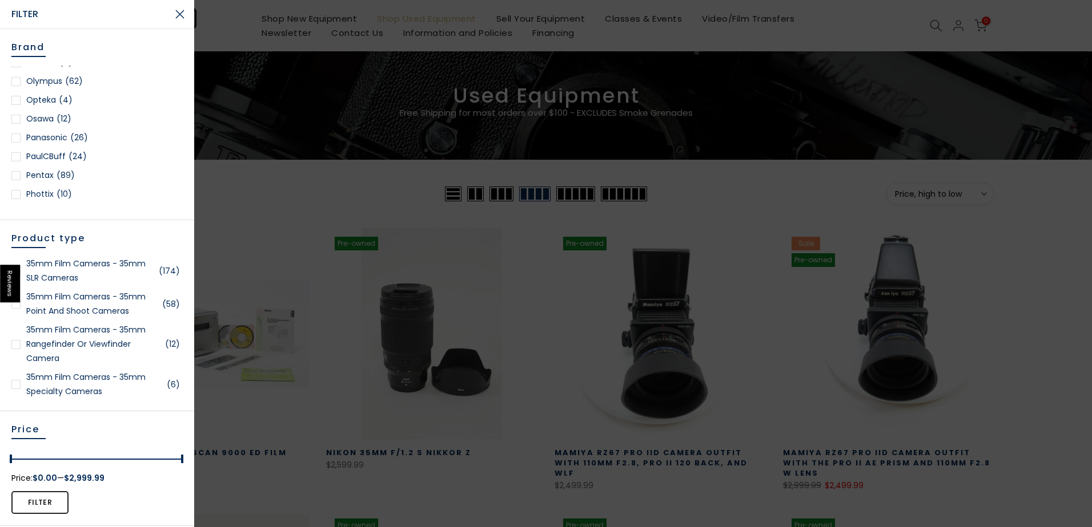
click at [18, 139] on div at bounding box center [15, 138] width 9 height 9
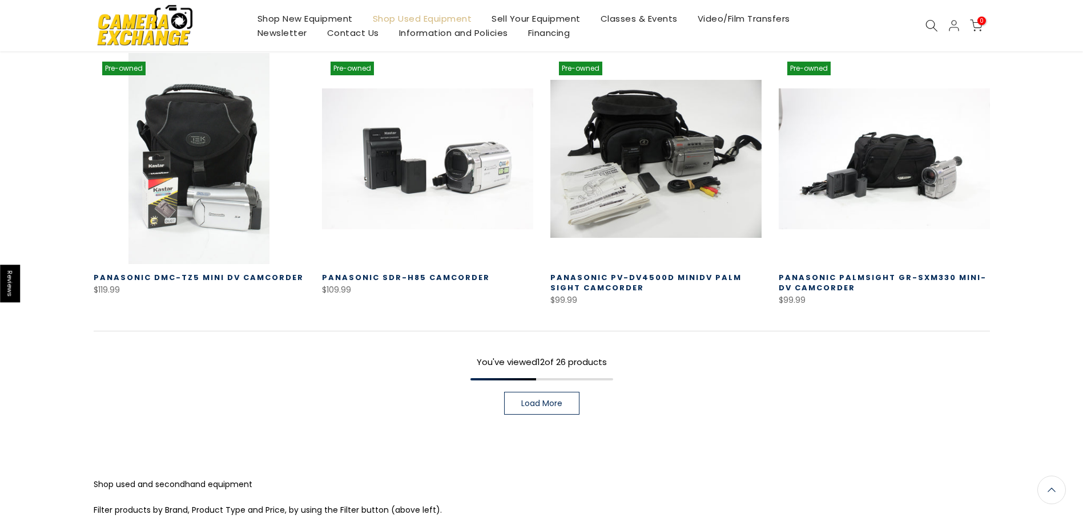
scroll to position [888, 0]
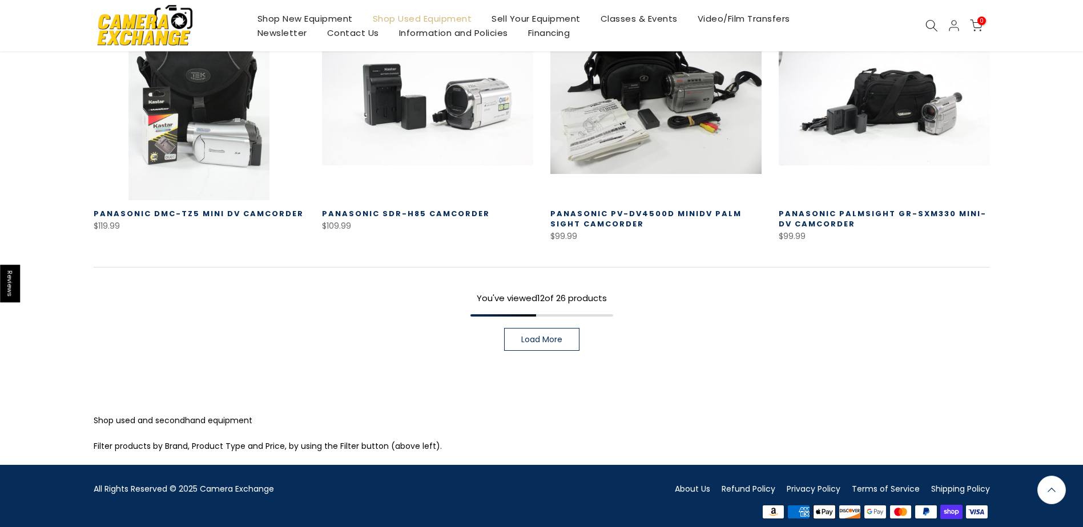
click at [545, 336] on span "Load More" at bounding box center [541, 340] width 41 height 8
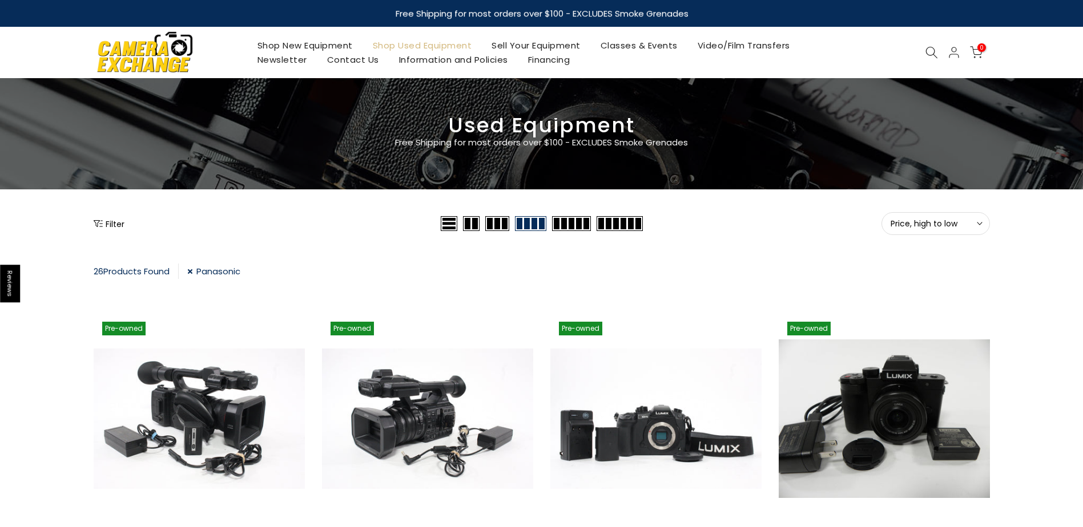
click at [195, 271] on link "Panasonic" at bounding box center [213, 271] width 53 height 15
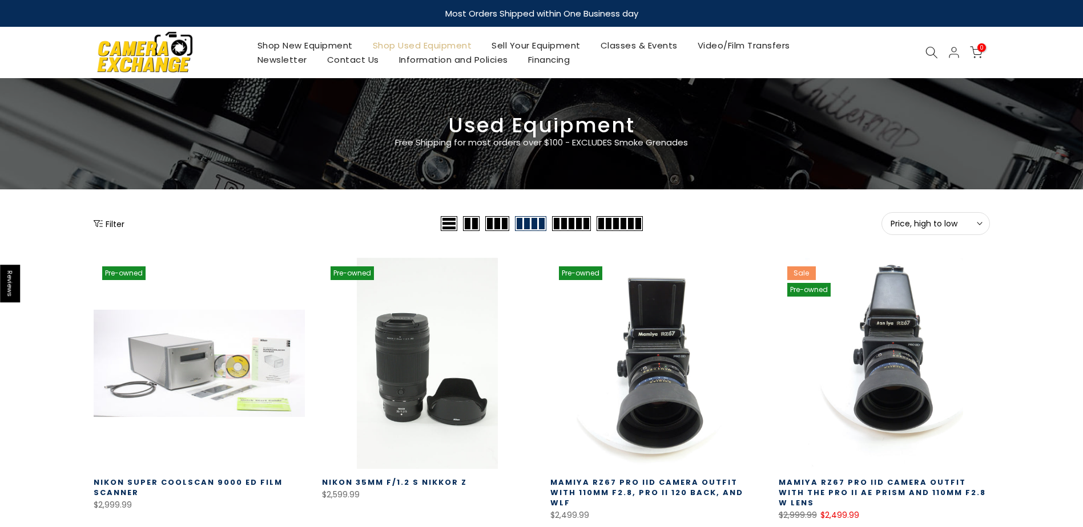
click at [111, 223] on button "Filter" at bounding box center [109, 223] width 31 height 11
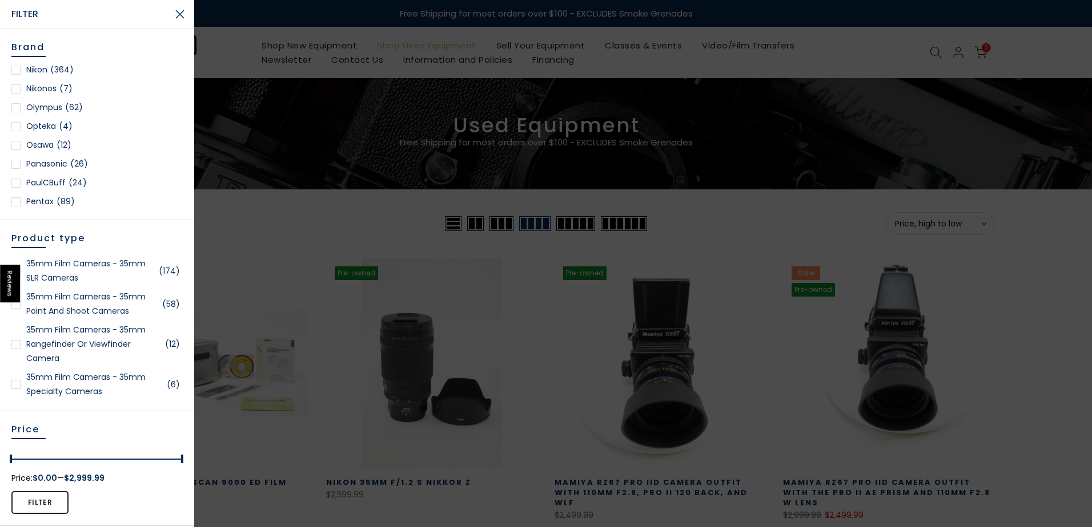
scroll to position [1028, 0]
click at [17, 81] on div at bounding box center [15, 81] width 9 height 9
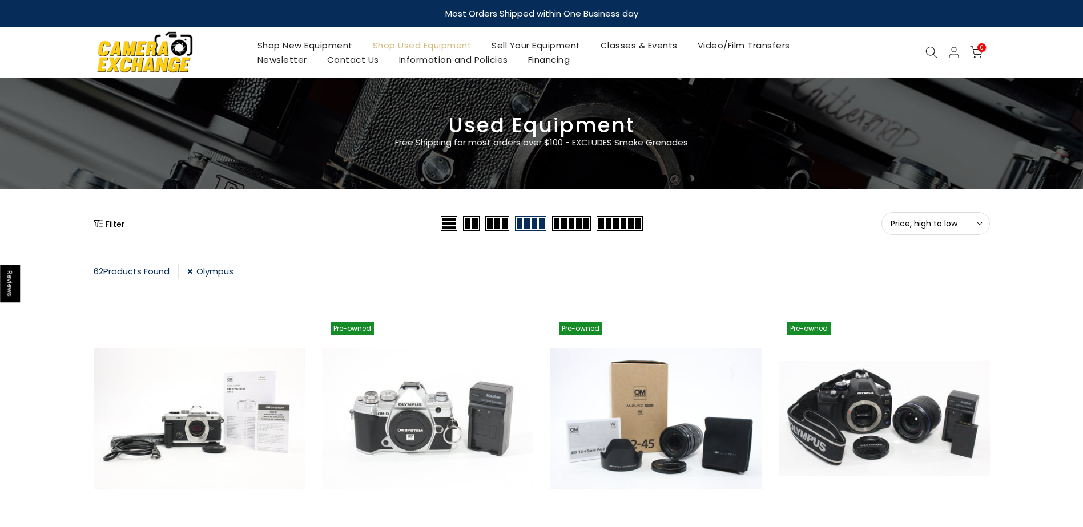
click at [192, 271] on link "Olympus" at bounding box center [210, 271] width 46 height 15
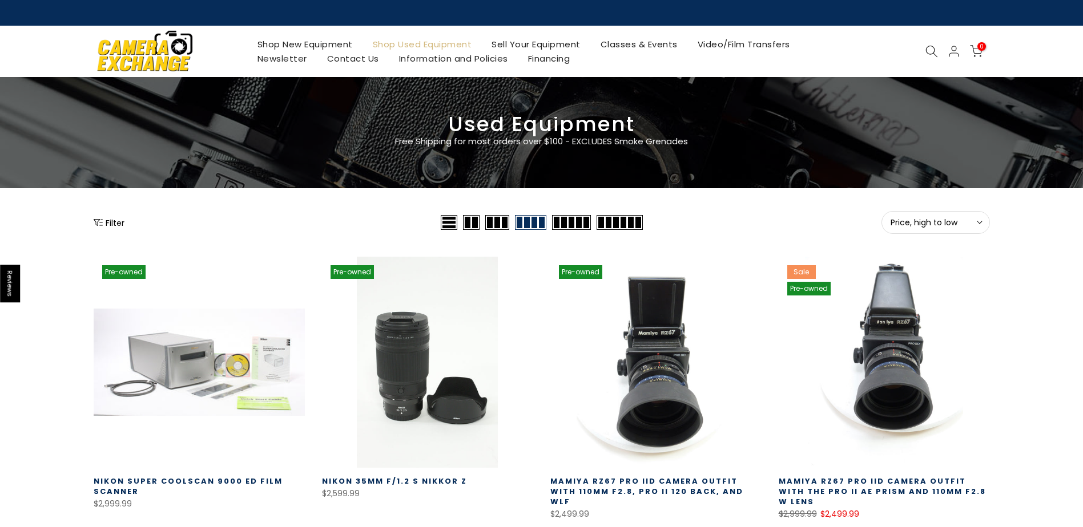
click at [108, 223] on button "Filter" at bounding box center [109, 222] width 31 height 11
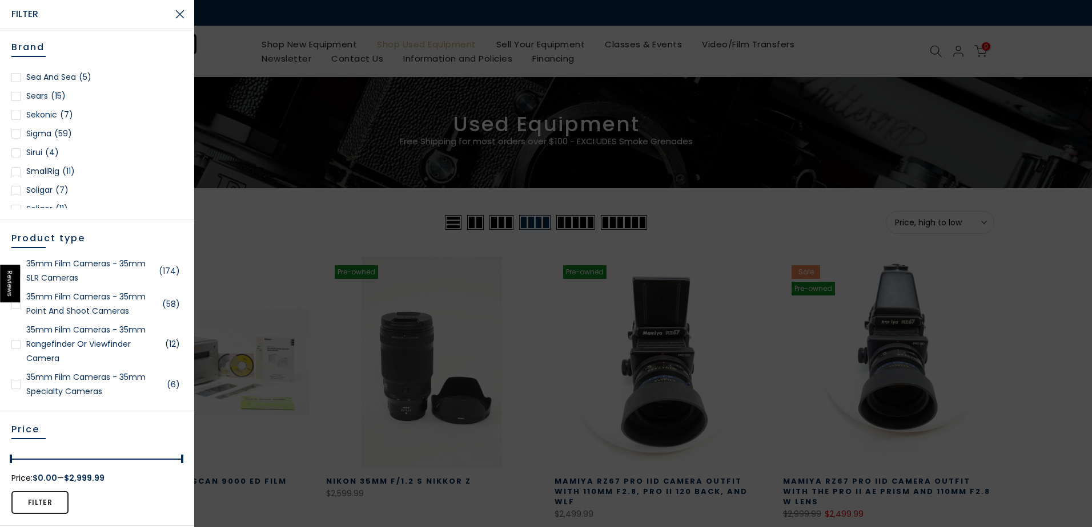
scroll to position [1484, 0]
click at [15, 79] on div at bounding box center [15, 77] width 9 height 9
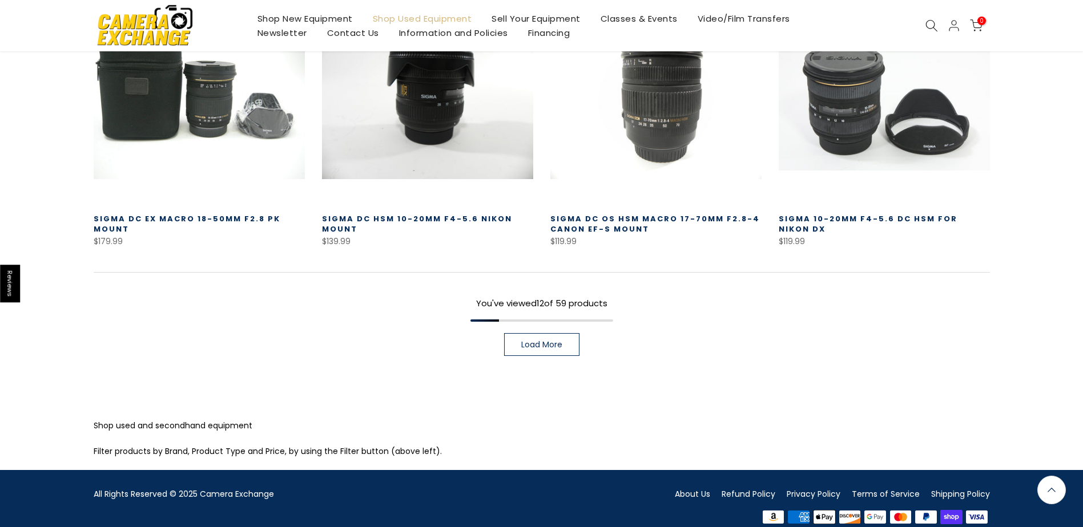
scroll to position [877, 0]
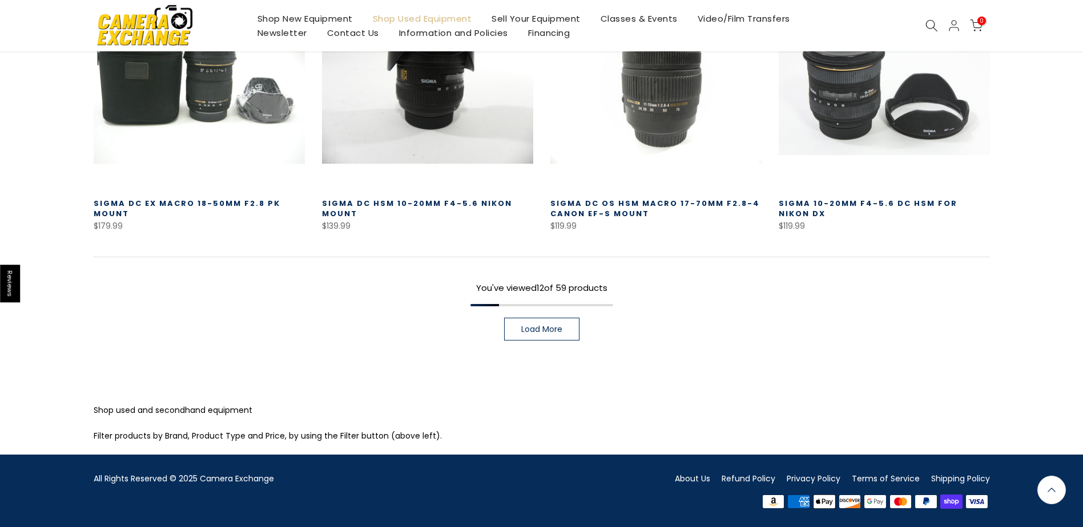
click at [540, 328] on span "Load More" at bounding box center [541, 329] width 41 height 8
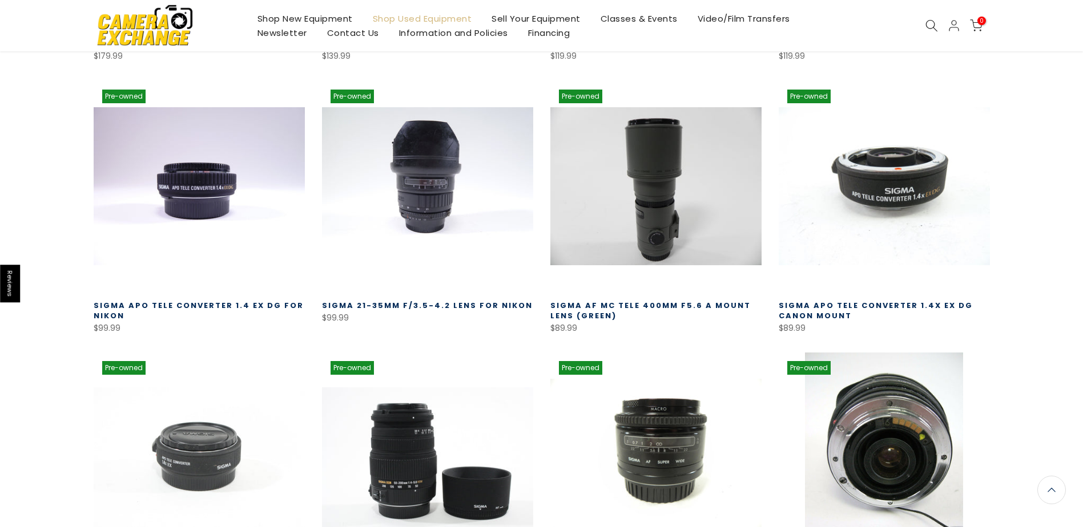
scroll to position [1049, 0]
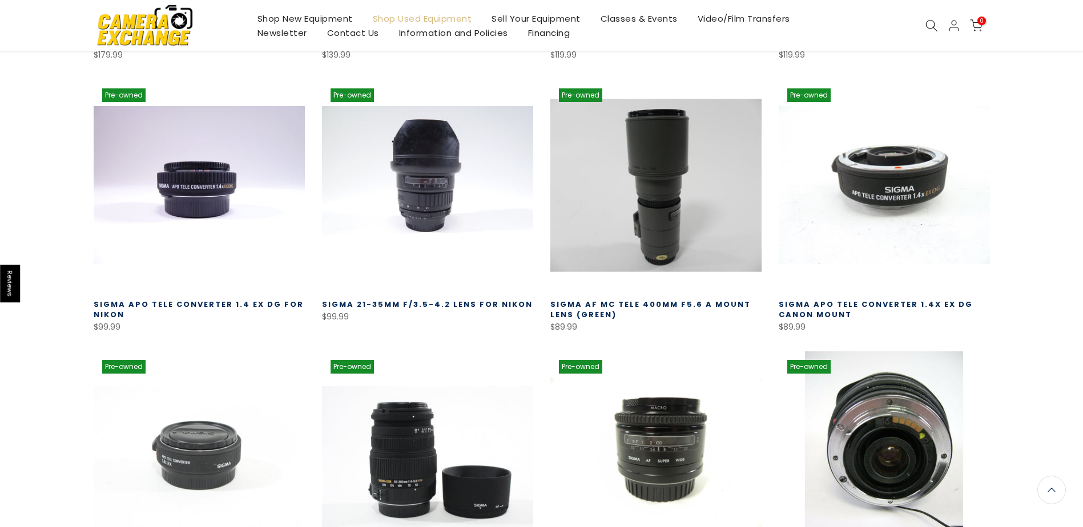
click at [663, 201] on link at bounding box center [655, 185] width 211 height 211
